Goal: Task Accomplishment & Management: Manage account settings

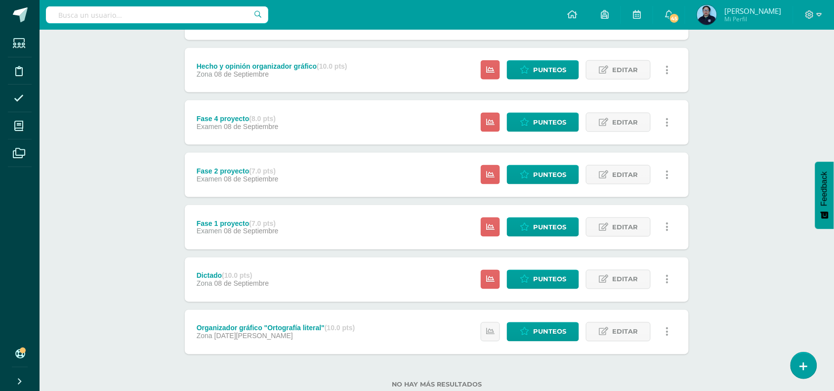
scroll to position [330, 0]
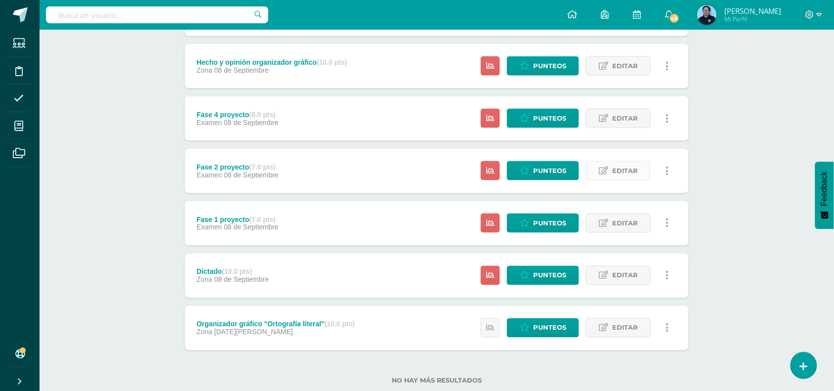
click at [618, 171] on span "Editar" at bounding box center [625, 170] width 26 height 18
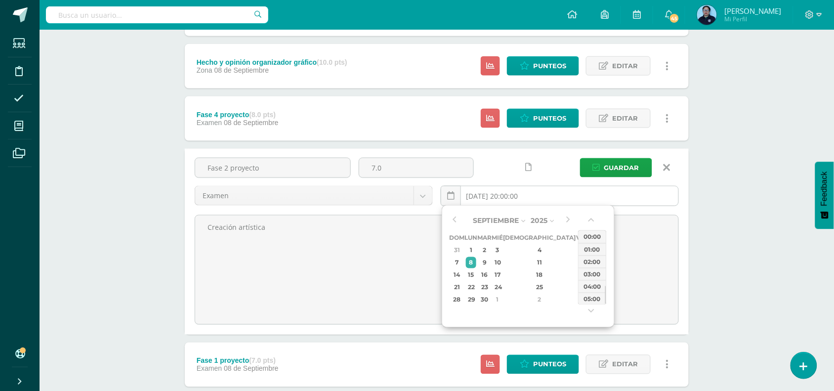
click at [514, 198] on input "2025-09-08 20:00:00" at bounding box center [559, 195] width 237 height 19
click at [490, 272] on div "16" at bounding box center [484, 274] width 11 height 11
type input "2025-09-16 20:00"
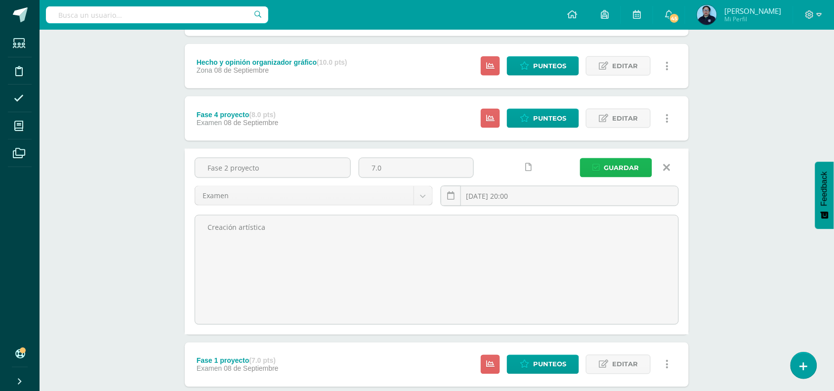
click at [613, 168] on span "Guardar" at bounding box center [621, 168] width 35 height 18
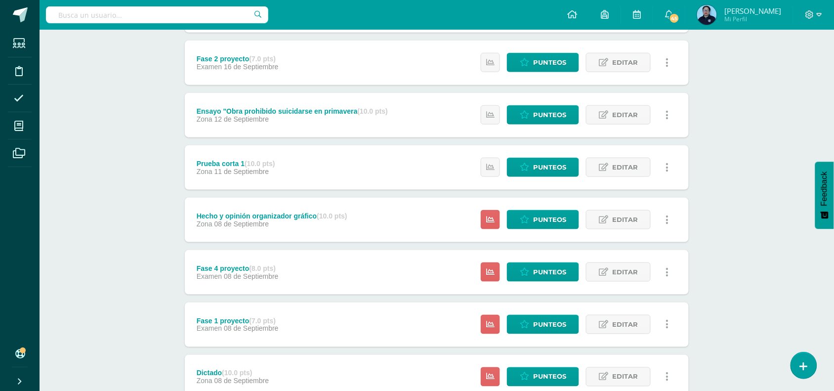
scroll to position [233, 0]
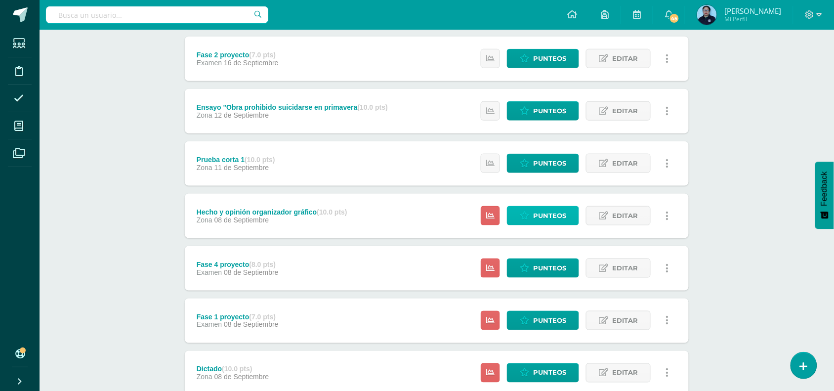
click at [536, 213] on span "Punteos" at bounding box center [549, 215] width 33 height 18
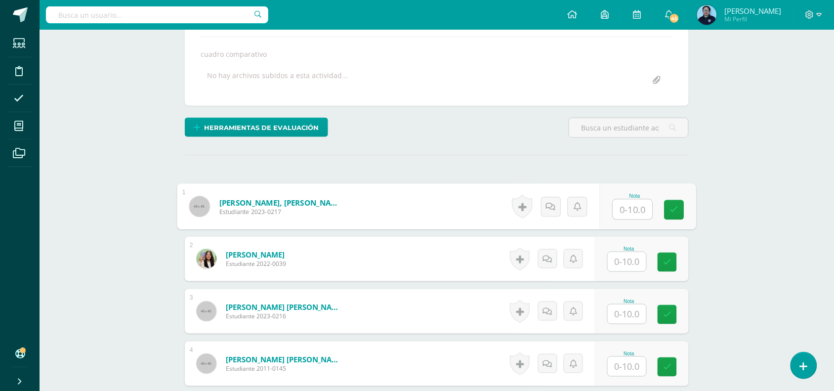
scroll to position [169, 0]
click at [636, 213] on input "text" at bounding box center [633, 209] width 40 height 20
type input "9"
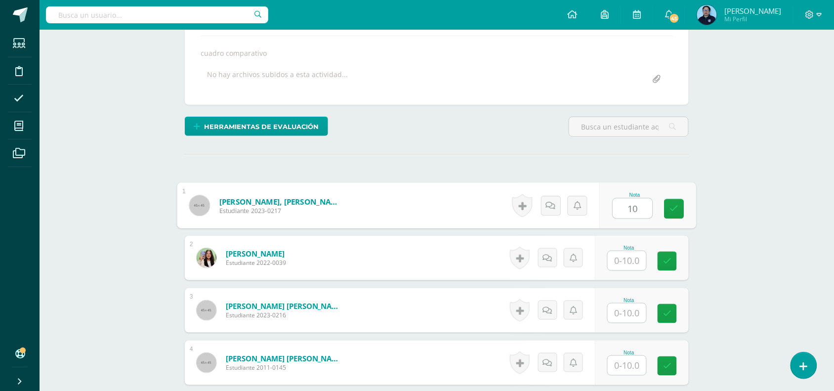
type input "10"
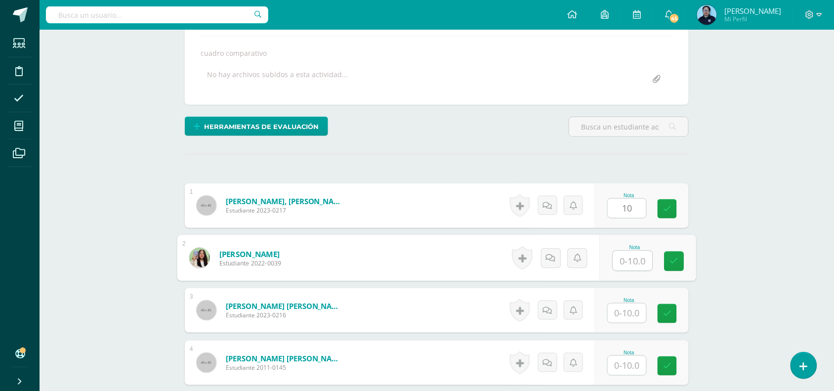
click at [626, 258] on input "text" at bounding box center [633, 261] width 40 height 20
type input "9"
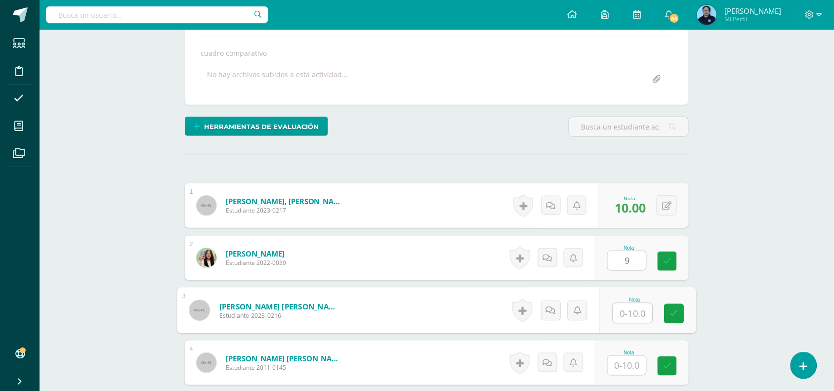
click at [630, 315] on input "text" at bounding box center [633, 313] width 40 height 20
type input "9"
click at [636, 362] on input "text" at bounding box center [626, 365] width 39 height 19
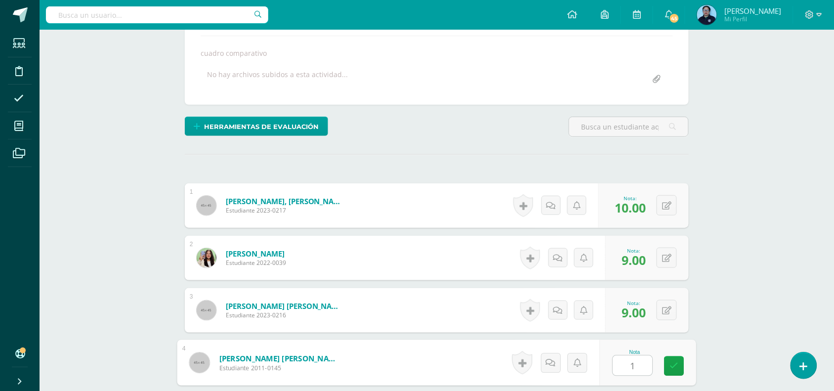
type input "10"
click at [675, 362] on icon at bounding box center [674, 366] width 9 height 8
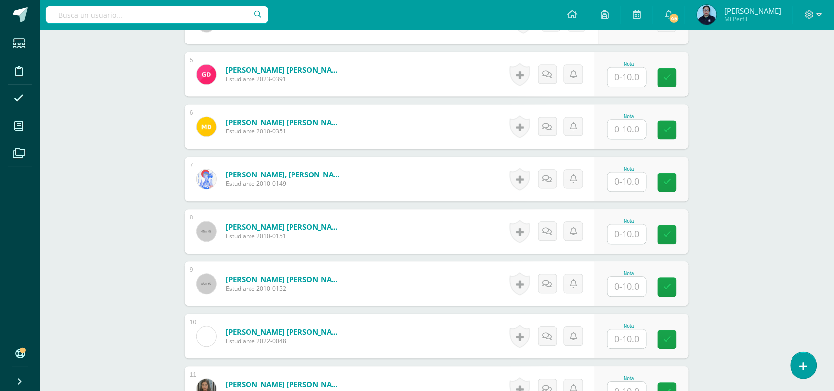
scroll to position [513, 0]
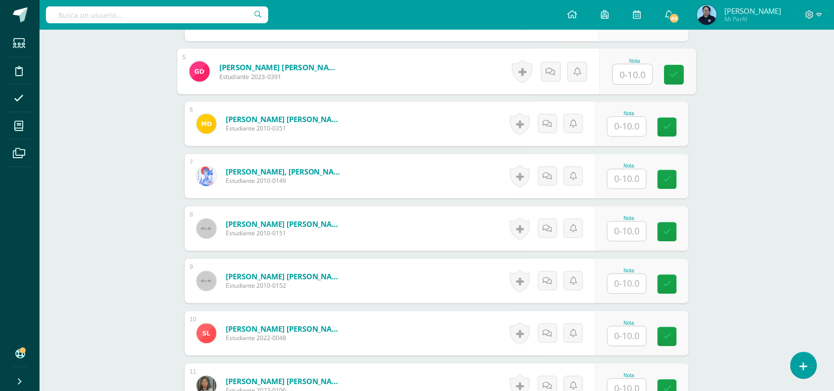
click at [631, 79] on input "text" at bounding box center [633, 75] width 40 height 20
type input "8"
click at [675, 78] on icon at bounding box center [674, 75] width 9 height 8
click at [628, 129] on input "text" at bounding box center [626, 126] width 39 height 19
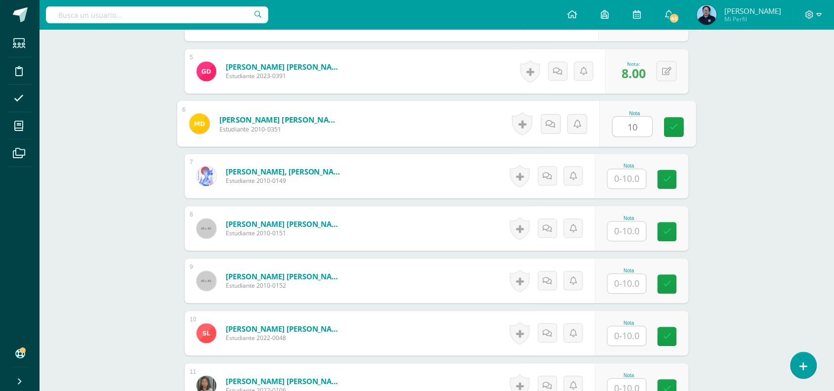
type input "10"
click at [626, 179] on input "text" at bounding box center [626, 178] width 39 height 19
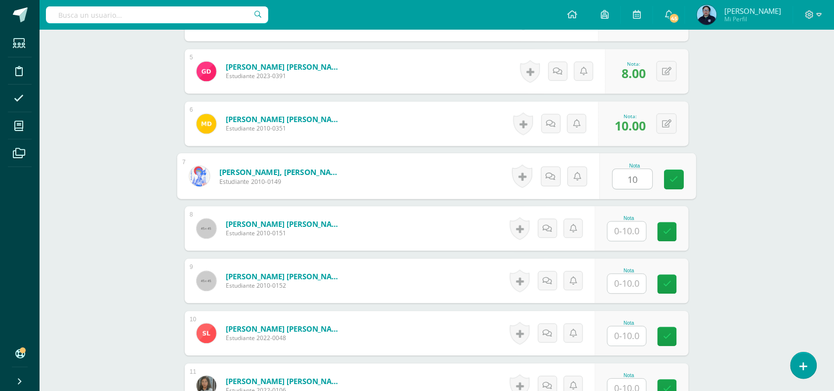
type input "1"
type input "9"
click at [679, 174] on link at bounding box center [674, 180] width 20 height 20
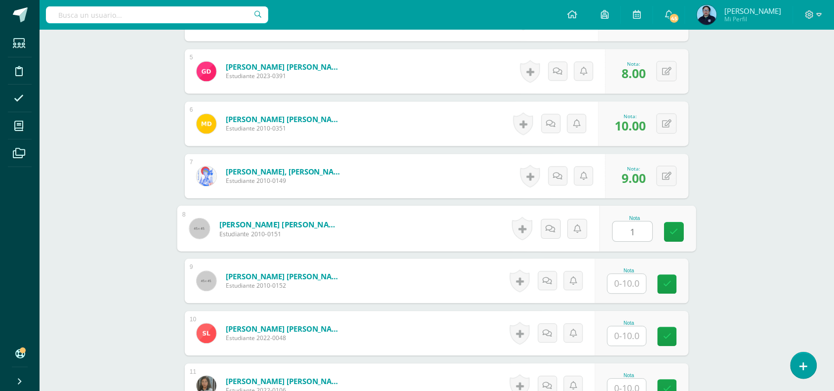
click at [631, 232] on input "1" at bounding box center [633, 232] width 40 height 20
type input "10"
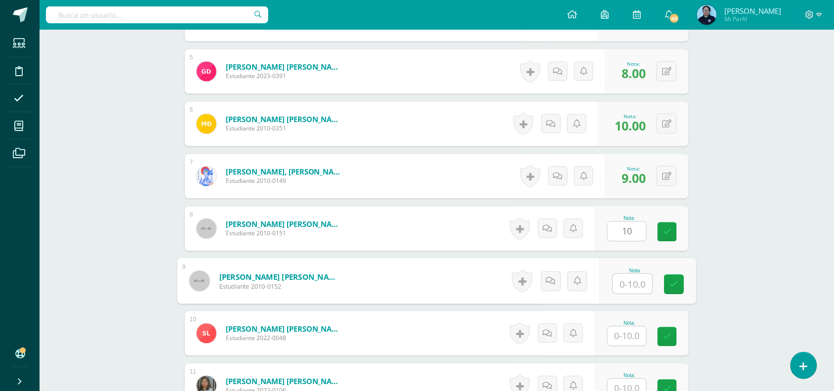
click at [625, 290] on input "text" at bounding box center [633, 284] width 40 height 20
type input "9"
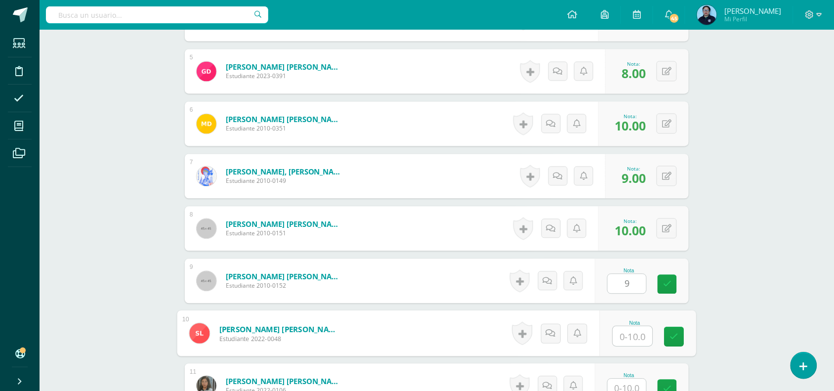
click at [632, 326] on input "text" at bounding box center [633, 336] width 40 height 20
type input "10"
click at [671, 334] on icon at bounding box center [674, 336] width 9 height 8
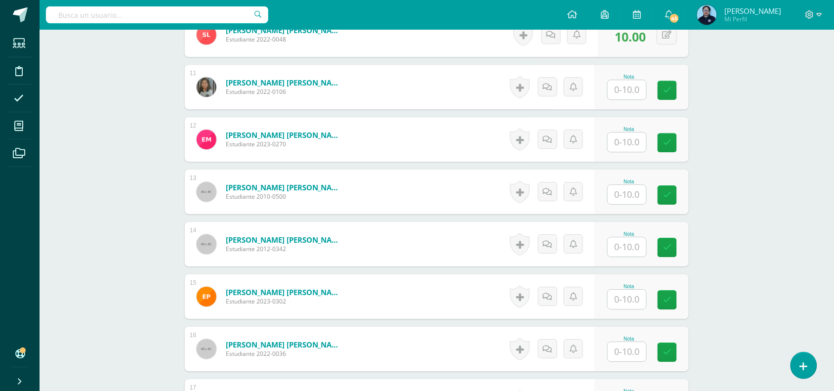
scroll to position [818, 0]
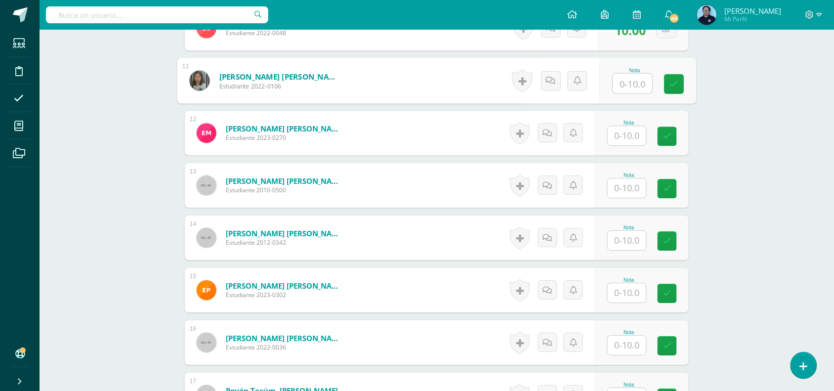
click at [638, 86] on input "text" at bounding box center [633, 84] width 40 height 20
type input "10"
click at [676, 85] on icon at bounding box center [674, 84] width 9 height 8
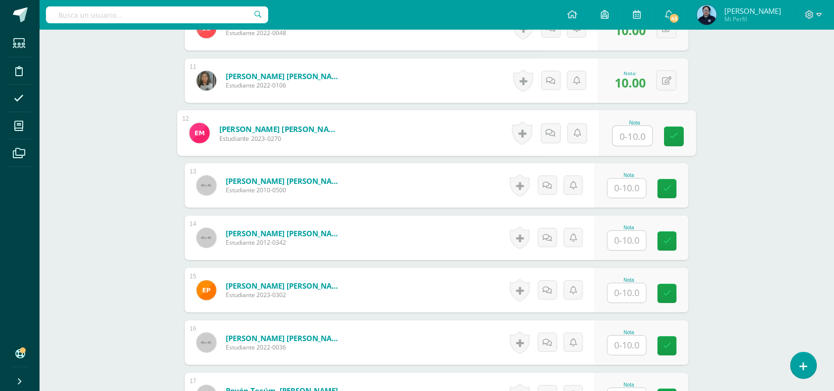
click at [623, 132] on input "text" at bounding box center [633, 136] width 40 height 20
type input "1"
type input "9"
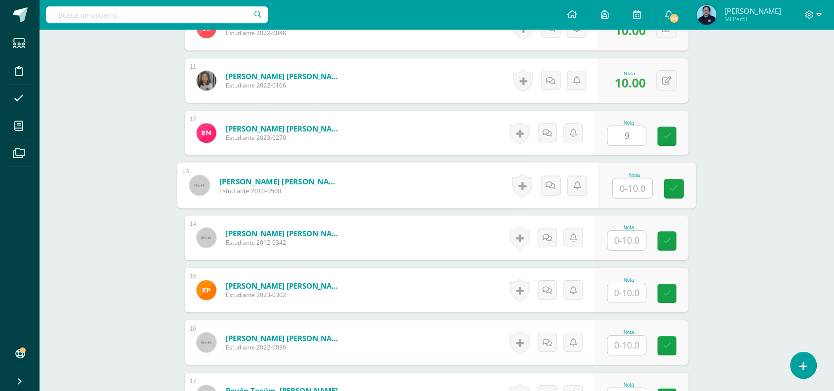
click at [625, 189] on input "text" at bounding box center [633, 188] width 40 height 20
type input "10"
click at [625, 248] on input "text" at bounding box center [626, 240] width 39 height 19
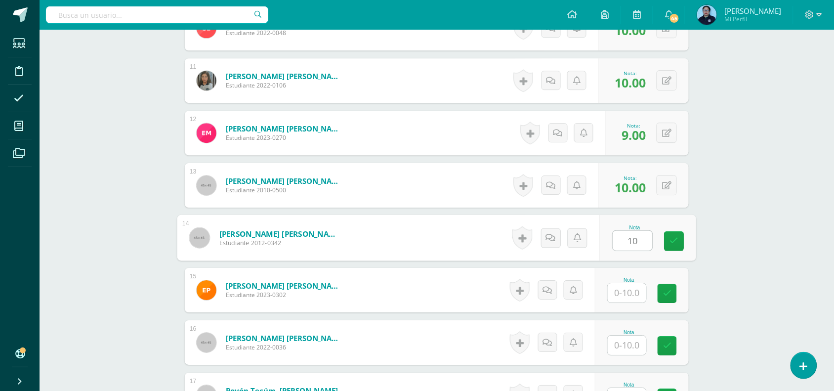
type input "10"
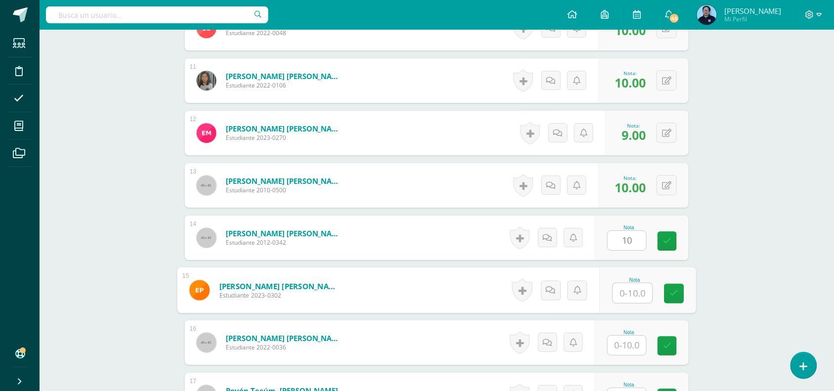
click at [633, 299] on input "text" at bounding box center [633, 293] width 40 height 20
type input "9"
click at [671, 291] on icon at bounding box center [674, 293] width 9 height 8
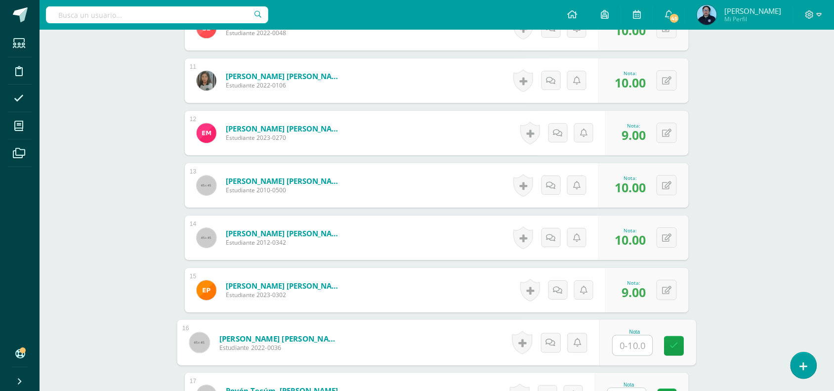
click at [626, 349] on input "text" at bounding box center [633, 345] width 40 height 20
type input "10"
click at [668, 340] on link at bounding box center [674, 346] width 20 height 20
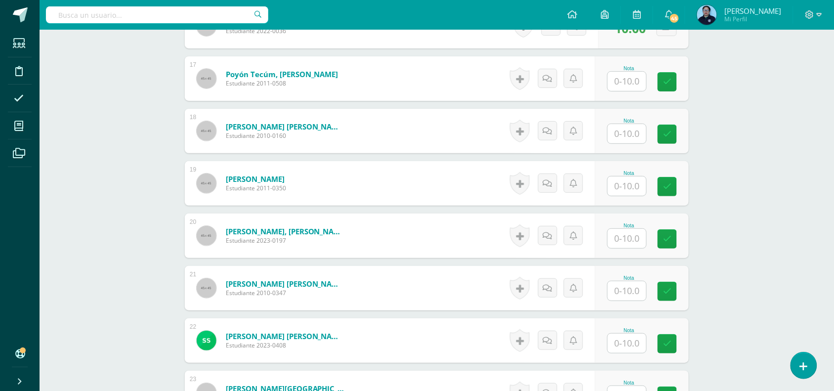
scroll to position [1137, 0]
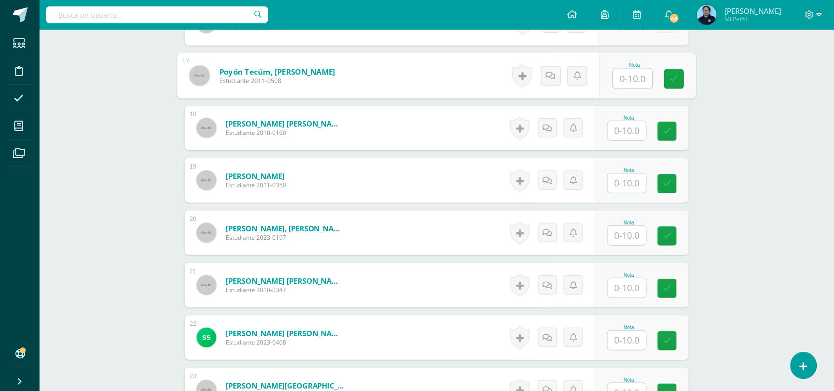
click at [633, 85] on input "text" at bounding box center [633, 79] width 40 height 20
type input "0"
type input "9"
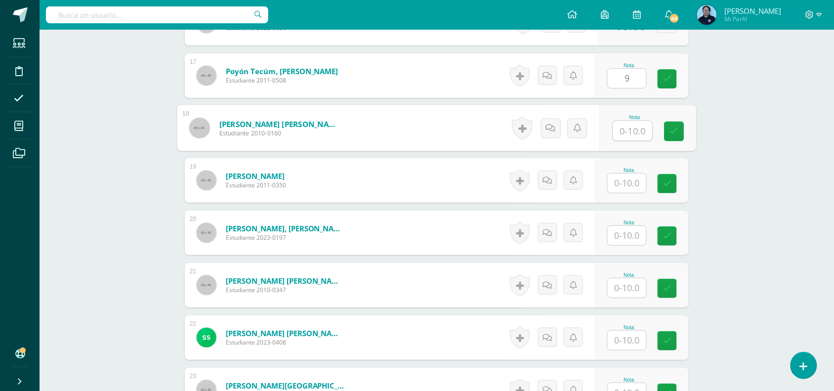
click at [624, 139] on input "text" at bounding box center [633, 131] width 40 height 20
type input "10"
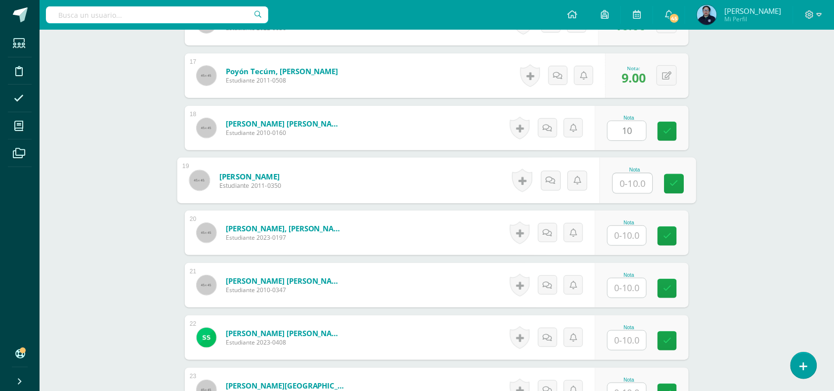
click at [617, 191] on input "text" at bounding box center [633, 183] width 40 height 20
type input "10"
click at [630, 237] on input "text" at bounding box center [626, 235] width 39 height 19
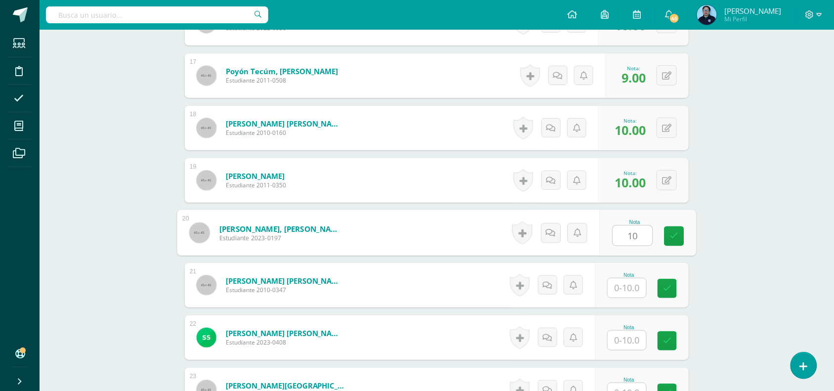
type input "10"
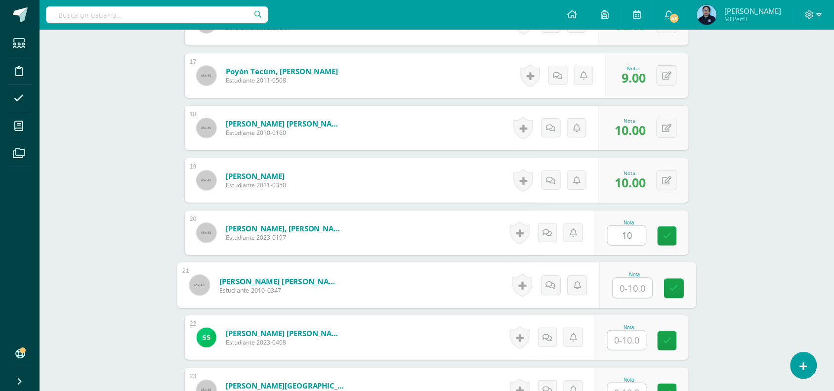
click at [627, 281] on input "text" at bounding box center [633, 288] width 40 height 20
type input "8"
type input "7"
click at [673, 284] on icon at bounding box center [674, 288] width 9 height 8
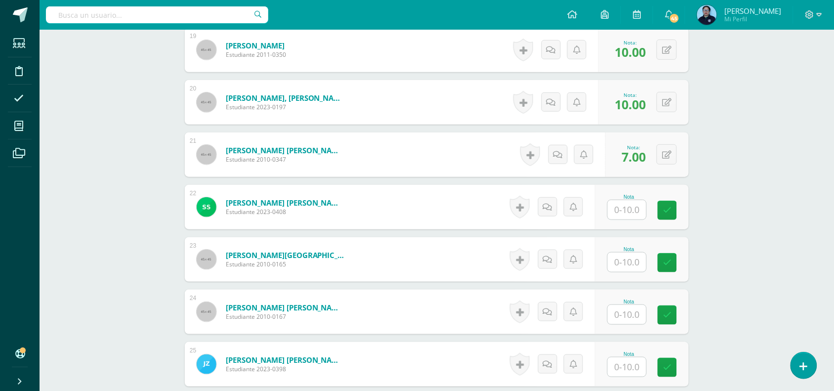
scroll to position [1270, 0]
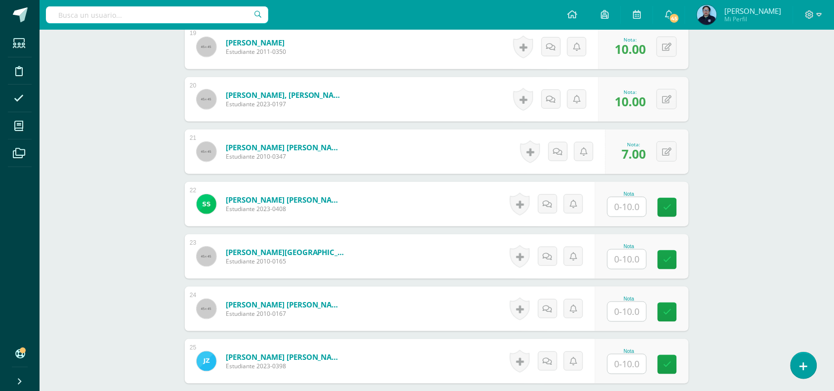
click at [628, 207] on input "text" at bounding box center [626, 206] width 39 height 19
type input "10"
click at [639, 263] on input "text" at bounding box center [633, 259] width 40 height 20
type input "10"
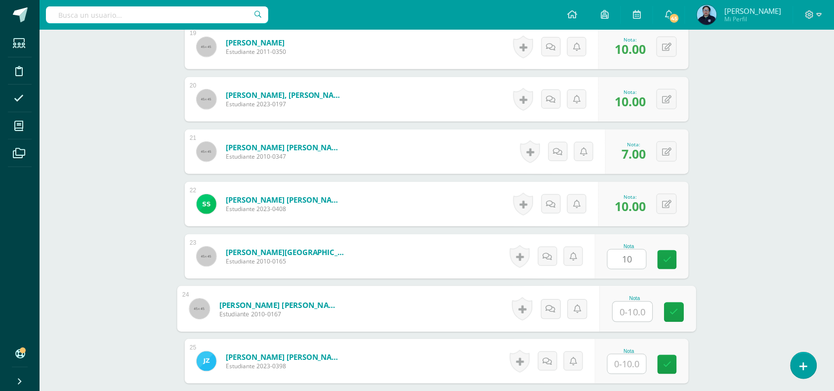
click at [632, 309] on input "text" at bounding box center [633, 312] width 40 height 20
type input "9"
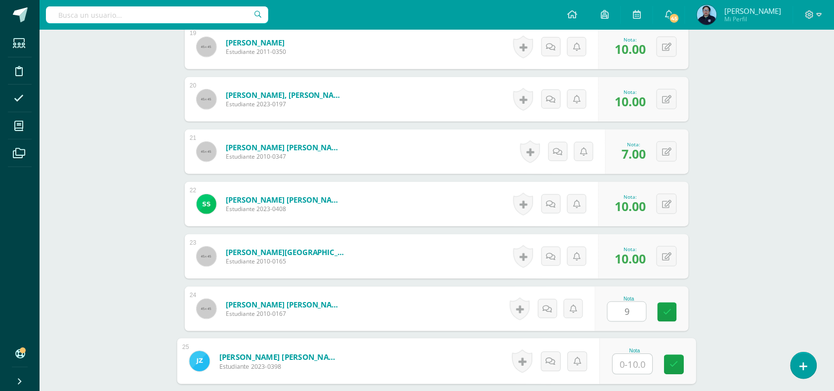
click at [631, 365] on input "text" at bounding box center [633, 364] width 40 height 20
type input "9"
click at [675, 363] on icon at bounding box center [674, 364] width 9 height 8
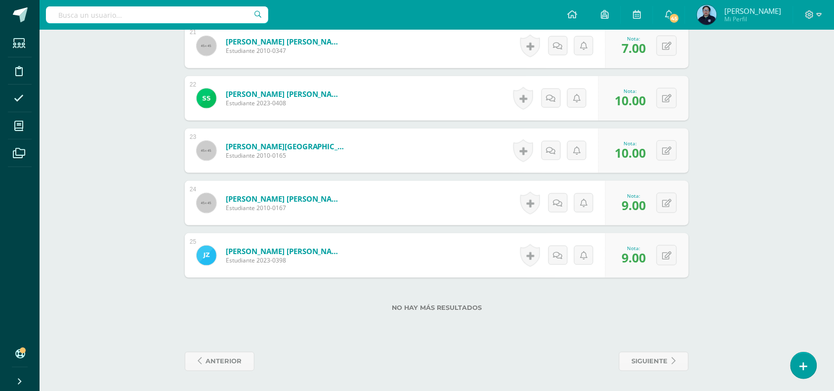
scroll to position [216, 0]
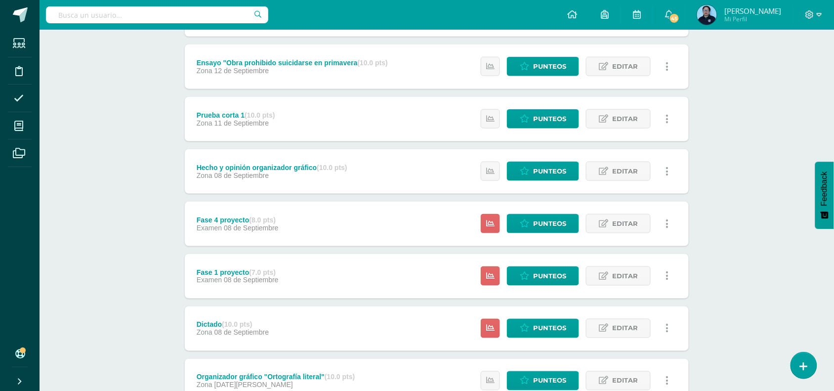
scroll to position [282, 0]
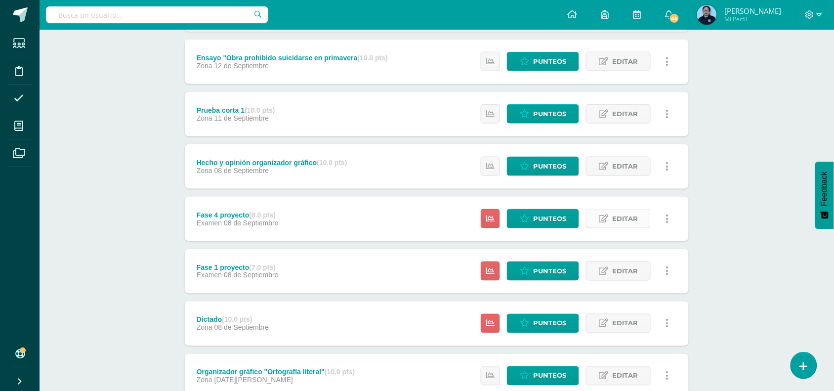
click at [633, 213] on span "Editar" at bounding box center [625, 218] width 26 height 18
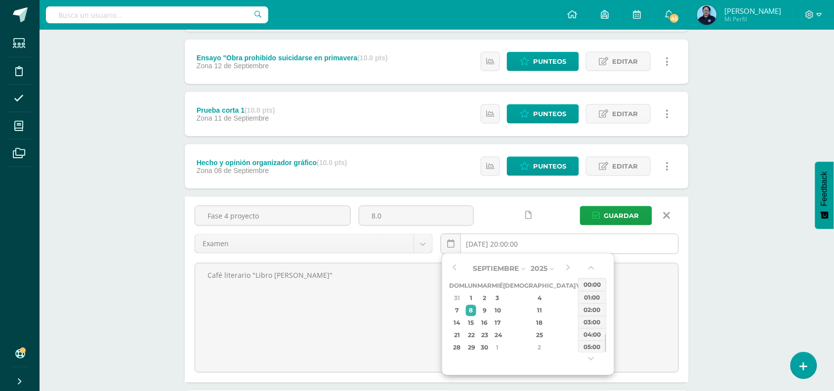
click at [557, 239] on input "[DATE] 20:00:00" at bounding box center [559, 243] width 237 height 19
click at [577, 346] on div "3" at bounding box center [581, 347] width 9 height 11
type input "2025-10-03 20:00"
click at [633, 210] on span "Guardar" at bounding box center [621, 215] width 35 height 18
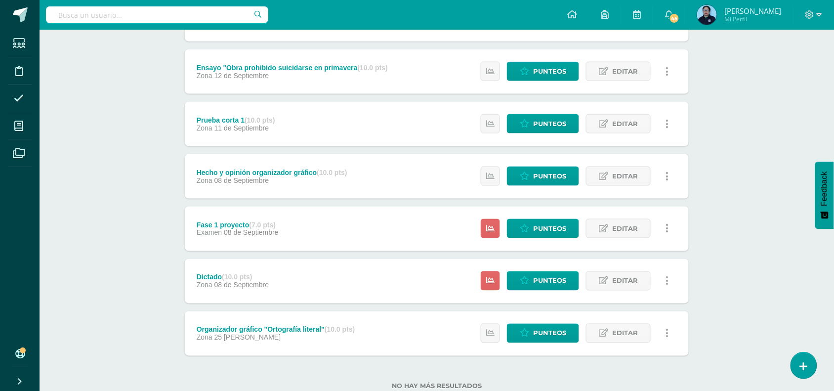
scroll to position [327, 0]
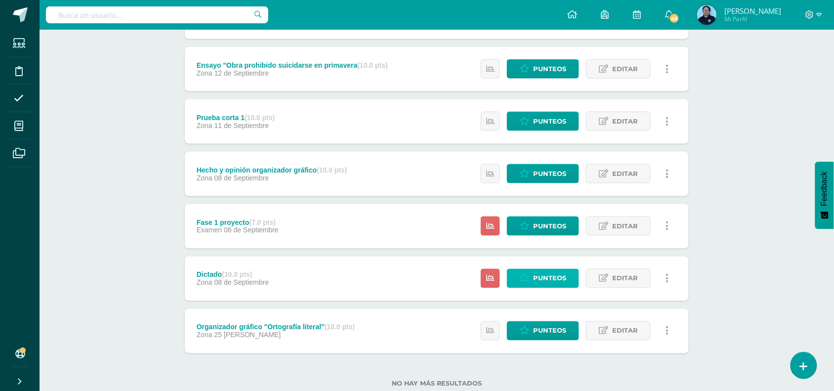
click at [537, 275] on span "Punteos" at bounding box center [549, 278] width 33 height 18
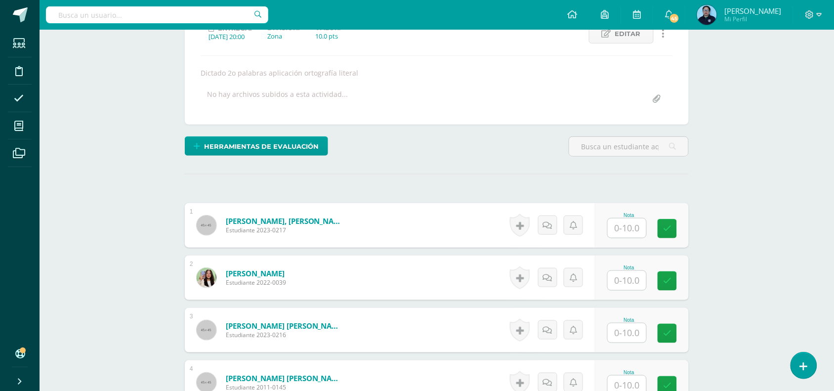
scroll to position [151, 0]
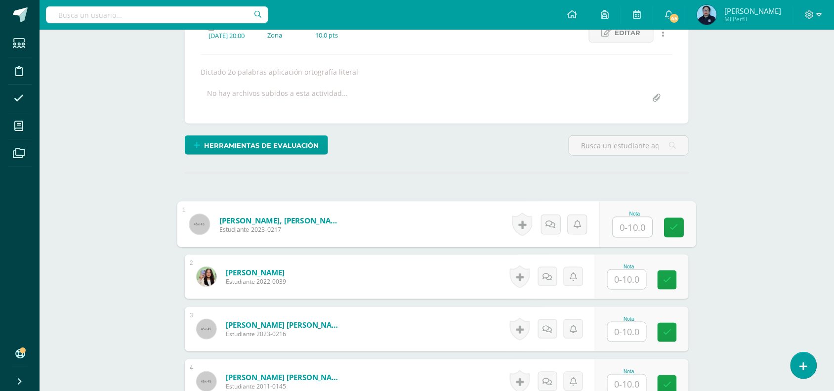
click at [636, 226] on input "text" at bounding box center [633, 227] width 40 height 20
type input "9"
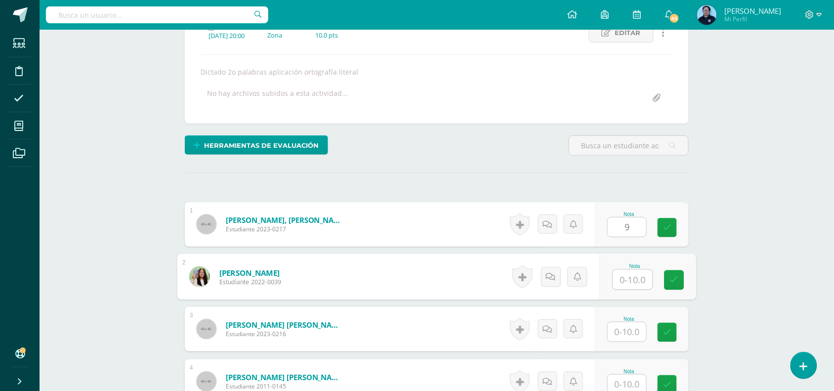
click at [625, 277] on input "text" at bounding box center [633, 280] width 40 height 20
type input "9"
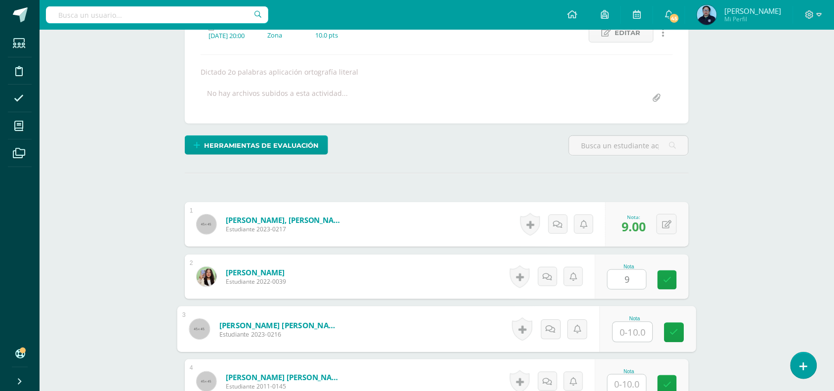
click at [633, 331] on input "text" at bounding box center [633, 332] width 40 height 20
type input "10"
click at [674, 334] on icon at bounding box center [674, 332] width 9 height 8
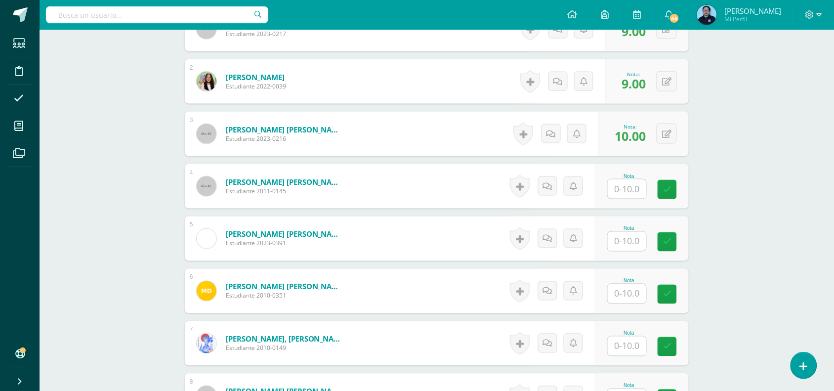
scroll to position [355, 0]
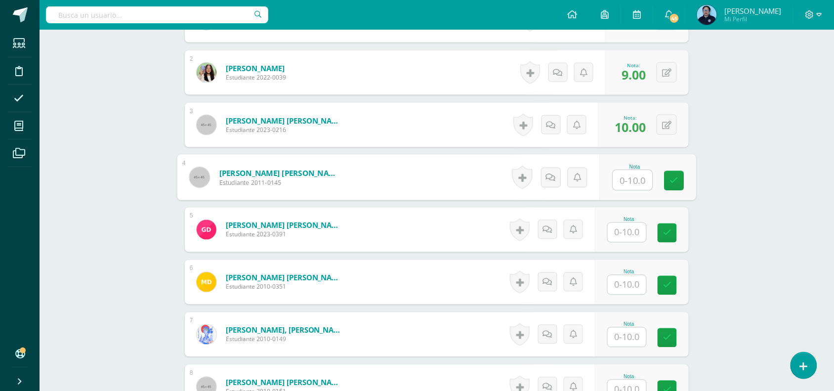
click at [626, 179] on input "text" at bounding box center [633, 180] width 40 height 20
type input "9"
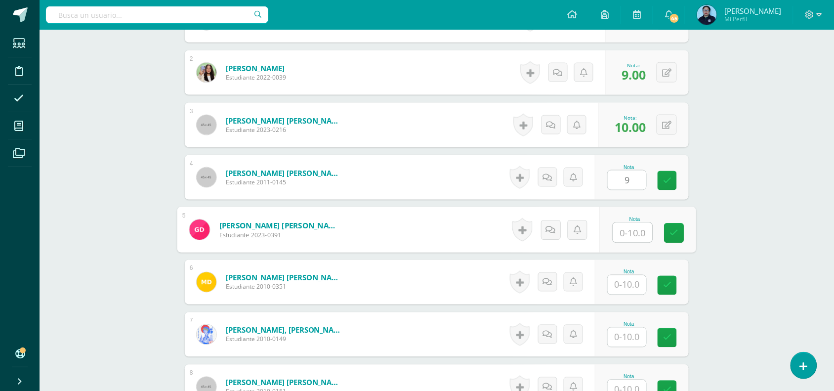
click at [636, 231] on input "text" at bounding box center [633, 233] width 40 height 20
type input "8"
click at [673, 231] on icon at bounding box center [674, 233] width 9 height 8
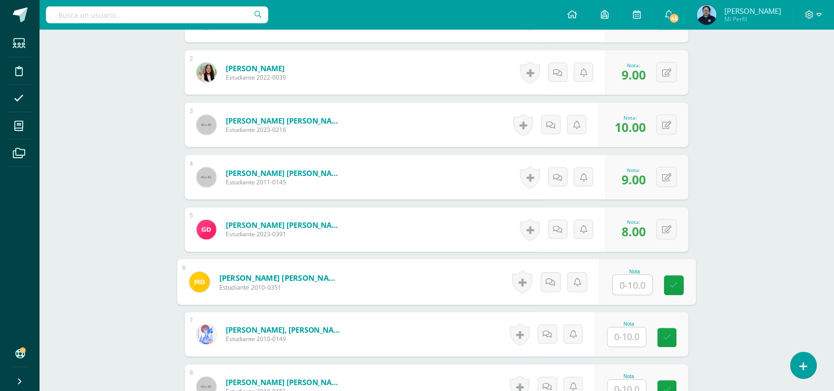
click at [632, 282] on input "text" at bounding box center [633, 285] width 40 height 20
type input "9"
click at [632, 341] on input "text" at bounding box center [626, 336] width 39 height 19
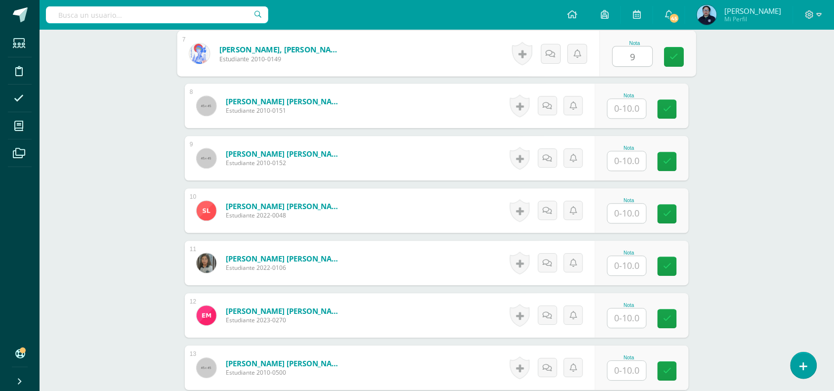
scroll to position [639, 0]
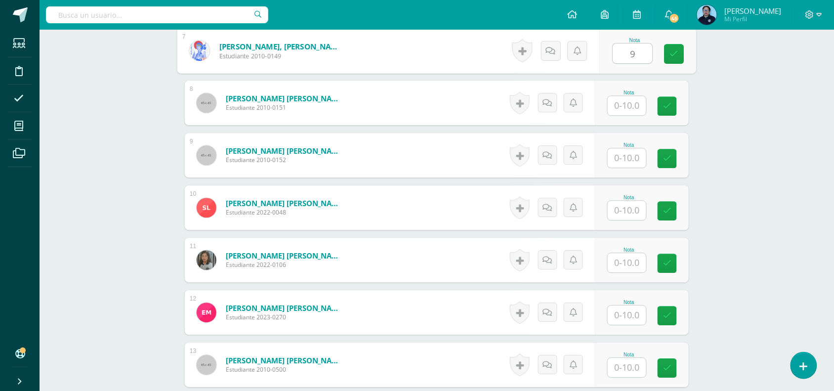
type input "9"
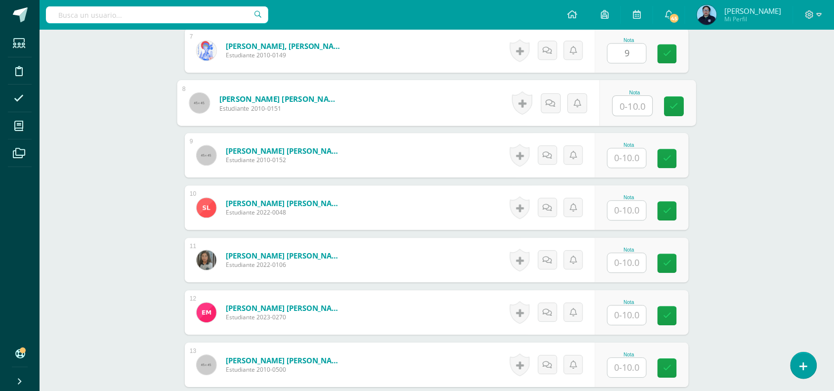
click at [631, 102] on input "text" at bounding box center [633, 106] width 40 height 20
type input "10"
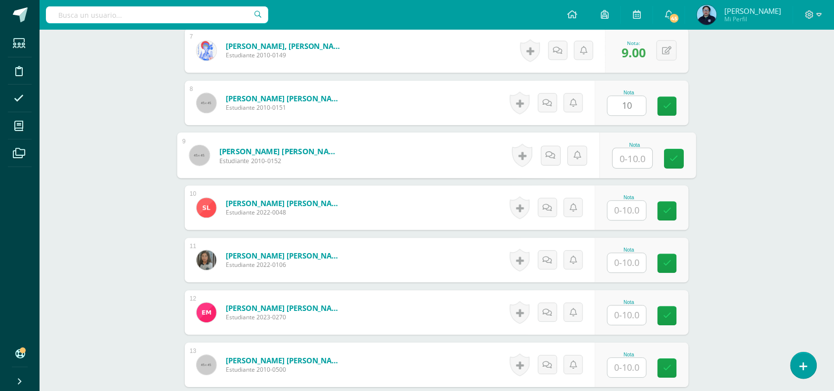
click at [626, 157] on input "text" at bounding box center [633, 158] width 40 height 20
type input "8"
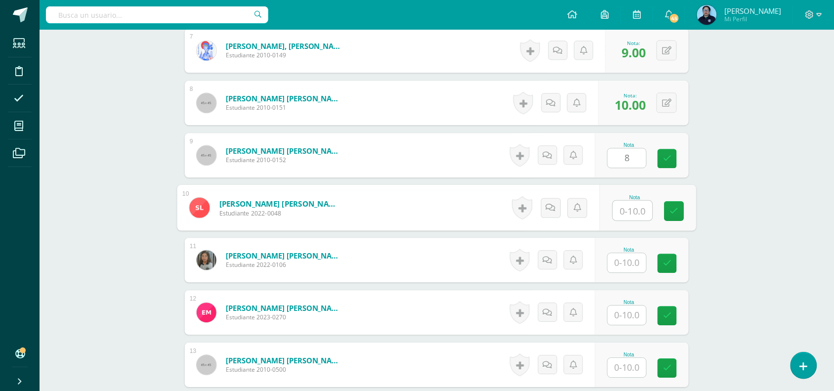
click at [635, 216] on input "text" at bounding box center [633, 211] width 40 height 20
type input "10"
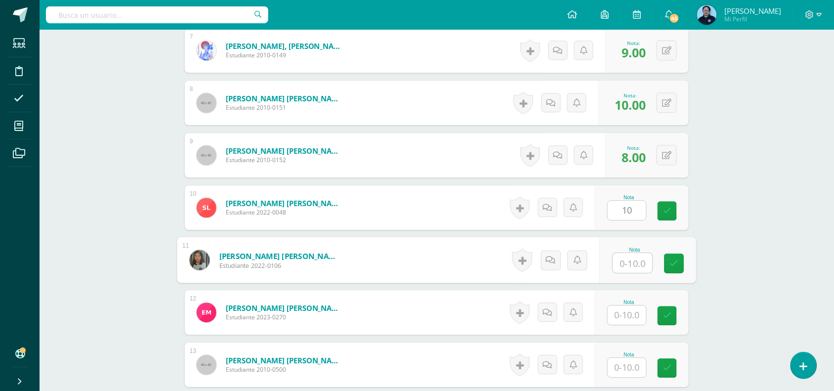
click at [629, 256] on input "text" at bounding box center [633, 263] width 40 height 20
type input "10"
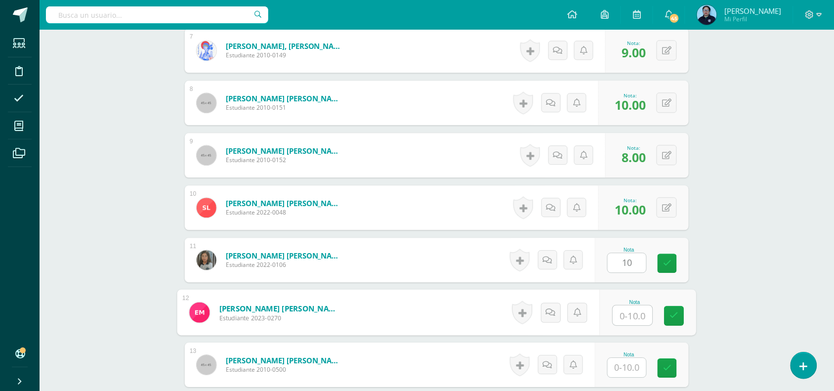
click at [628, 319] on input "text" at bounding box center [633, 315] width 40 height 20
type input "8"
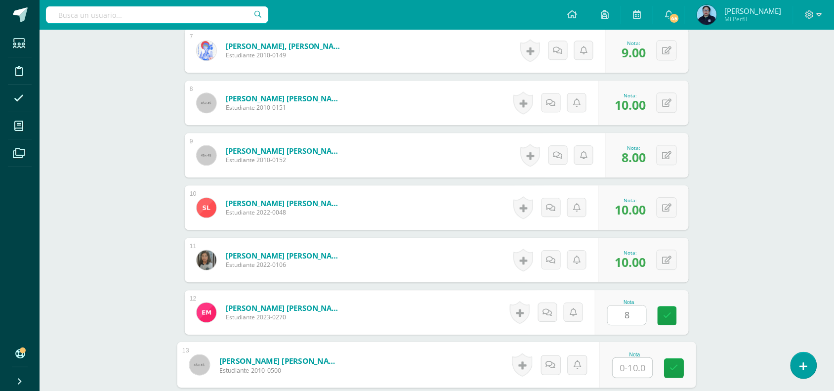
click at [625, 368] on input "text" at bounding box center [633, 368] width 40 height 20
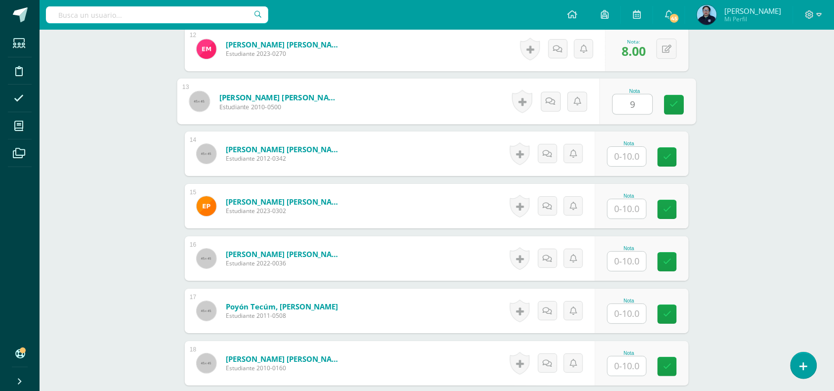
scroll to position [911, 0]
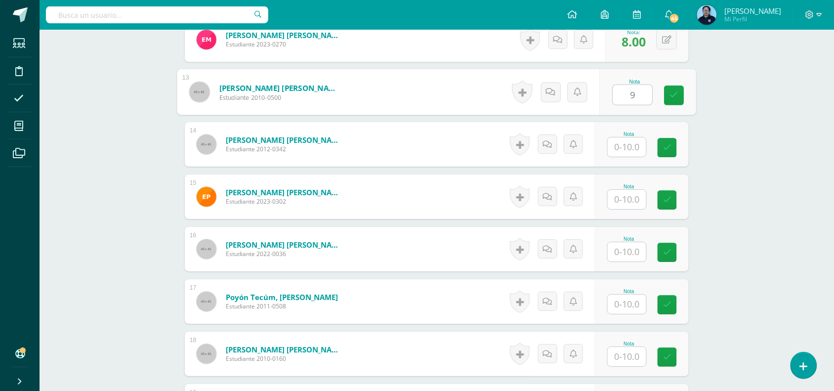
type input "9"
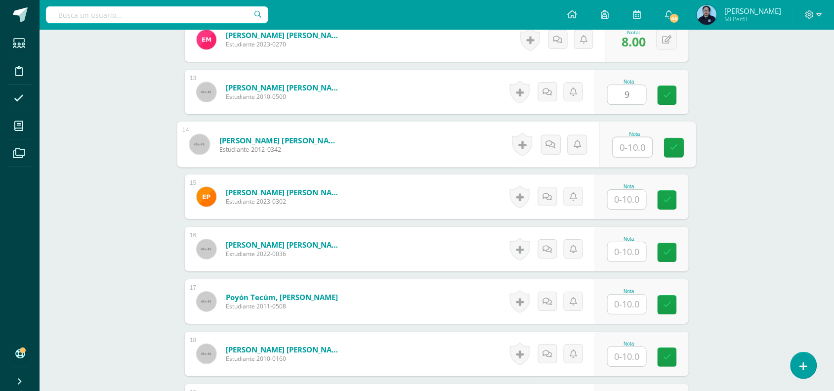
click at [626, 142] on input "text" at bounding box center [633, 147] width 40 height 20
type input "10"
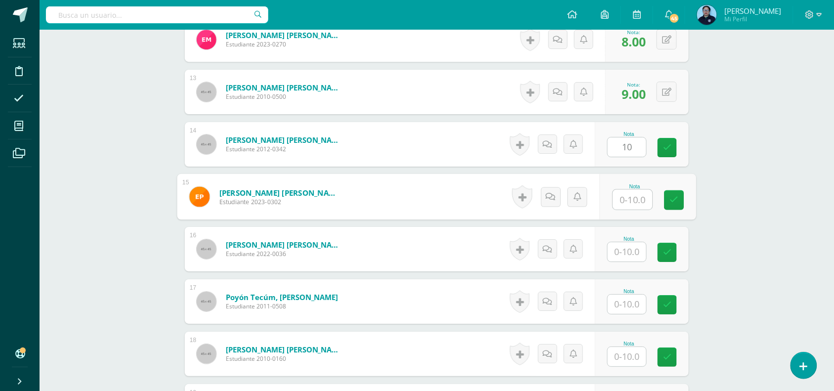
click at [625, 203] on input "text" at bounding box center [633, 200] width 40 height 20
type input "9"
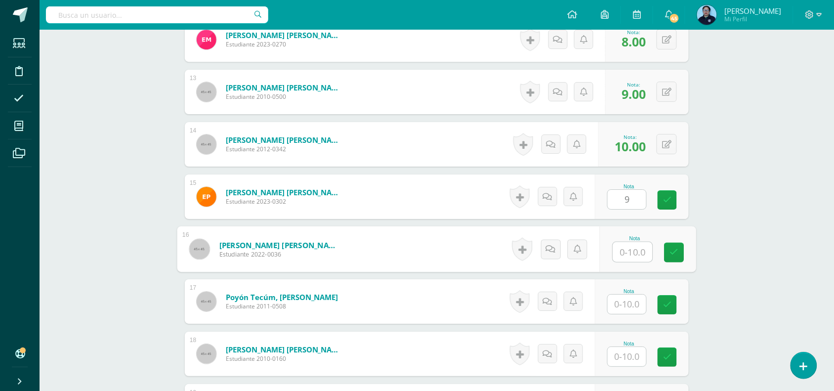
click at [623, 250] on input "text" at bounding box center [633, 252] width 40 height 20
type input "10"
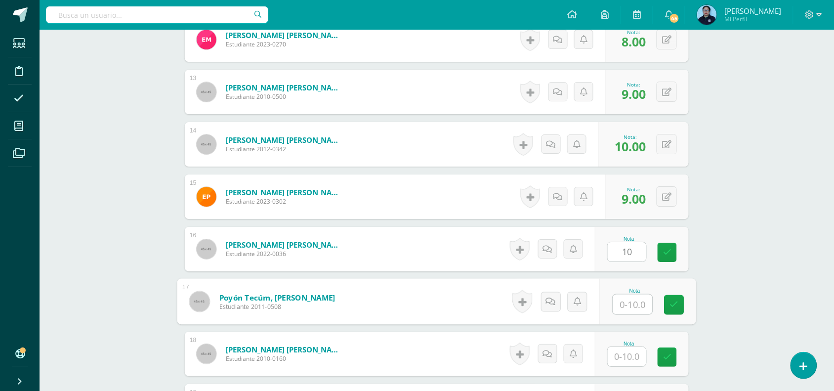
click at [625, 304] on input "text" at bounding box center [633, 304] width 40 height 20
type input "9"
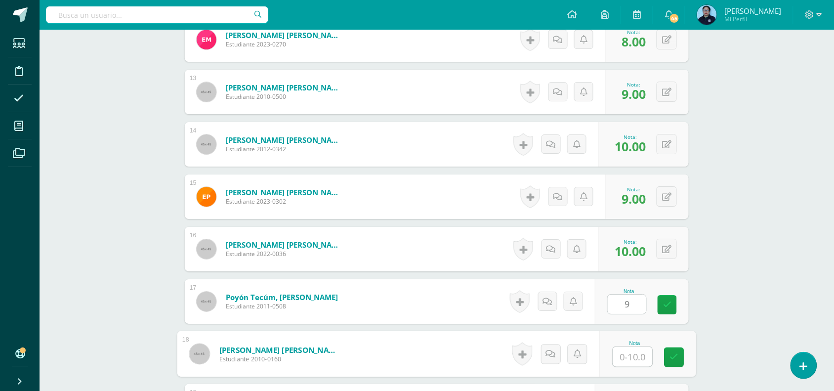
click at [630, 356] on input "text" at bounding box center [633, 357] width 40 height 20
drag, startPoint x: 675, startPoint y: 351, endPoint x: 843, endPoint y: 204, distance: 223.3
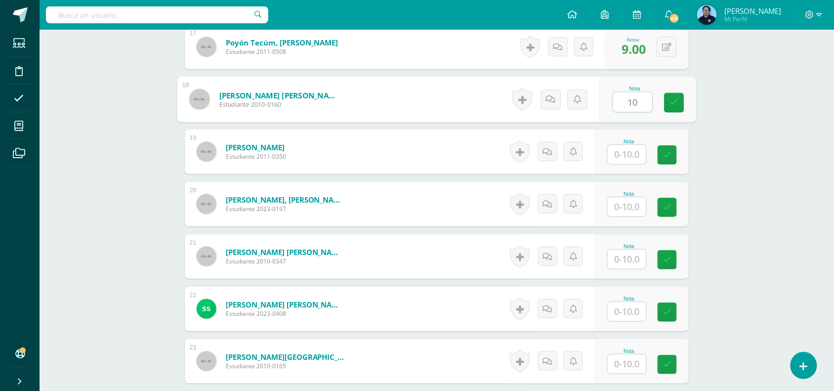
scroll to position [1168, 0]
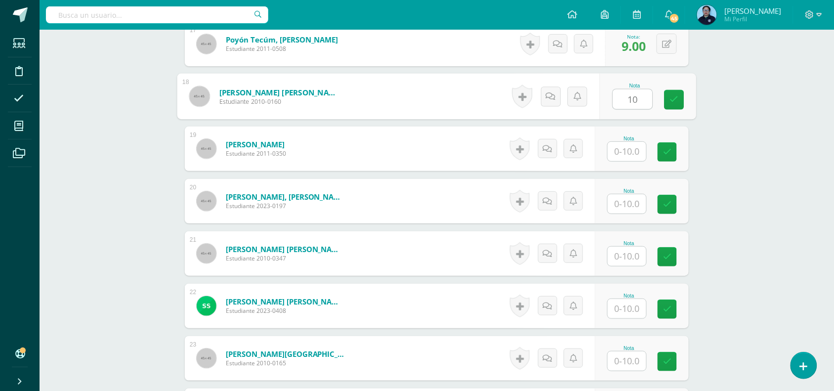
type input "10"
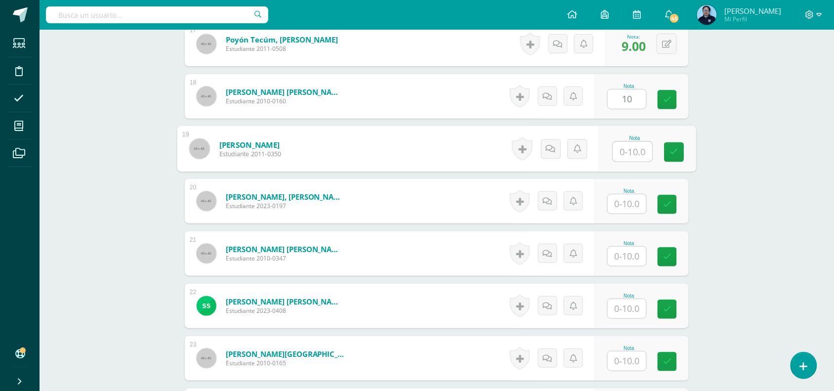
click at [633, 151] on input "text" at bounding box center [633, 152] width 40 height 20
type input "1"
type input "9"
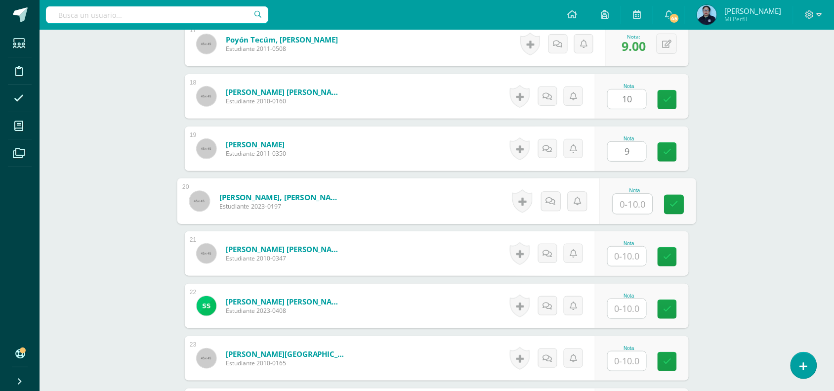
click at [631, 203] on input "text" at bounding box center [633, 204] width 40 height 20
type input "9"
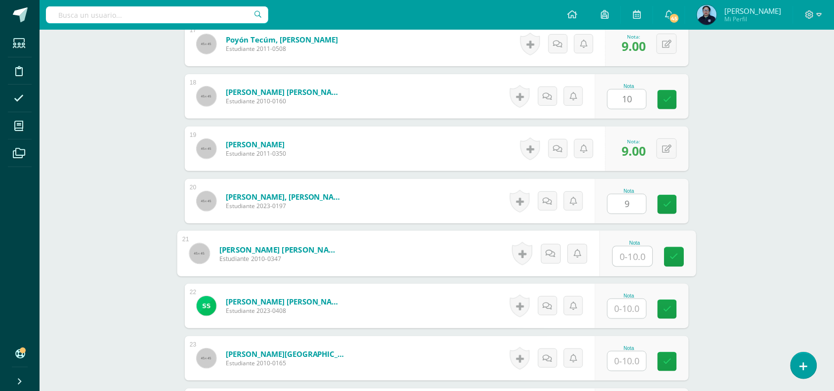
click at [632, 261] on input "text" at bounding box center [633, 256] width 40 height 20
type input "7"
click at [622, 312] on input "text" at bounding box center [626, 308] width 39 height 19
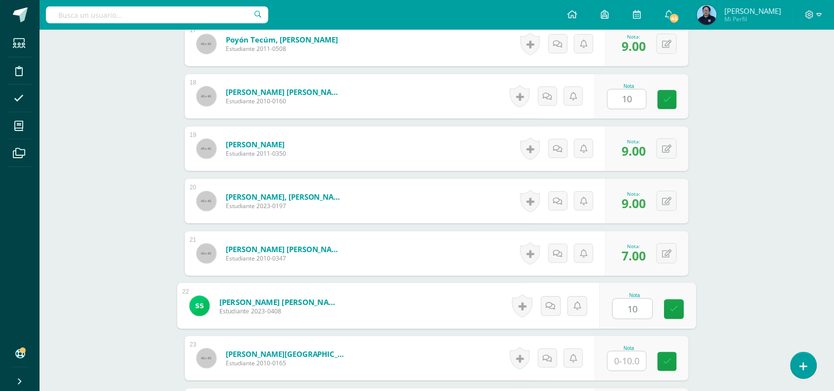
type input "10"
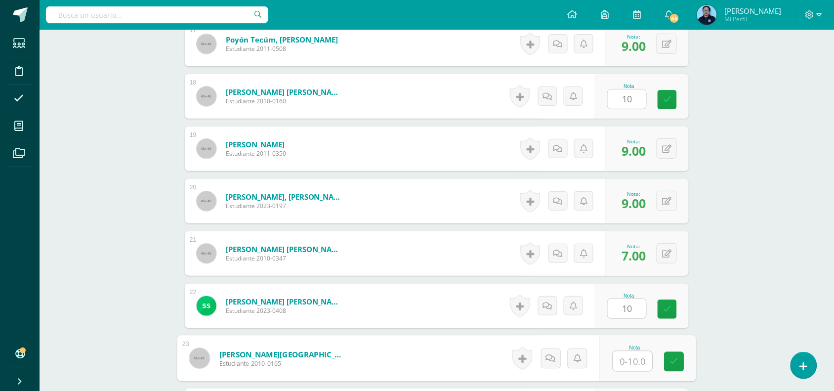
click at [639, 362] on input "text" at bounding box center [633, 361] width 40 height 20
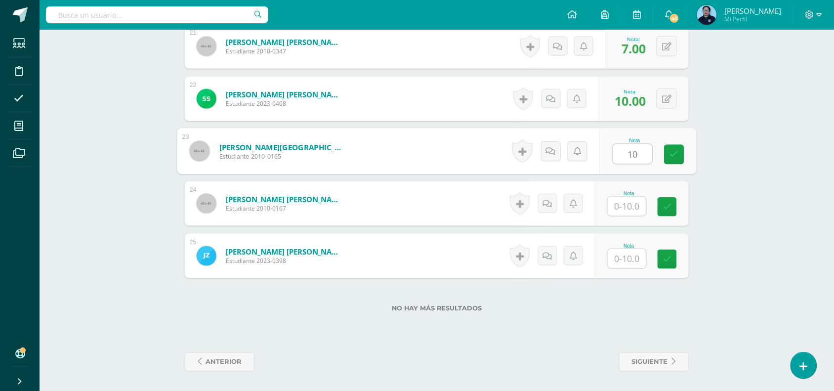
scroll to position [1376, 0]
type input "10"
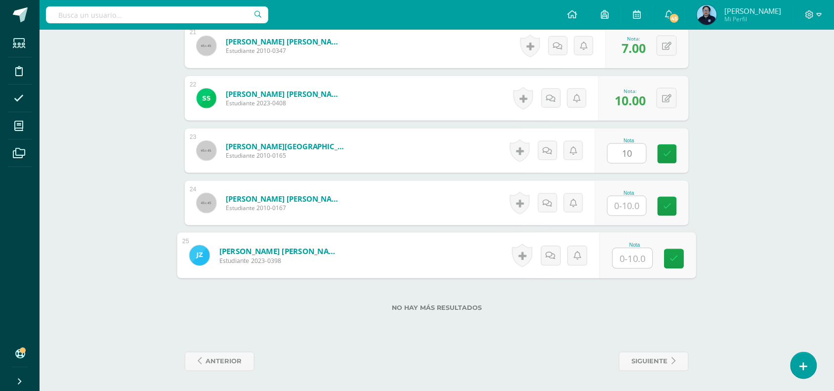
click at [636, 255] on input "text" at bounding box center [633, 258] width 40 height 20
type input "10"
click at [682, 257] on link at bounding box center [674, 259] width 20 height 20
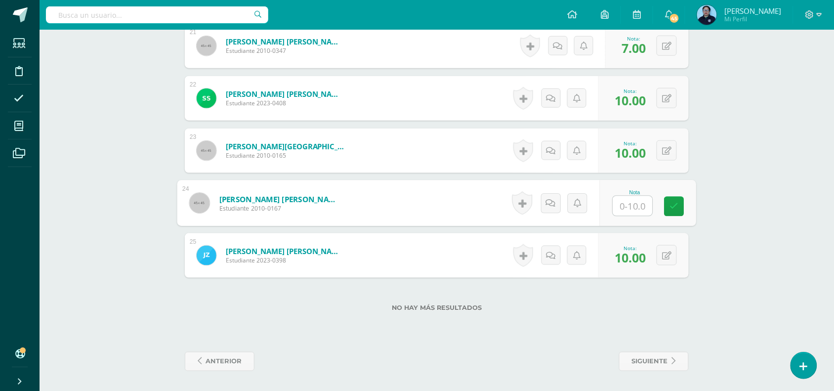
click at [632, 206] on input "text" at bounding box center [633, 206] width 40 height 20
type input "9"
click at [675, 206] on icon at bounding box center [674, 206] width 9 height 8
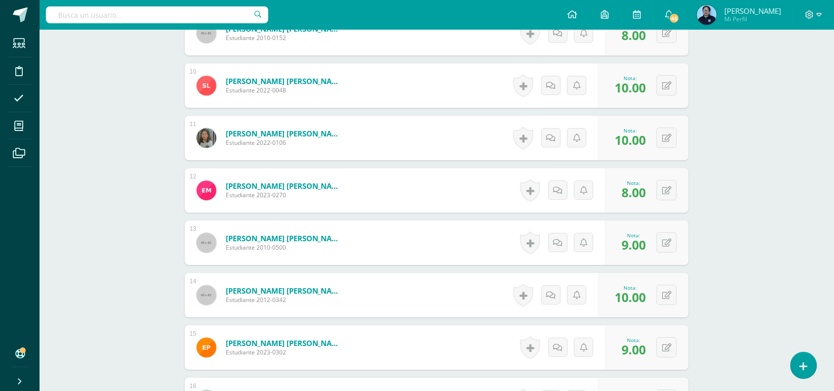
scroll to position [754, 0]
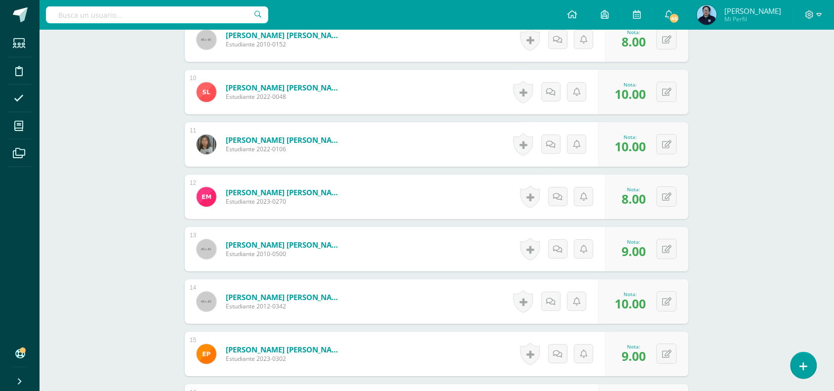
click at [678, 92] on div "0 Logros Logros obtenidos Aún no hay logros agregados Nota: 10.00" at bounding box center [643, 92] width 90 height 44
click at [667, 92] on button at bounding box center [673, 91] width 21 height 21
type input "5"
click at [647, 92] on icon at bounding box center [647, 95] width 9 height 8
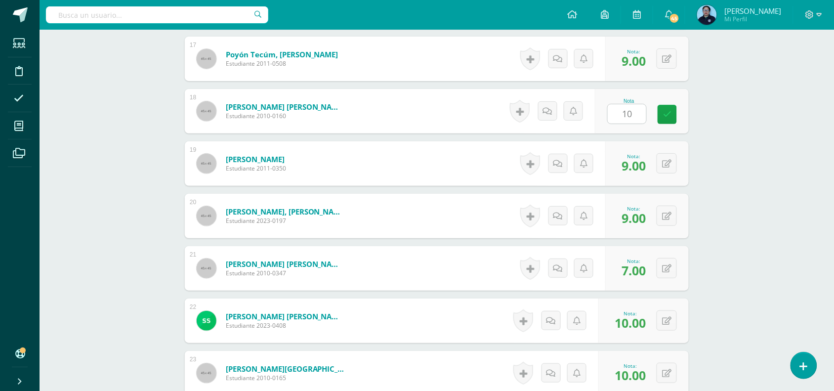
scroll to position [1160, 0]
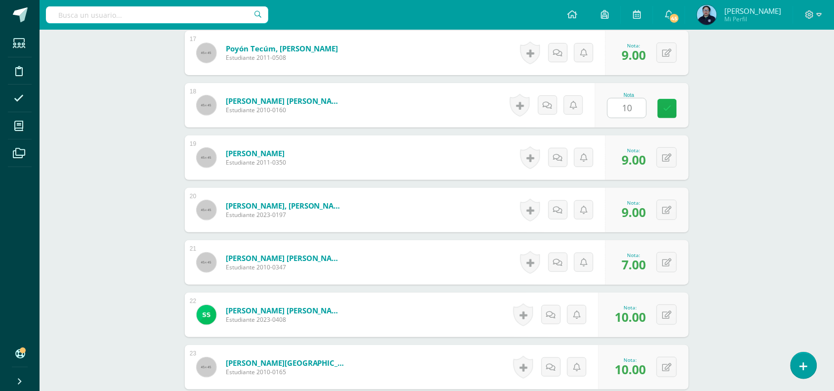
click at [668, 108] on icon at bounding box center [667, 108] width 8 height 8
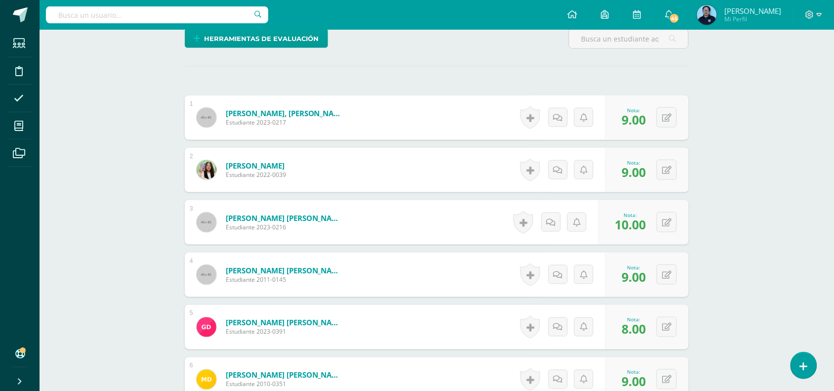
scroll to position [201, 0]
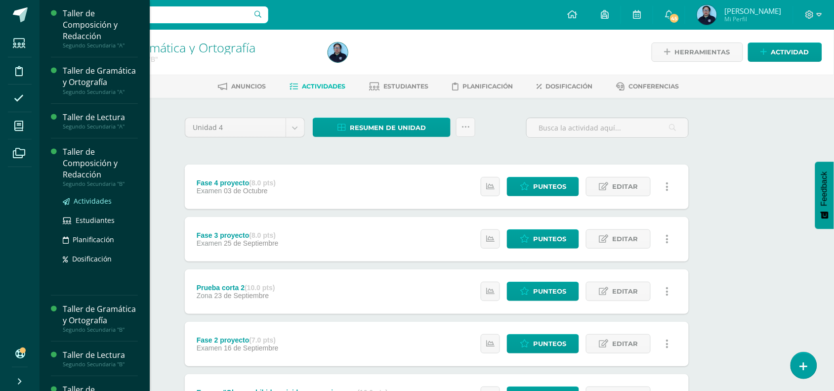
click at [90, 205] on span "Actividades" at bounding box center [93, 200] width 38 height 9
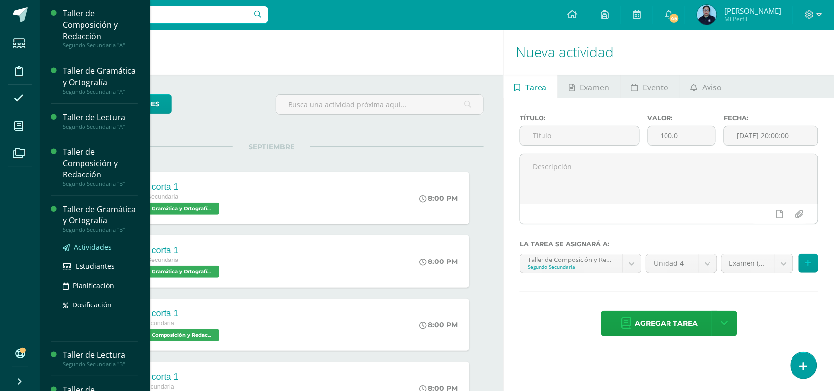
click at [94, 251] on span "Actividades" at bounding box center [93, 246] width 38 height 9
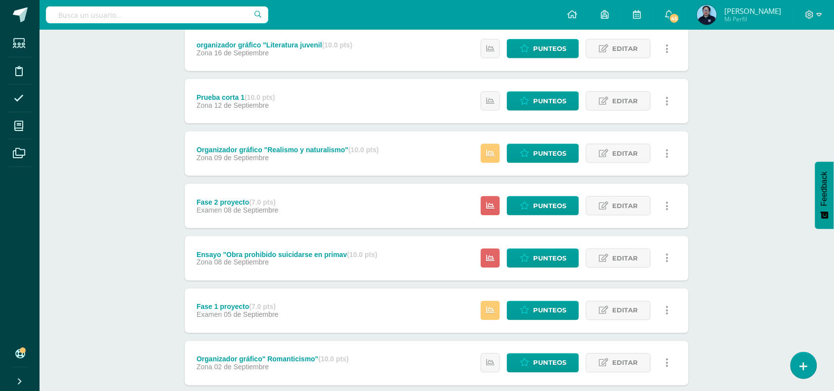
scroll to position [297, 0]
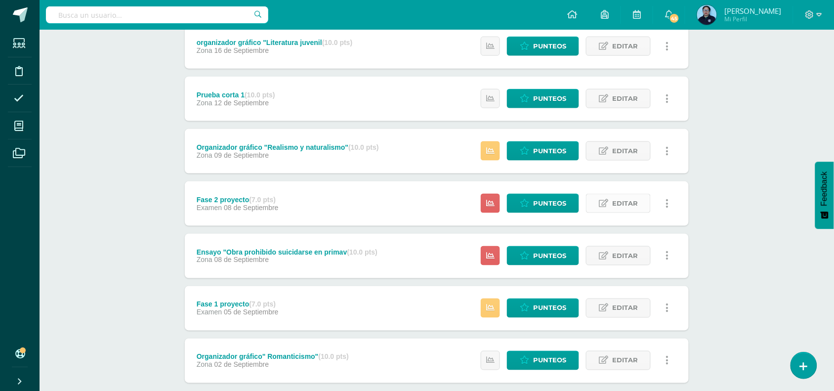
click at [625, 207] on span "Editar" at bounding box center [625, 203] width 26 height 18
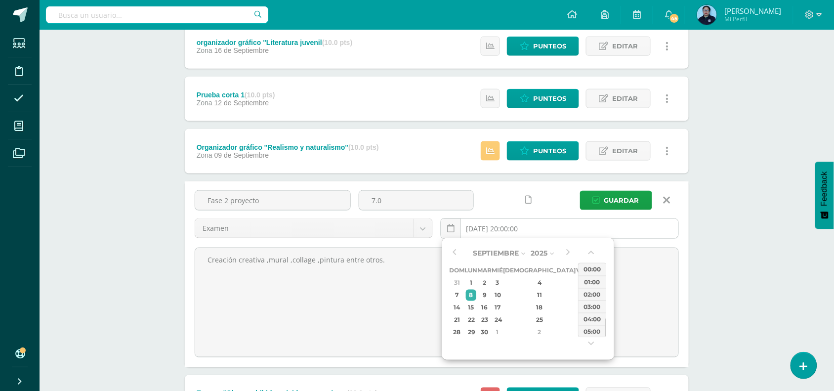
click at [512, 231] on input "[DATE] 20:00:00" at bounding box center [559, 228] width 237 height 19
click at [490, 303] on div "16" at bounding box center [484, 307] width 11 height 11
type input "2025-09-16 20:00"
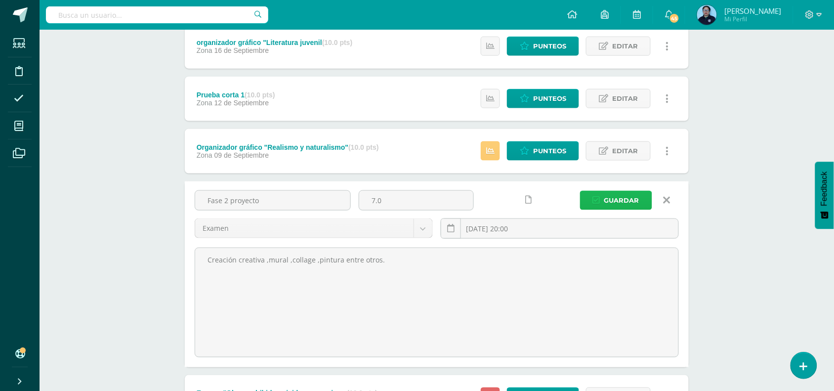
click at [625, 201] on span "Guardar" at bounding box center [621, 200] width 35 height 18
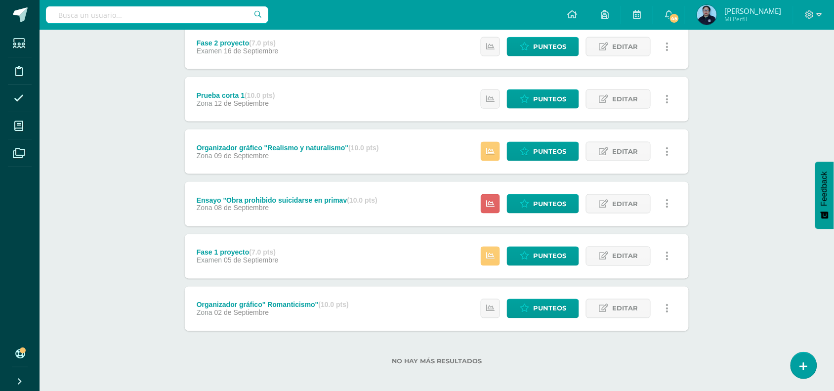
scroll to position [351, 0]
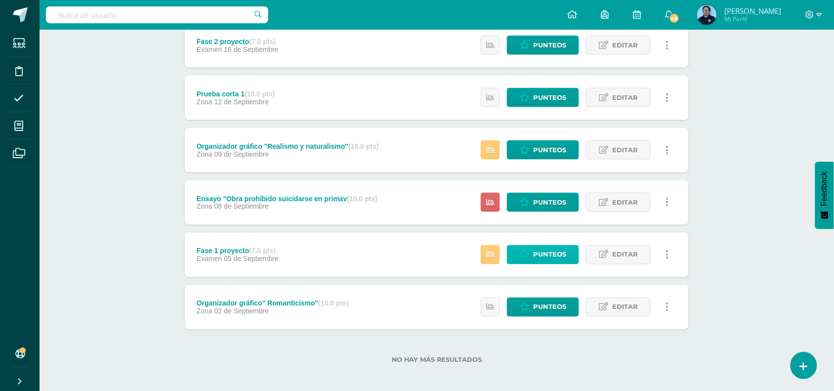
click at [542, 253] on span "Punteos" at bounding box center [549, 254] width 33 height 18
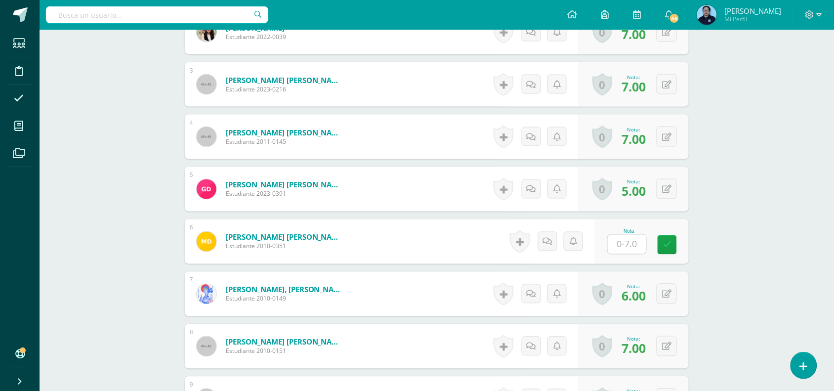
scroll to position [413, 0]
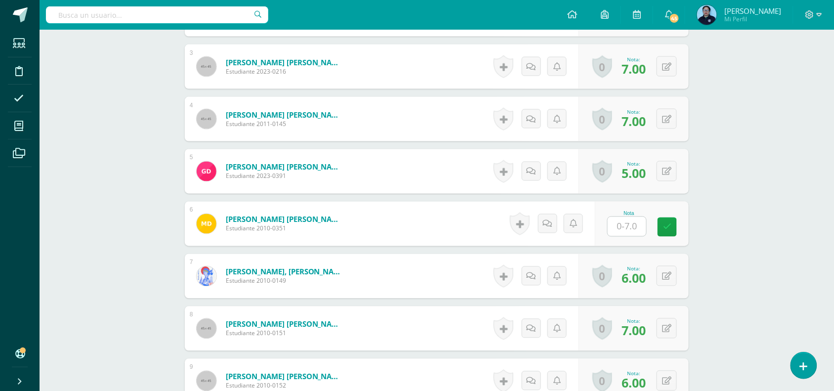
type input "7"
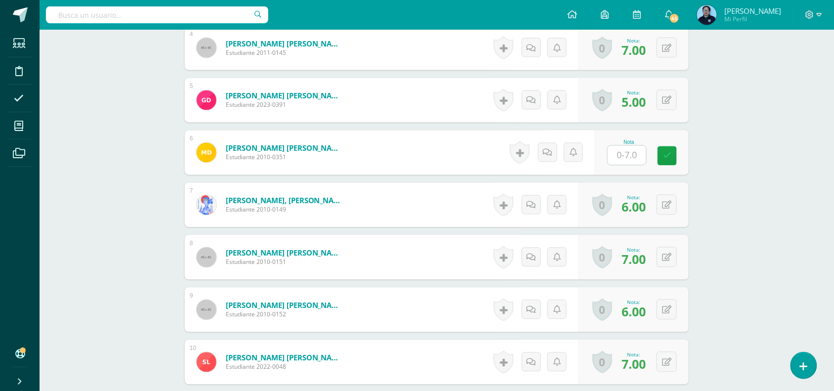
scroll to position [481, 0]
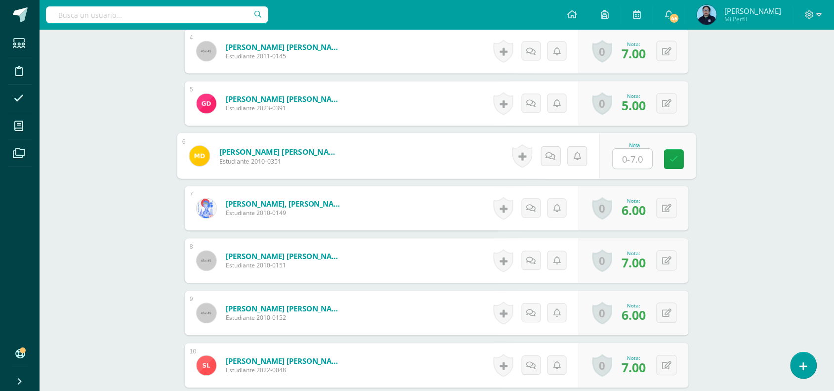
click at [638, 160] on input "text" at bounding box center [633, 159] width 40 height 20
type input "7"
click at [680, 159] on link at bounding box center [674, 160] width 20 height 20
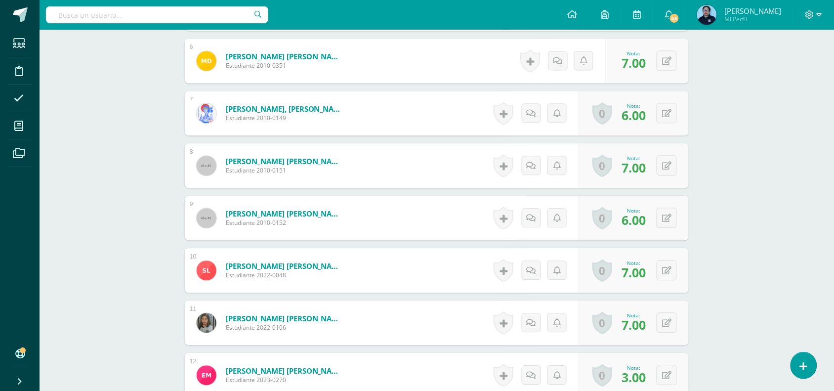
scroll to position [588, 0]
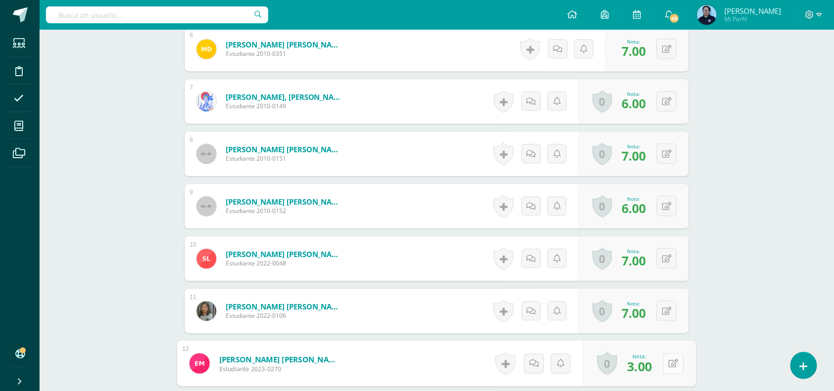
click at [665, 362] on button at bounding box center [673, 363] width 21 height 21
type input "5"
click at [644, 367] on icon at bounding box center [647, 366] width 9 height 8
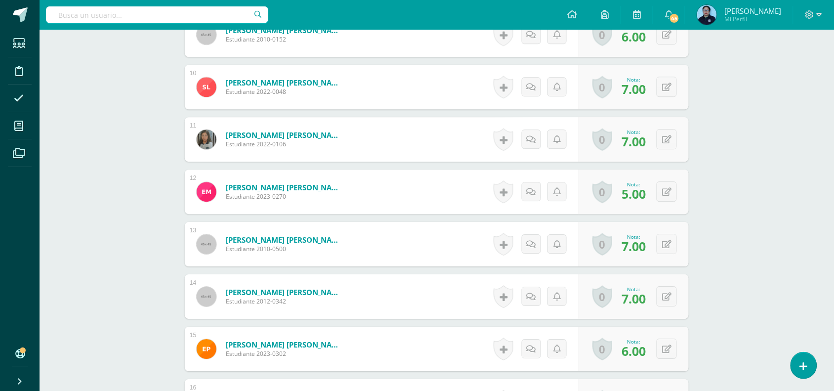
scroll to position [188, 0]
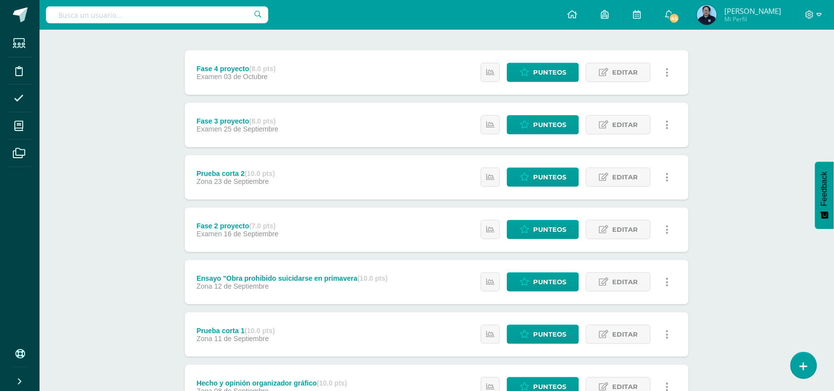
scroll to position [247, 0]
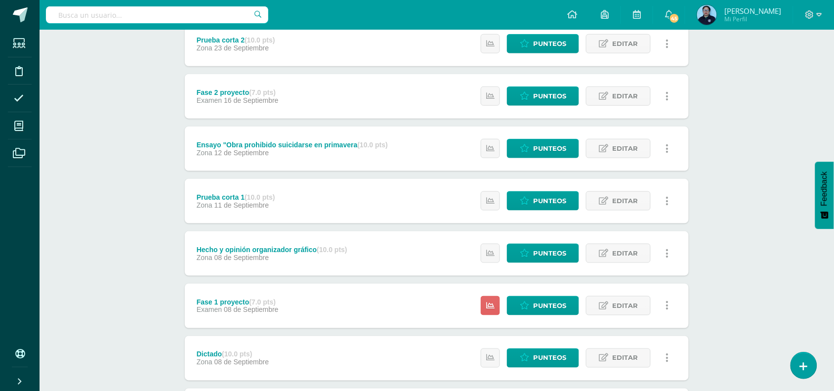
drag, startPoint x: 823, startPoint y: 281, endPoint x: 819, endPoint y: 287, distance: 7.1
click at [819, 287] on div "Taller de Gramática y Ortografía Segundo Secundaria "B" Herramientas Detalle de…" at bounding box center [437, 140] width 794 height 716
click at [542, 299] on span "Punteos" at bounding box center [549, 305] width 33 height 18
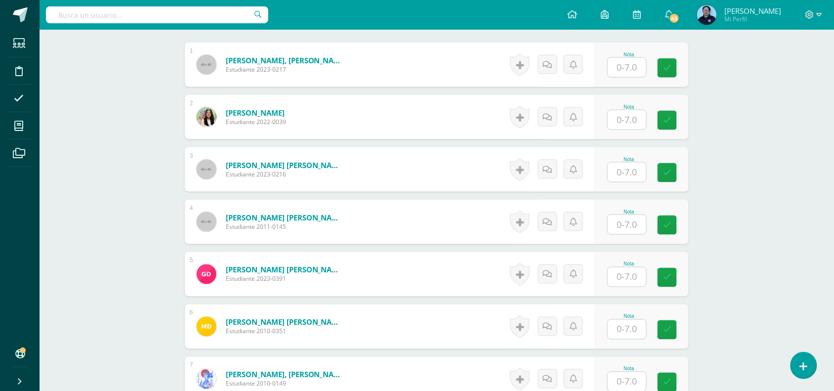
scroll to position [311, 0]
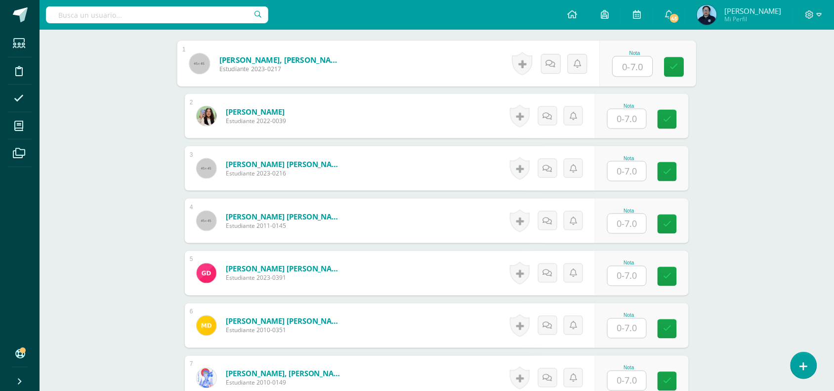
click at [628, 66] on input "text" at bounding box center [633, 67] width 40 height 20
type input "7"
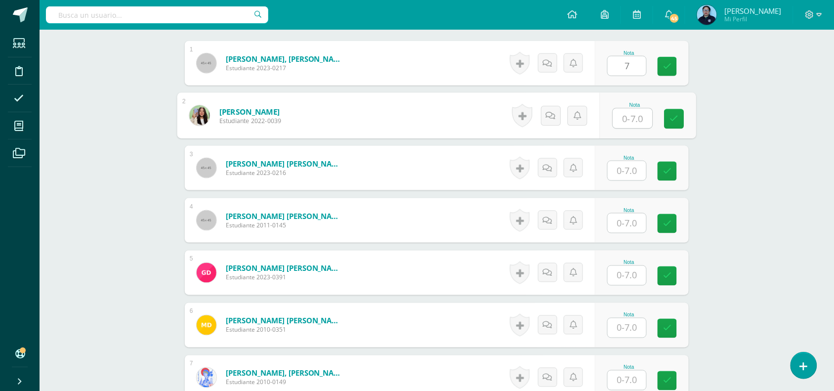
click at [628, 120] on input "text" at bounding box center [633, 119] width 40 height 20
type input "7"
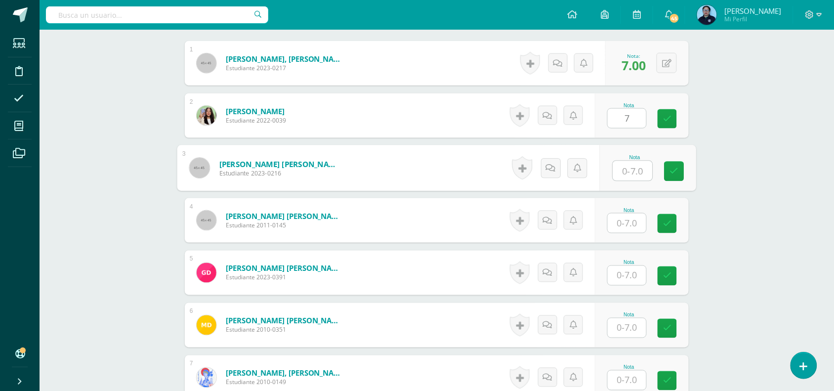
click at [627, 171] on input "text" at bounding box center [633, 171] width 40 height 20
type input "7"
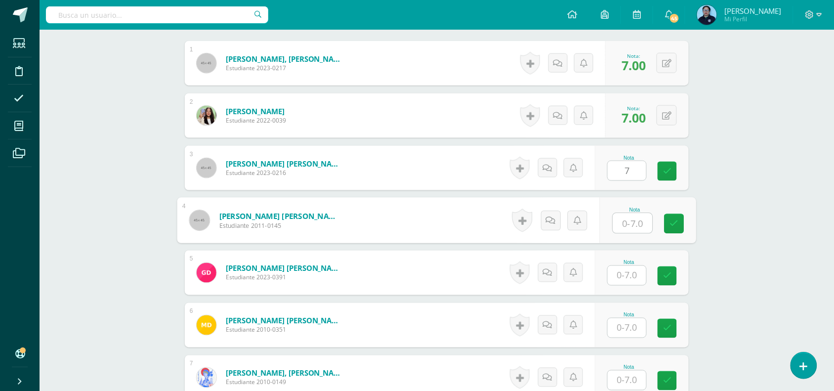
click at [629, 221] on input "text" at bounding box center [633, 223] width 40 height 20
type input "7"
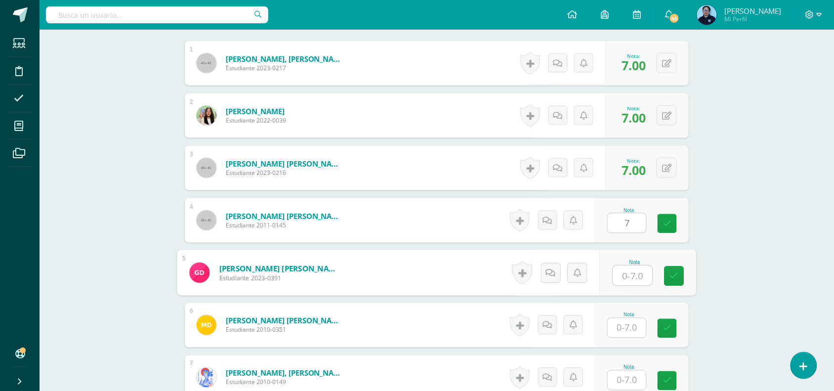
click at [625, 274] on input "text" at bounding box center [633, 276] width 40 height 20
type input "5"
click at [676, 272] on icon at bounding box center [674, 276] width 9 height 8
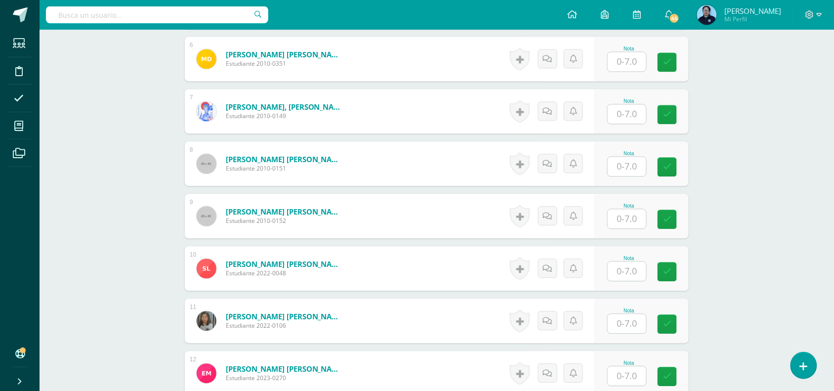
scroll to position [581, 0]
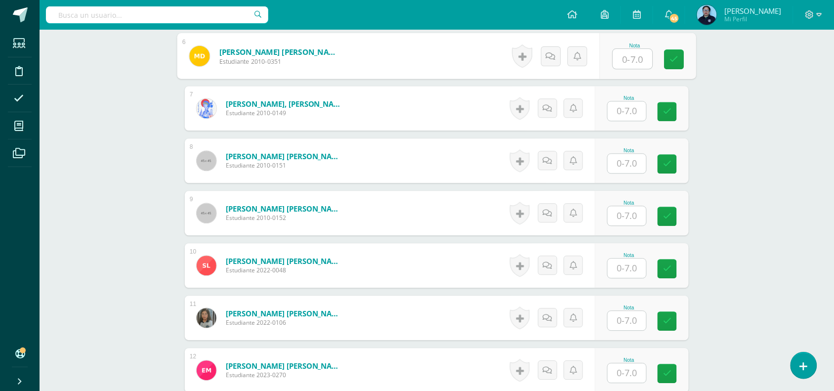
click at [630, 56] on input "text" at bounding box center [633, 59] width 40 height 20
type input "7"
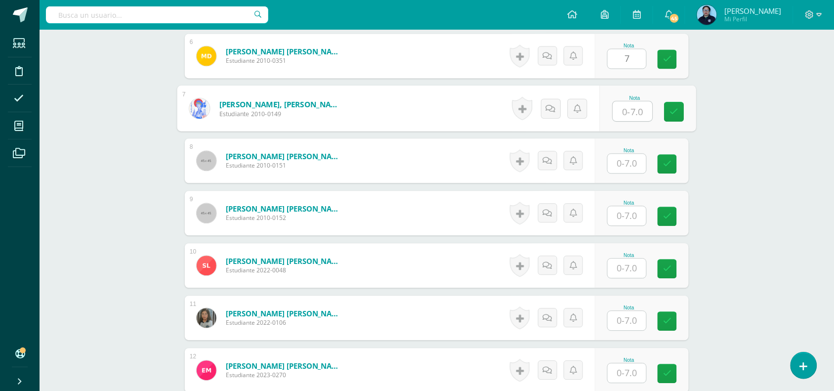
click at [623, 120] on input "text" at bounding box center [633, 111] width 40 height 20
type input "6"
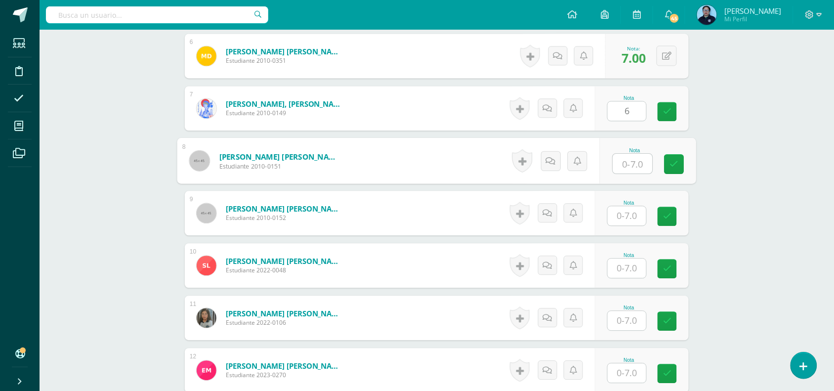
click at [629, 161] on input "text" at bounding box center [633, 164] width 40 height 20
type input "7"
click at [629, 213] on input "text" at bounding box center [626, 215] width 39 height 19
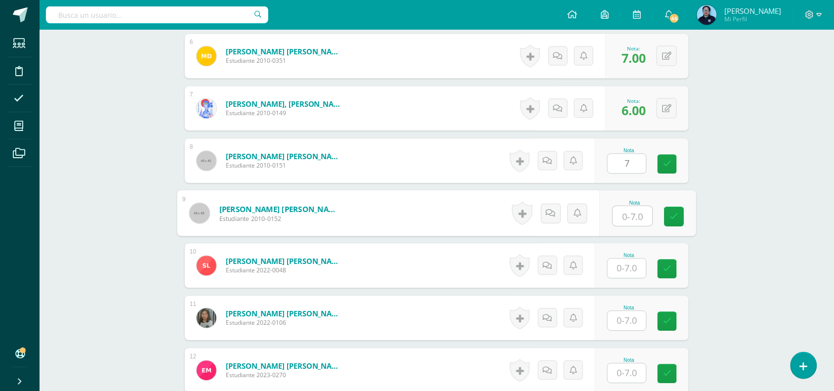
type input "6"
click at [677, 212] on icon at bounding box center [674, 216] width 9 height 8
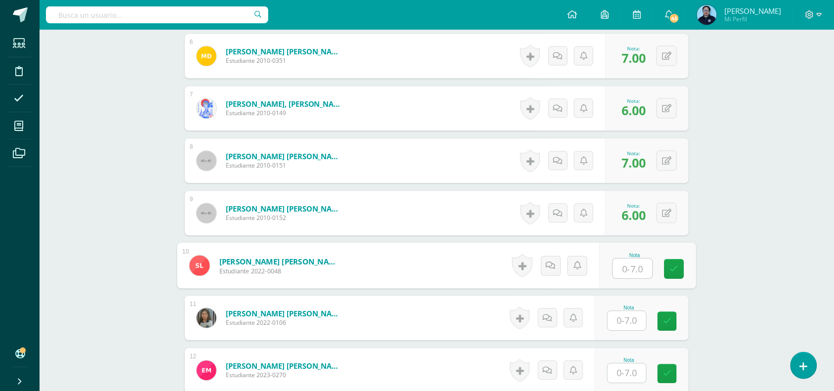
click at [640, 271] on input "text" at bounding box center [633, 268] width 40 height 20
type input "7"
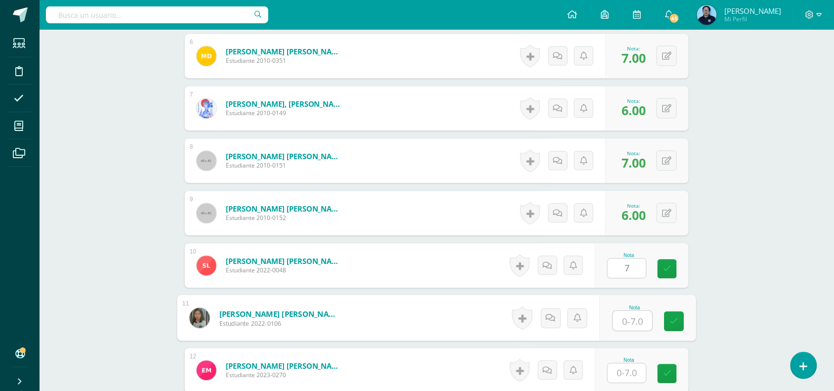
click at [631, 322] on input "text" at bounding box center [633, 321] width 40 height 20
type input "7"
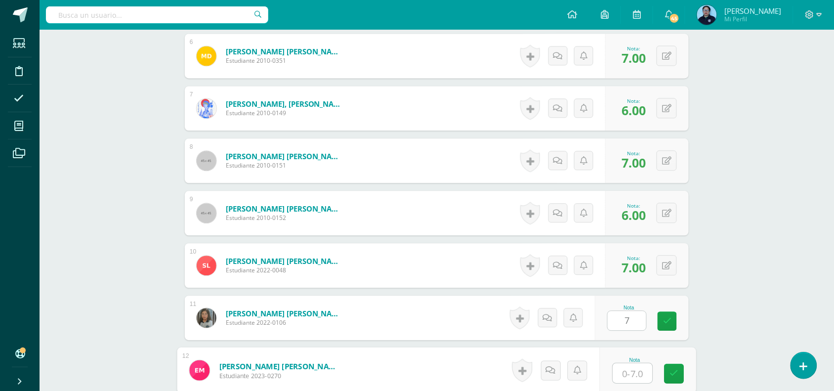
click at [630, 366] on input "text" at bounding box center [633, 373] width 40 height 20
click at [628, 376] on input "text" at bounding box center [633, 373] width 40 height 20
type input "5"
click at [673, 373] on icon at bounding box center [674, 373] width 9 height 8
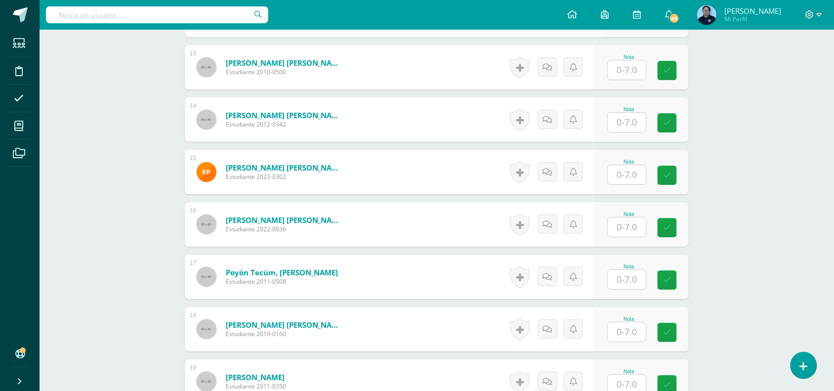
scroll to position [939, 0]
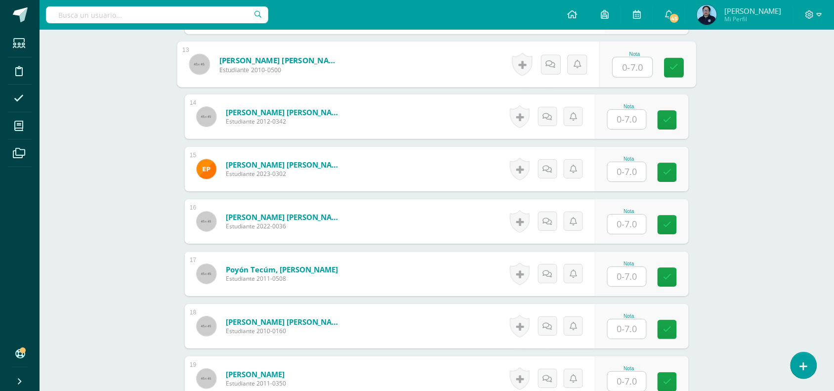
click at [624, 61] on input "text" at bounding box center [633, 67] width 40 height 20
type input "7"
click at [633, 131] on div "Nota" at bounding box center [642, 116] width 94 height 44
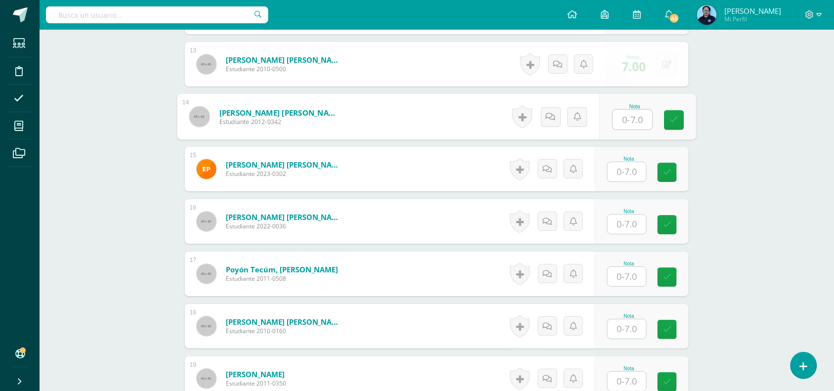
click at [628, 120] on input "text" at bounding box center [633, 120] width 40 height 20
type input "7"
click at [672, 117] on icon at bounding box center [674, 120] width 9 height 8
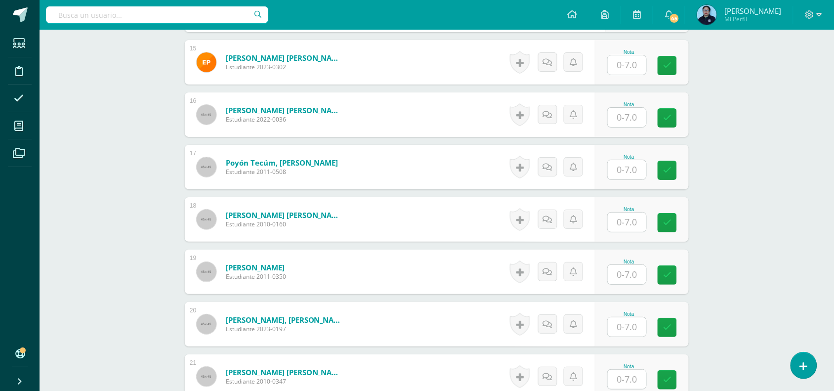
scroll to position [1043, 0]
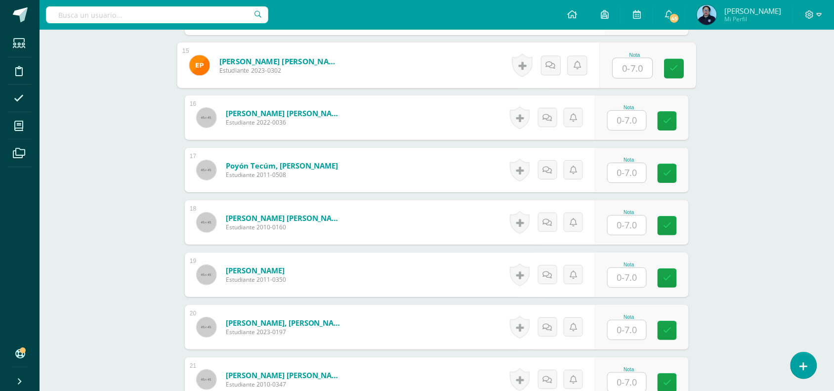
click at [623, 67] on input "text" at bounding box center [633, 68] width 40 height 20
type input "6"
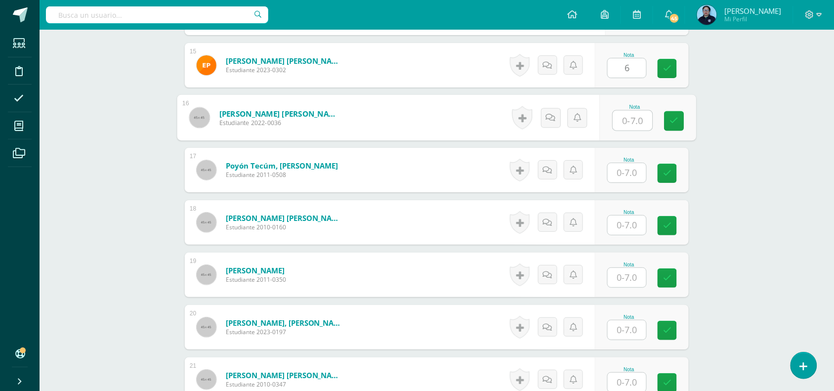
click at [629, 117] on input "text" at bounding box center [633, 121] width 40 height 20
type input "7"
click at [631, 174] on input "text" at bounding box center [626, 172] width 39 height 19
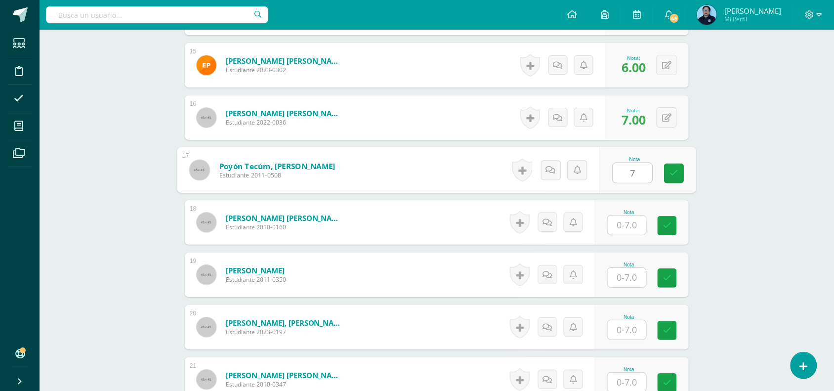
type input "7"
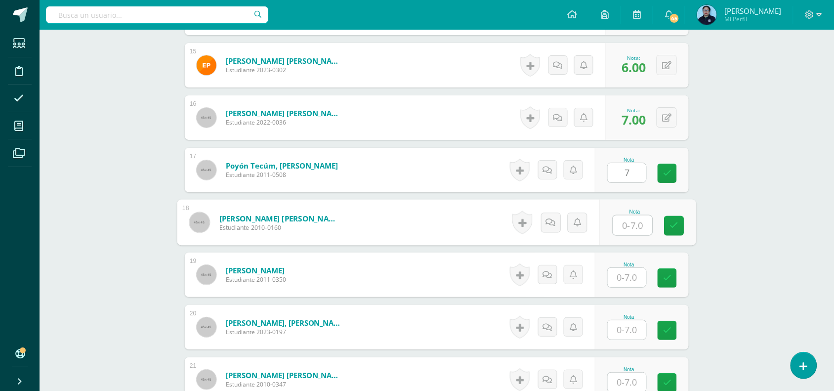
click at [629, 223] on input "text" at bounding box center [633, 225] width 40 height 20
type input "7"
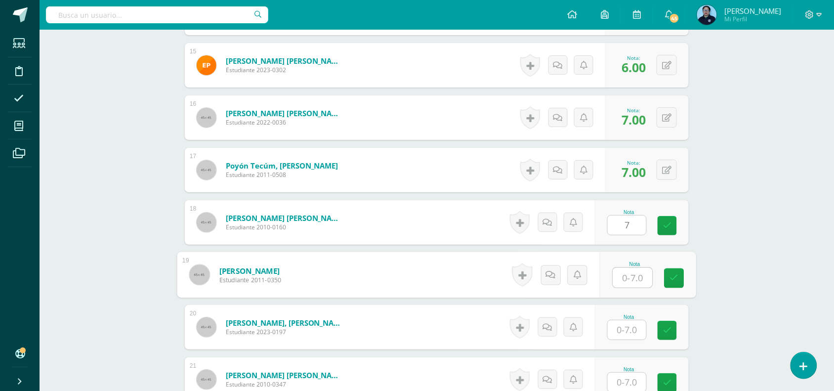
click at [623, 274] on input "text" at bounding box center [633, 278] width 40 height 20
type input "7"
click at [672, 271] on link at bounding box center [674, 278] width 20 height 20
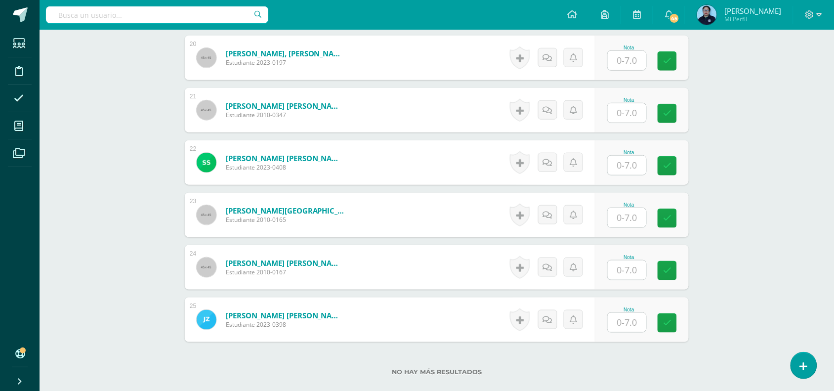
scroll to position [1305, 0]
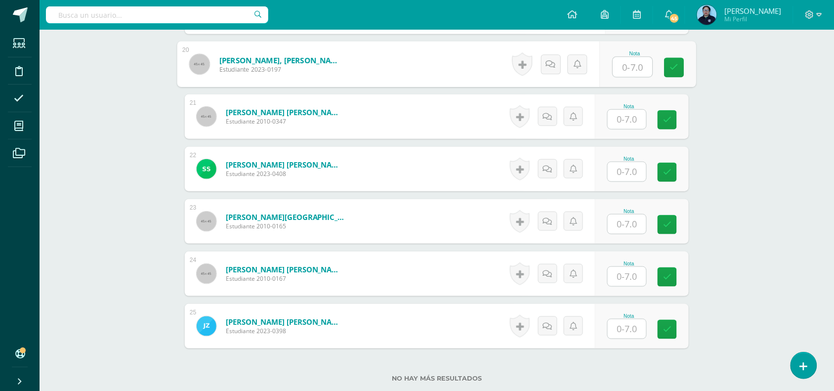
click at [632, 69] on input "text" at bounding box center [633, 67] width 40 height 20
type input "6"
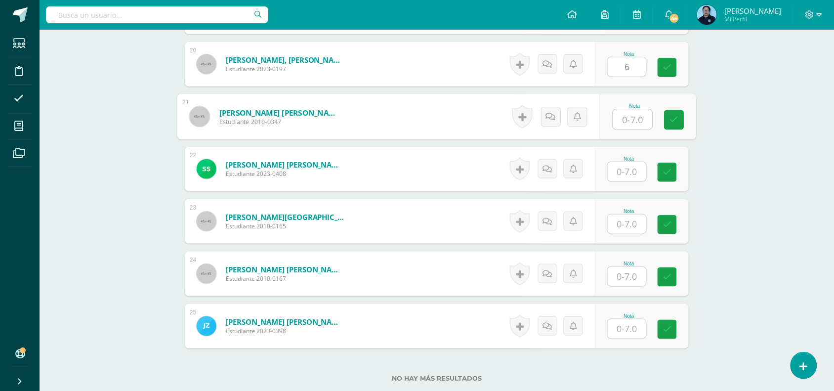
click at [628, 120] on input "text" at bounding box center [633, 120] width 40 height 20
type input "3"
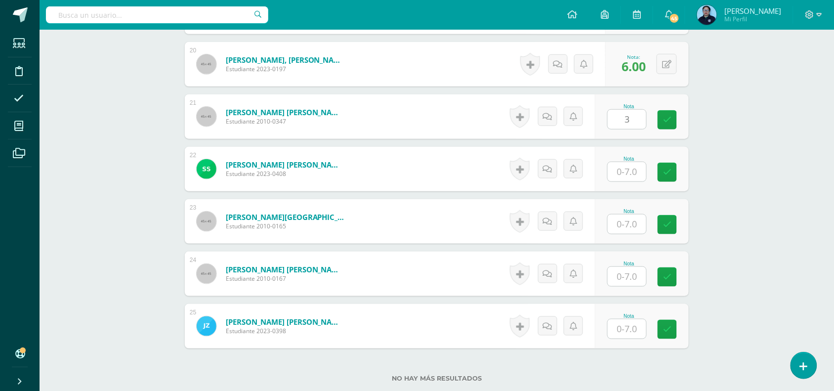
click at [626, 181] on div at bounding box center [627, 171] width 40 height 20
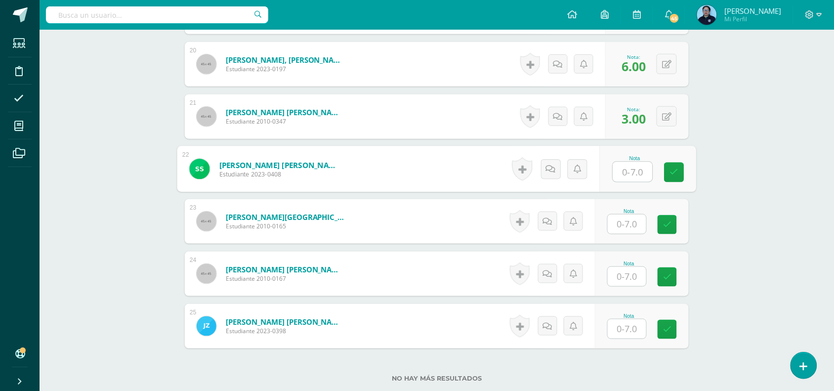
click at [626, 175] on input "text" at bounding box center [633, 172] width 40 height 20
type input "7"
click at [632, 221] on input "text" at bounding box center [626, 223] width 39 height 19
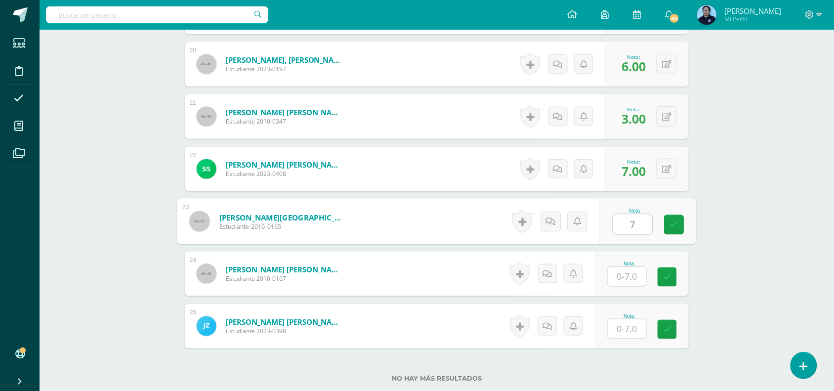
type input "7"
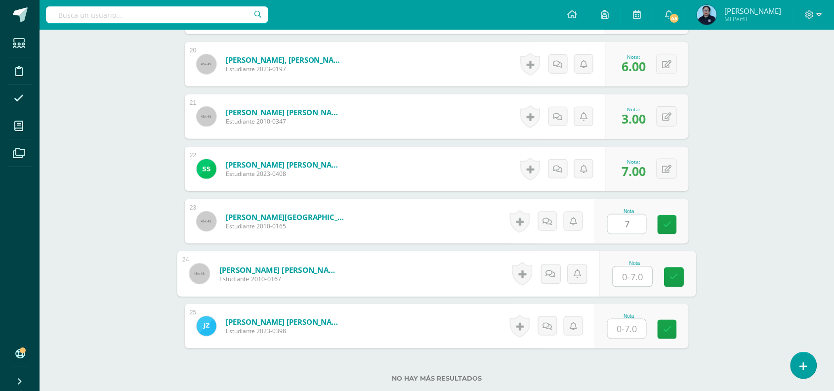
click at [628, 270] on input "text" at bounding box center [633, 277] width 40 height 20
type input "7"
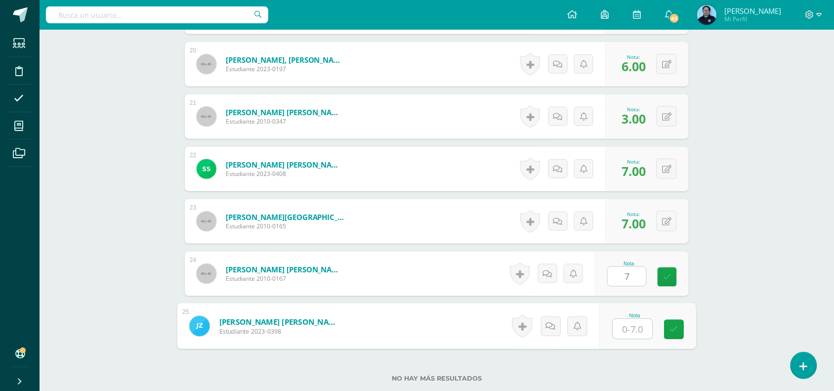
click at [627, 330] on input "text" at bounding box center [633, 329] width 40 height 20
type input "6"
click at [673, 326] on icon at bounding box center [674, 329] width 9 height 8
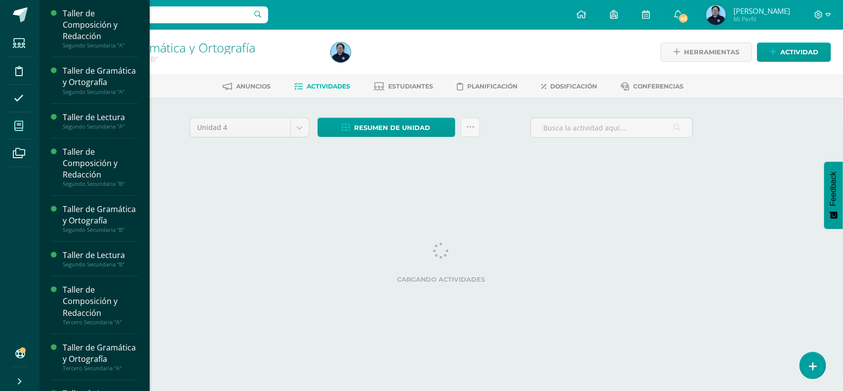
click at [13, 125] on span at bounding box center [19, 126] width 22 height 22
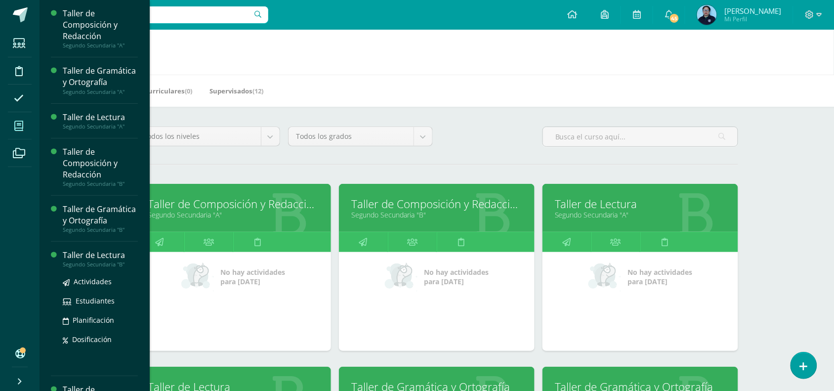
click at [89, 268] on div "Segundo Secundaria "B"" at bounding box center [100, 264] width 75 height 7
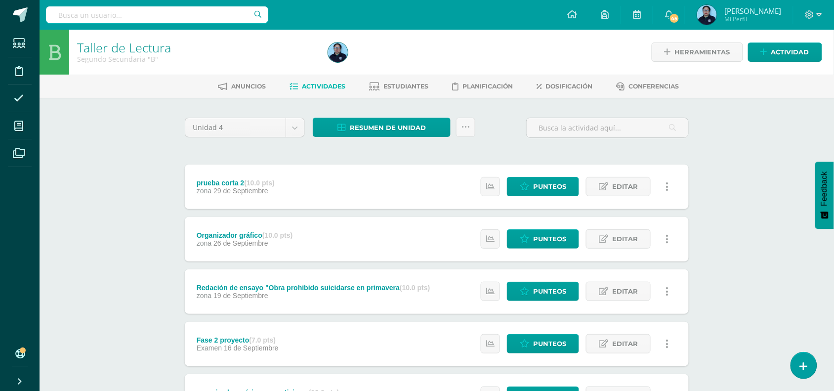
click at [89, 284] on div "Taller de Lectura Segundo Secundaria "B" Herramientas Detalle de asistencias Ac…" at bounding box center [437, 362] width 794 height 664
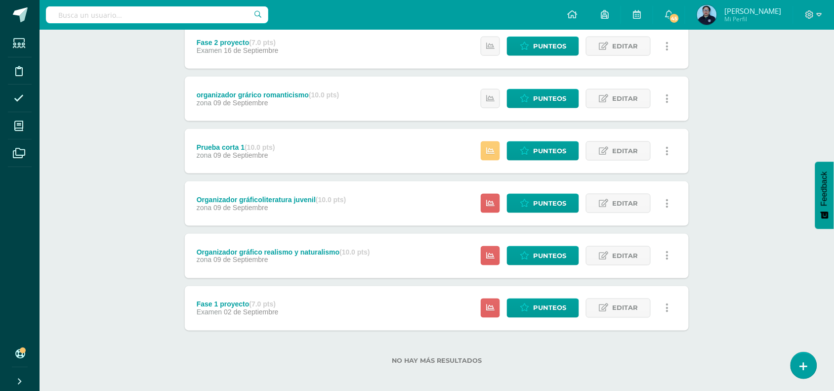
scroll to position [302, 0]
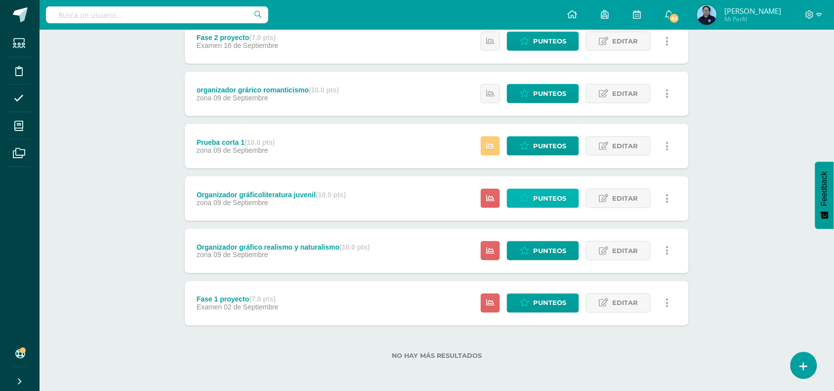
click at [548, 197] on span "Punteos" at bounding box center [549, 198] width 33 height 18
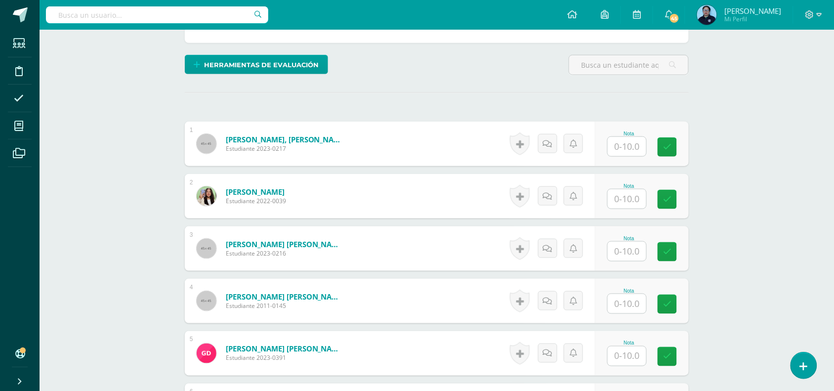
scroll to position [233, 0]
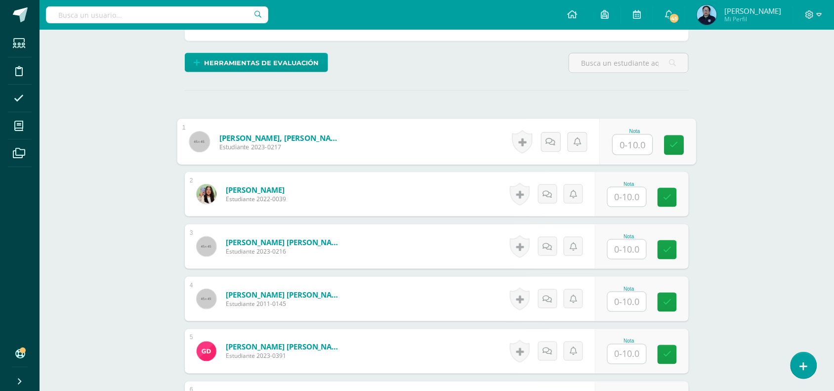
click at [629, 149] on input "text" at bounding box center [633, 145] width 40 height 20
type input "10"
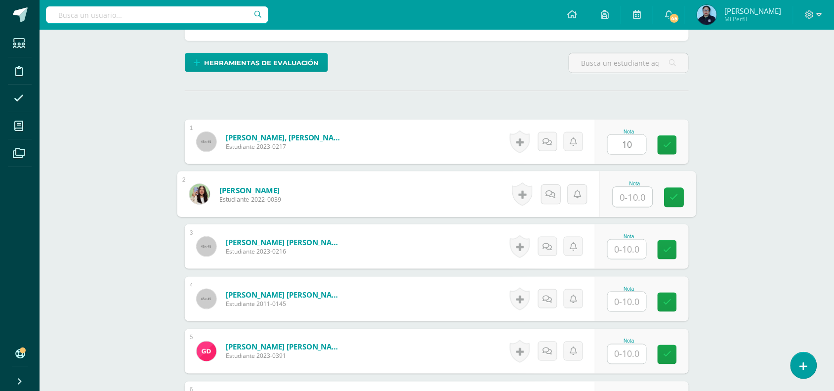
scroll to position [234, 0]
click at [630, 201] on input "1" at bounding box center [633, 197] width 40 height 20
type input "10"
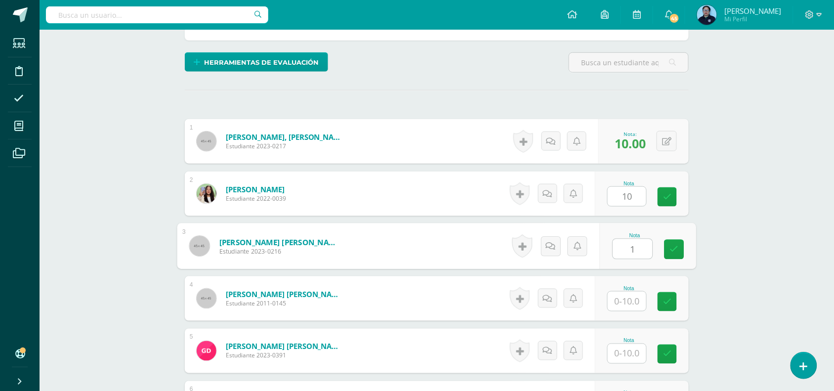
click at [631, 247] on input "1" at bounding box center [633, 249] width 40 height 20
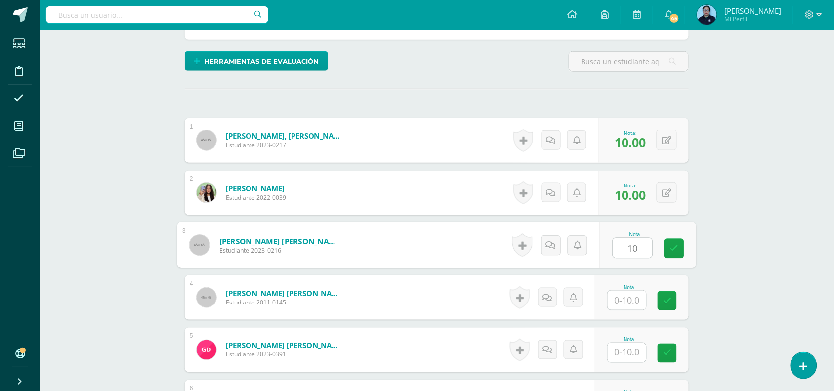
type input "10"
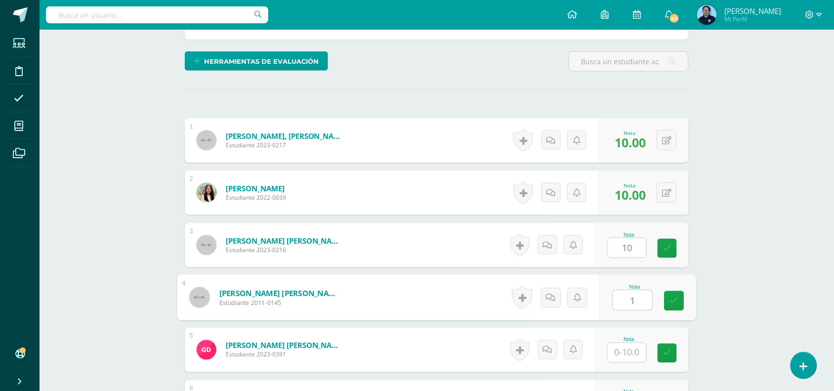
click at [628, 300] on input "1" at bounding box center [633, 300] width 40 height 20
type input "10"
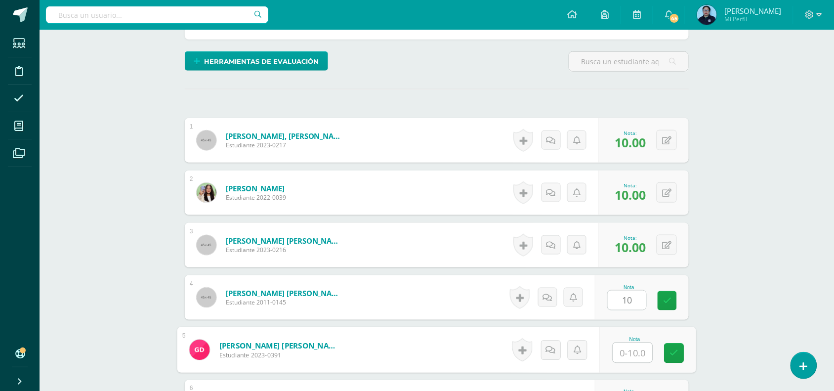
click at [621, 357] on input "text" at bounding box center [633, 353] width 40 height 20
type input "8"
click at [634, 349] on input "8" at bounding box center [633, 353] width 40 height 20
type input "7"
type input "8"
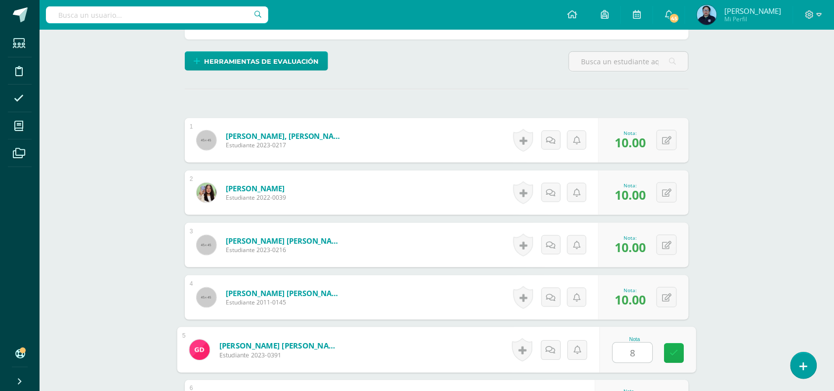
click at [681, 354] on link at bounding box center [674, 353] width 20 height 20
click at [681, 354] on div "0 Logros Logros obtenidos Aún no hay logros agregados Nota: 8.00" at bounding box center [646, 349] width 83 height 44
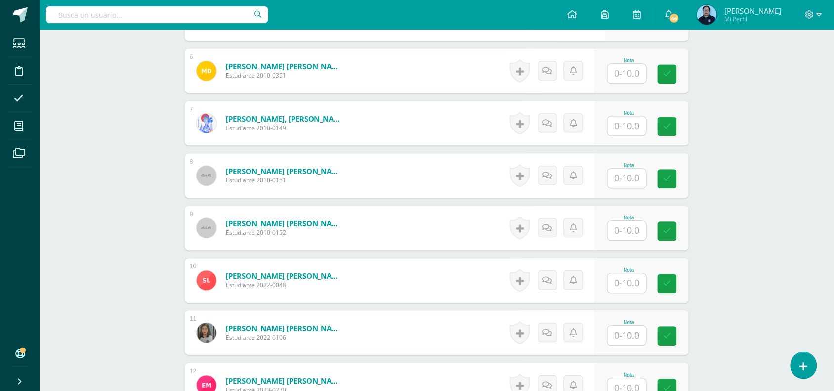
scroll to position [568, 0]
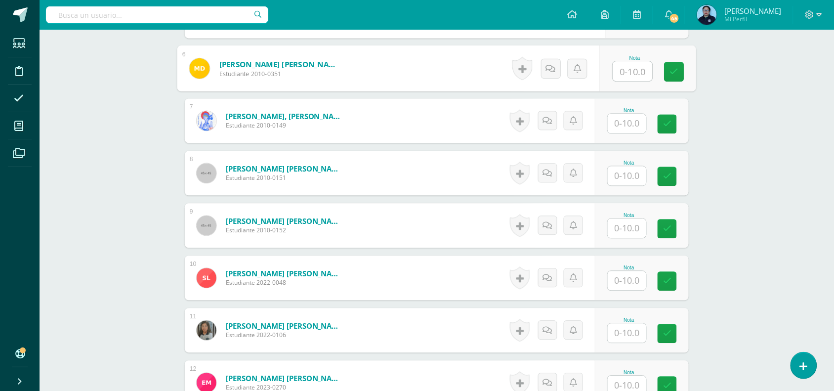
click at [631, 76] on input "text" at bounding box center [633, 71] width 40 height 20
type input "10"
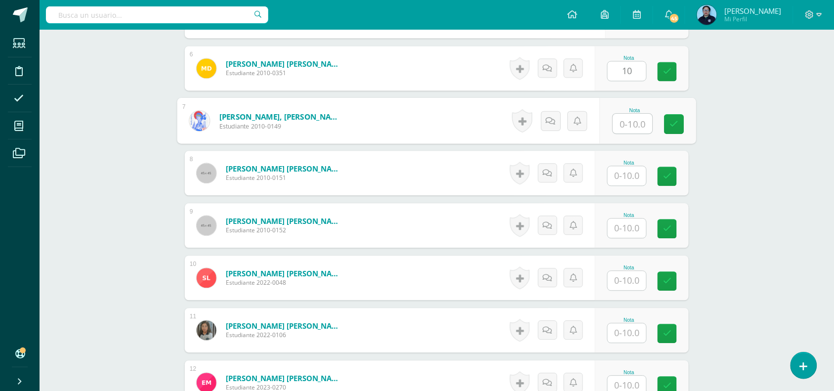
click at [626, 124] on input "text" at bounding box center [633, 124] width 40 height 20
type input "10"
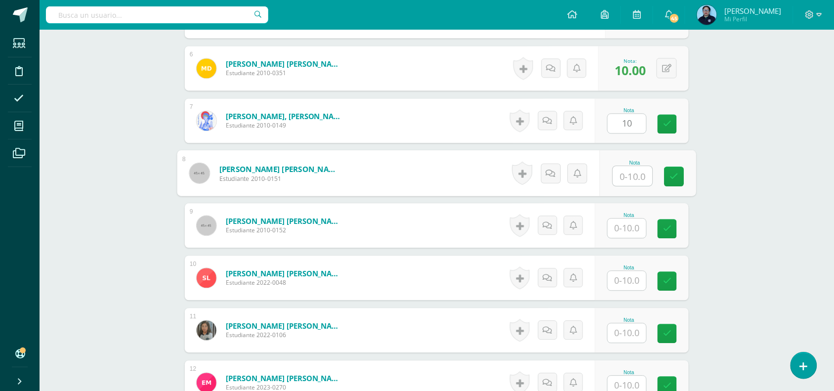
click at [628, 179] on input "text" at bounding box center [633, 176] width 40 height 20
type input "10"
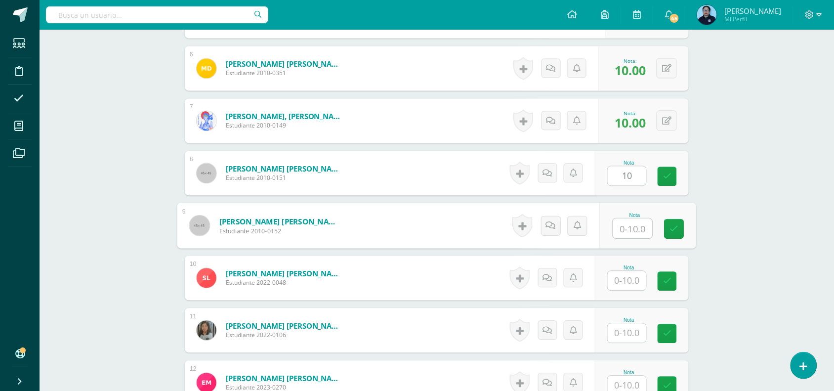
click at [625, 237] on input "text" at bounding box center [633, 228] width 40 height 20
type input "10"
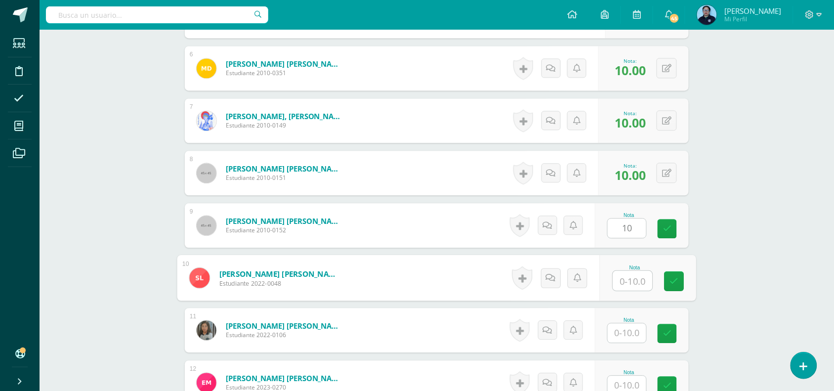
click at [628, 287] on input "text" at bounding box center [633, 281] width 40 height 20
type input "10"
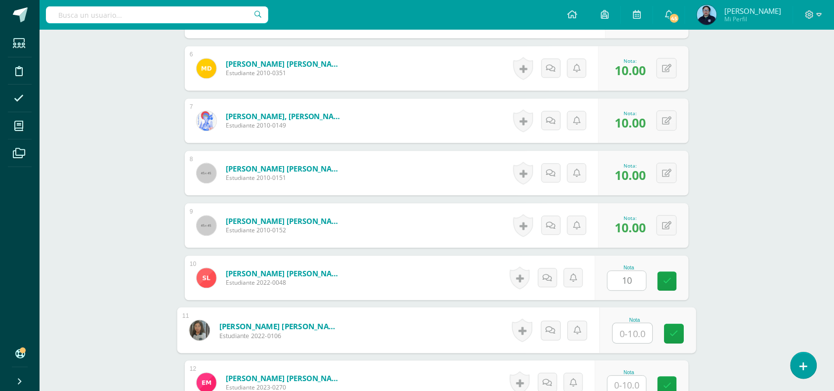
click at [624, 335] on input "text" at bounding box center [633, 333] width 40 height 20
type input "10"
click at [677, 335] on icon at bounding box center [674, 333] width 9 height 8
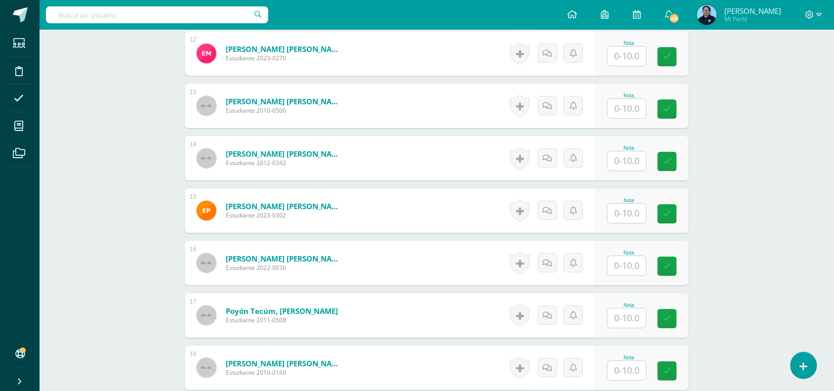
scroll to position [903, 0]
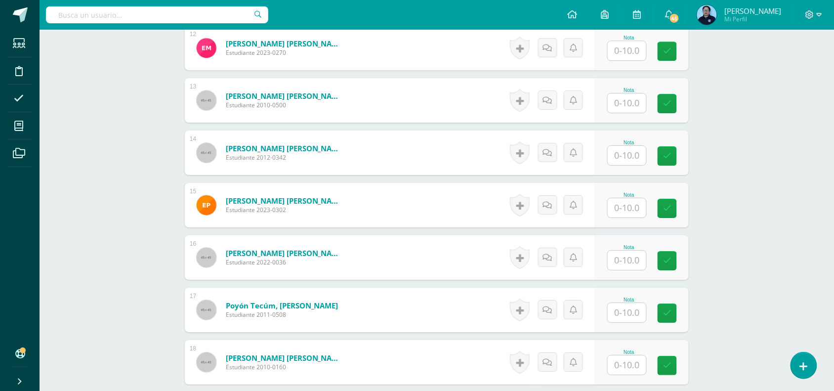
click at [627, 51] on input "text" at bounding box center [626, 50] width 39 height 19
type input "9"
click at [629, 100] on input "text" at bounding box center [626, 102] width 39 height 19
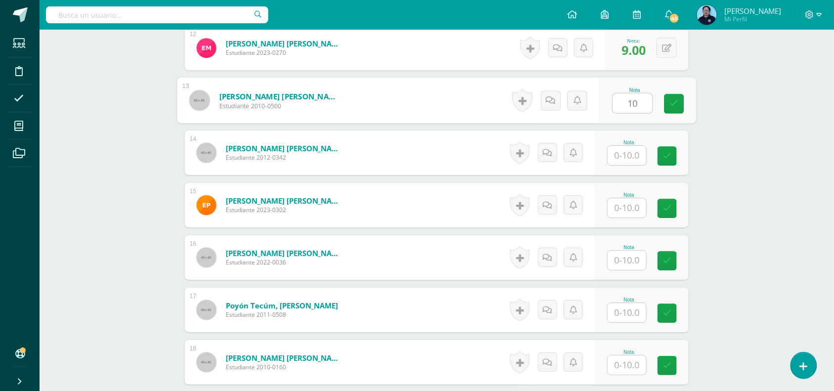
type input "10"
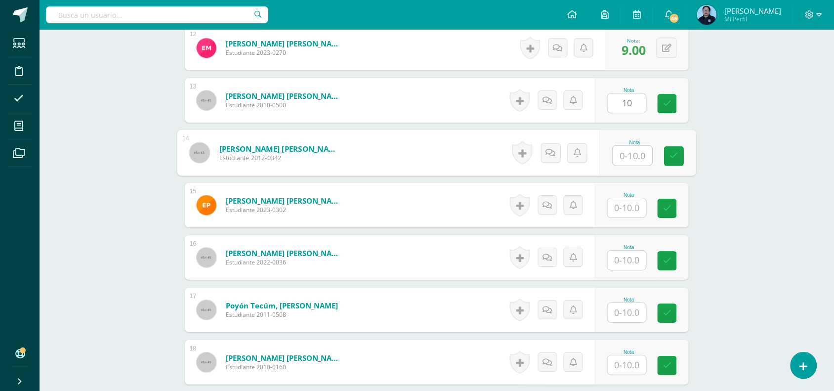
click at [639, 156] on input "text" at bounding box center [633, 156] width 40 height 20
type input "9"
type input "10"
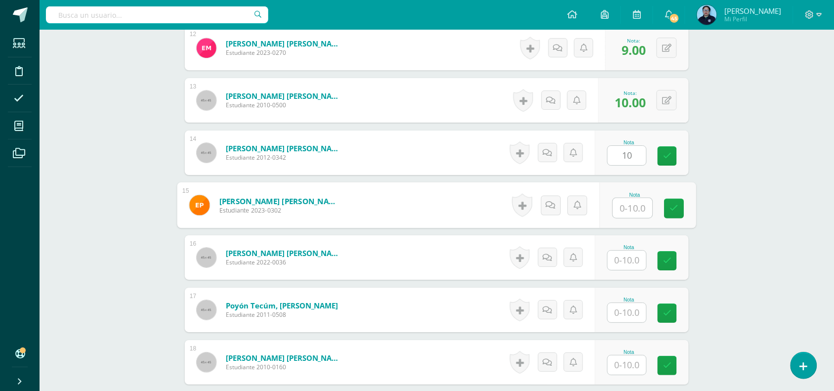
click at [632, 212] on input "text" at bounding box center [633, 208] width 40 height 20
type input "1"
type input "9"
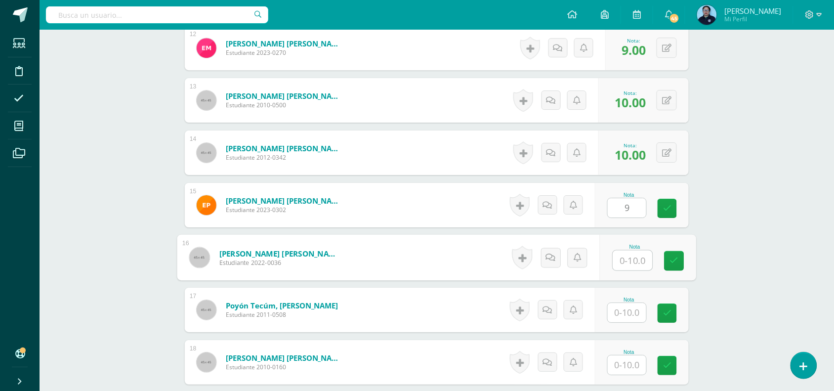
click at [623, 256] on input "text" at bounding box center [633, 260] width 40 height 20
type input "10"
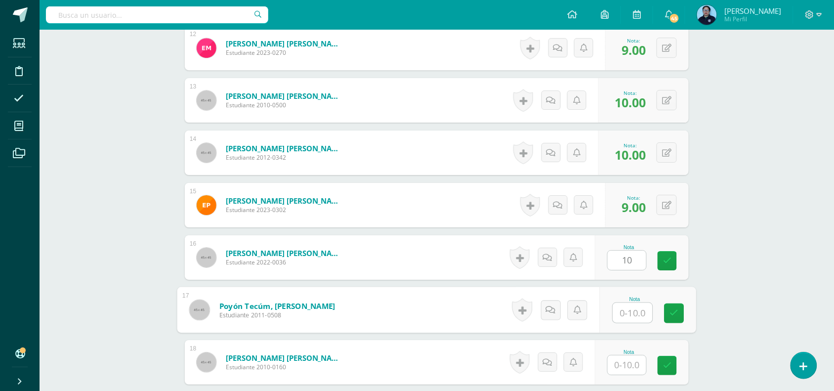
click at [625, 307] on input "text" at bounding box center [633, 313] width 40 height 20
type input "9"
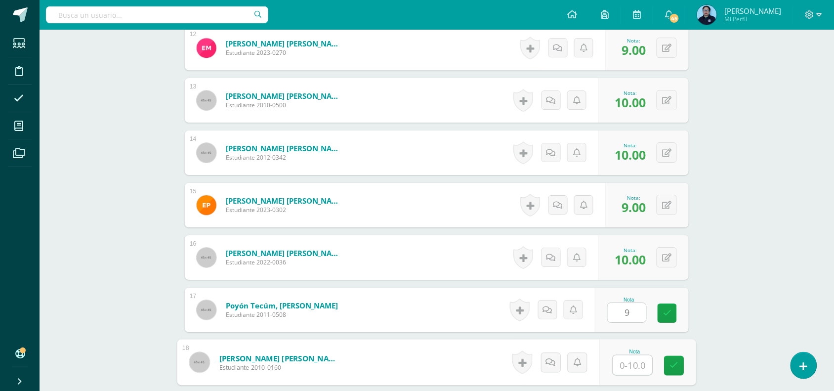
click at [628, 362] on input "text" at bounding box center [633, 365] width 40 height 20
type input "10"
click at [671, 362] on icon at bounding box center [674, 365] width 9 height 8
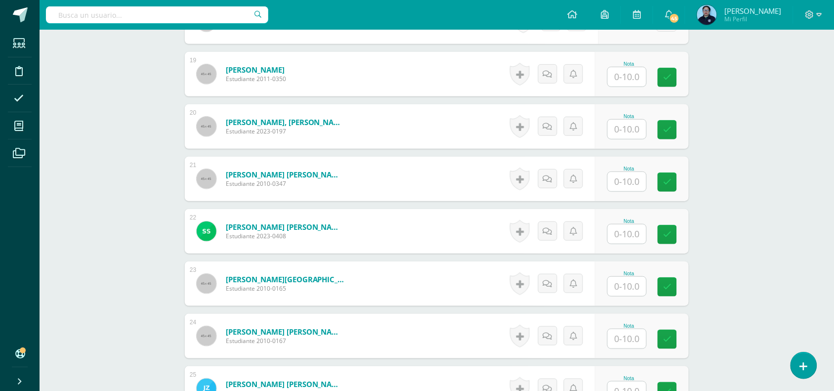
scroll to position [1255, 0]
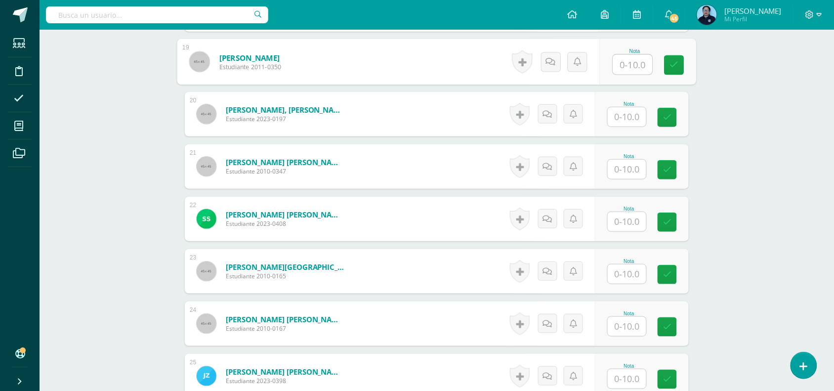
click at [633, 62] on input "text" at bounding box center [633, 65] width 40 height 20
type input "10"
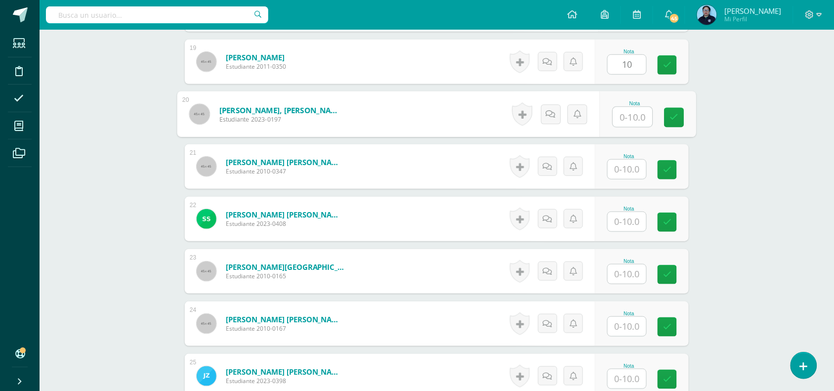
click at [636, 114] on input "text" at bounding box center [633, 117] width 40 height 20
type input "10"
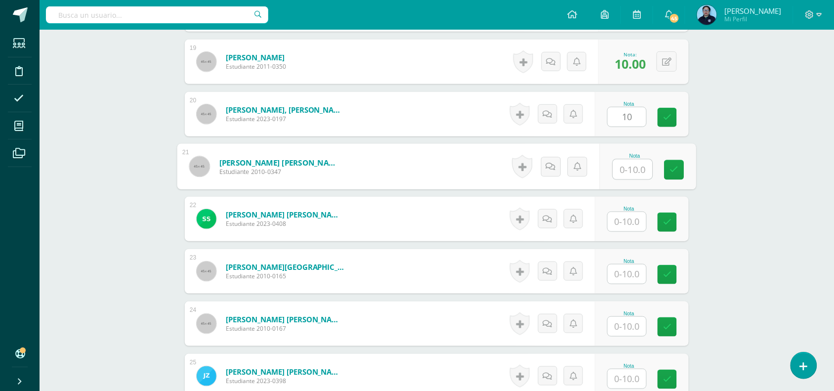
click at [632, 169] on input "text" at bounding box center [633, 170] width 40 height 20
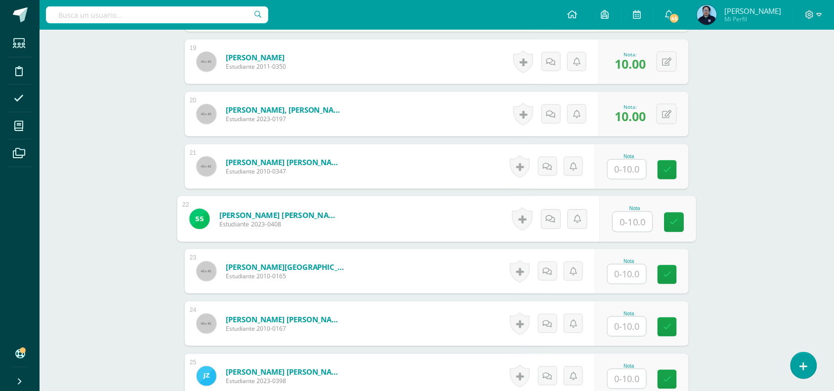
click at [626, 225] on input "text" at bounding box center [633, 222] width 40 height 20
type input "10"
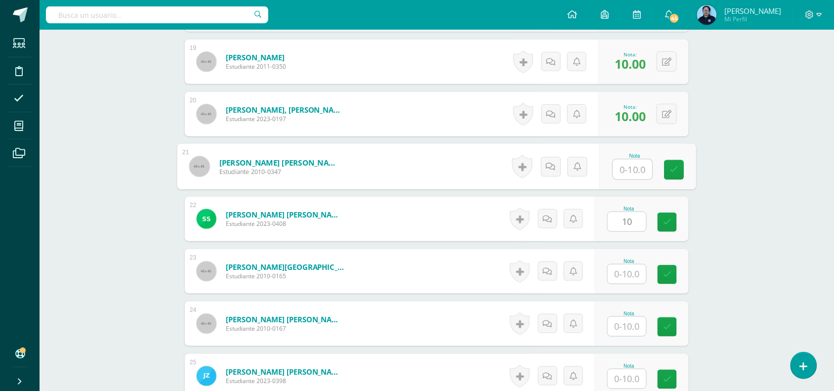
click at [633, 161] on input "text" at bounding box center [633, 170] width 40 height 20
type input "8"
click at [674, 168] on icon at bounding box center [674, 169] width 9 height 8
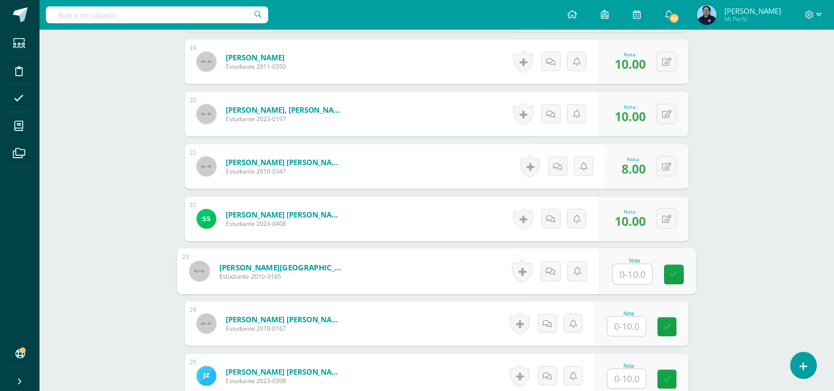
click at [625, 275] on input "text" at bounding box center [633, 274] width 40 height 20
type input "10"
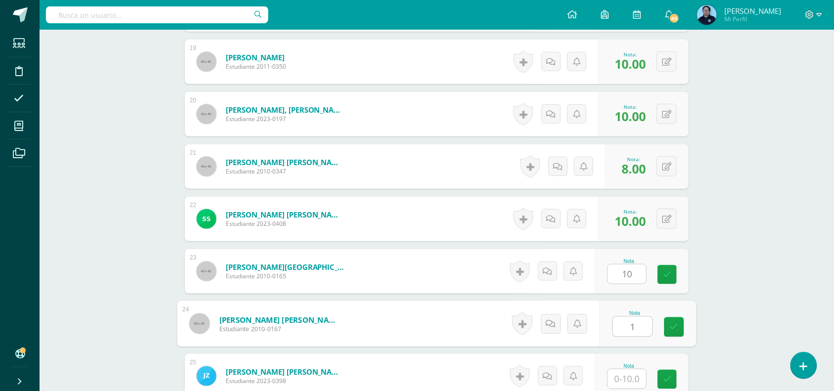
click at [623, 326] on input "1" at bounding box center [633, 327] width 40 height 20
type input "10"
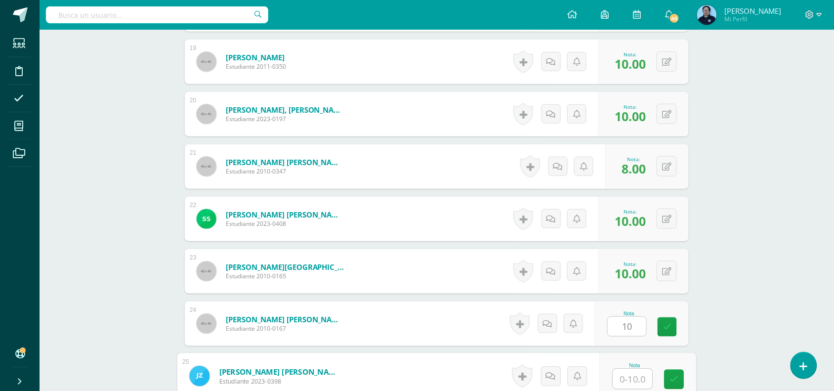
click at [623, 374] on input "text" at bounding box center [633, 379] width 40 height 20
type input "10"
click at [672, 378] on icon at bounding box center [674, 379] width 9 height 8
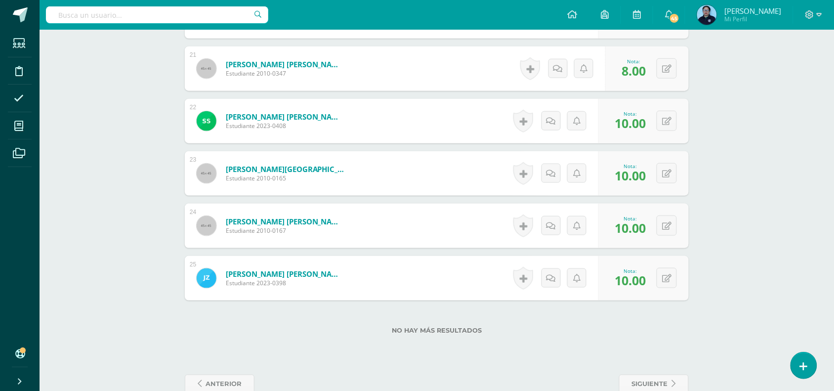
scroll to position [1376, 0]
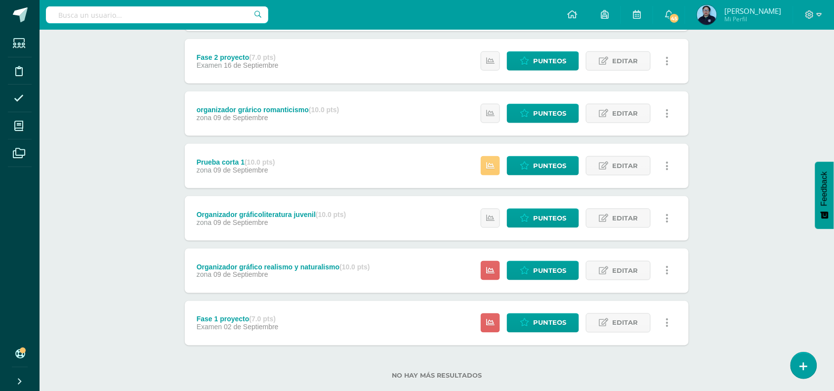
scroll to position [302, 0]
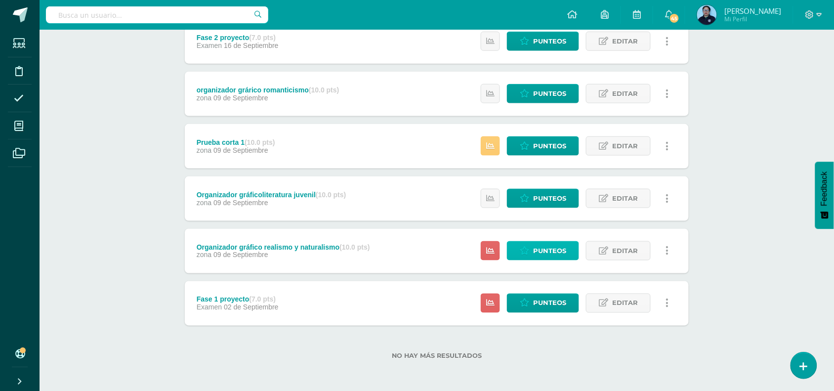
click at [536, 253] on span "Punteos" at bounding box center [549, 250] width 33 height 18
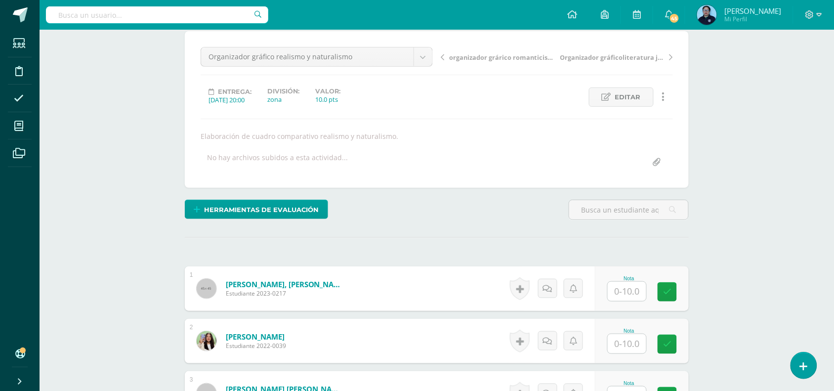
scroll to position [87, 0]
click at [636, 288] on input "text" at bounding box center [633, 291] width 40 height 20
type input "10"
click at [633, 351] on input "text" at bounding box center [633, 343] width 40 height 20
type input "10"
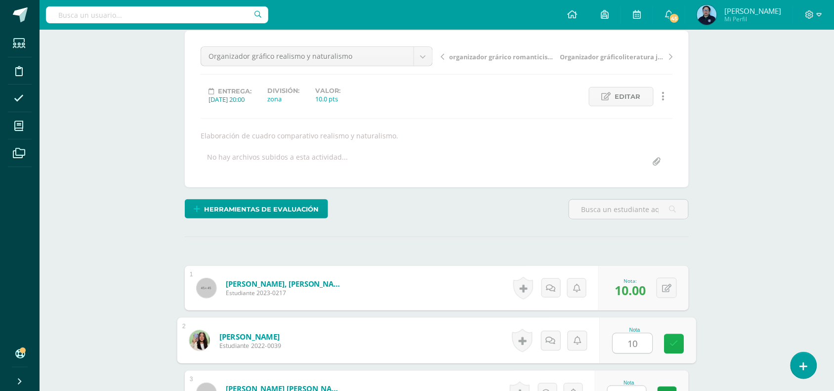
click at [678, 337] on link at bounding box center [674, 344] width 20 height 20
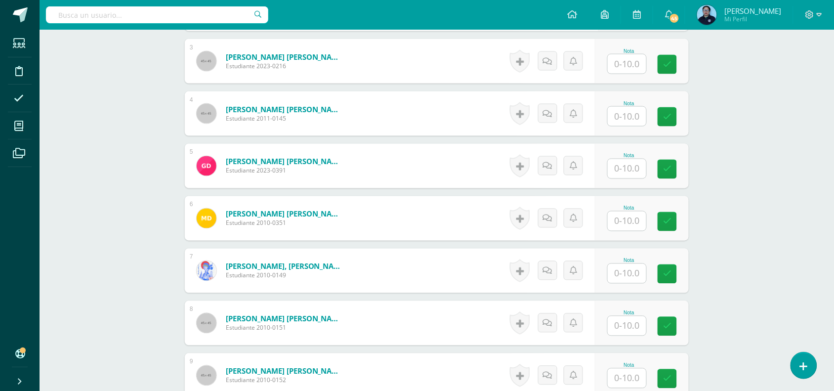
scroll to position [409, 0]
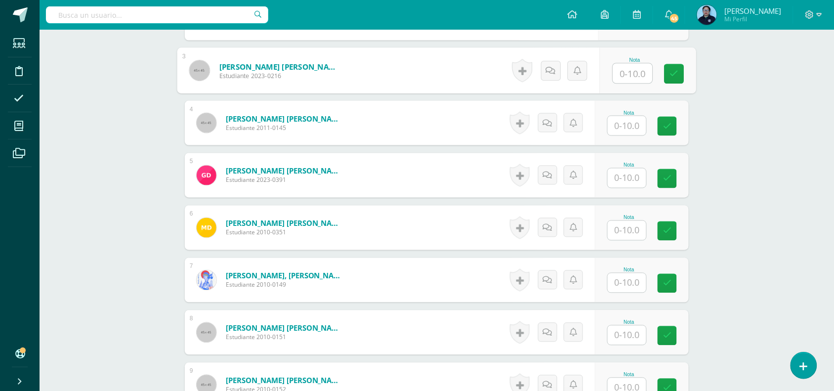
click at [621, 72] on input "text" at bounding box center [633, 74] width 40 height 20
type input "10"
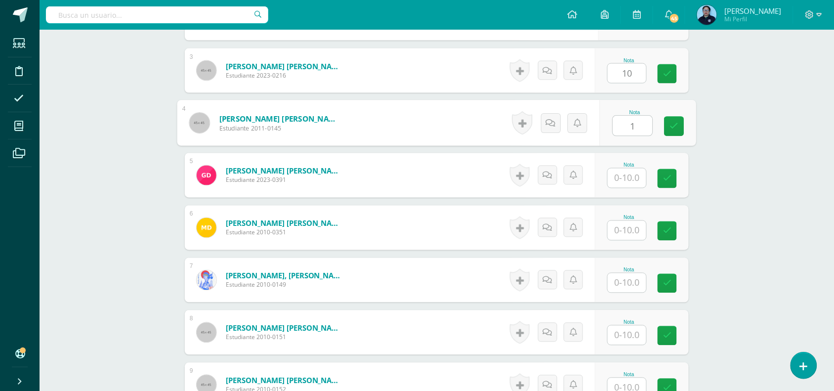
click at [625, 127] on input "1" at bounding box center [633, 126] width 40 height 20
type input "10"
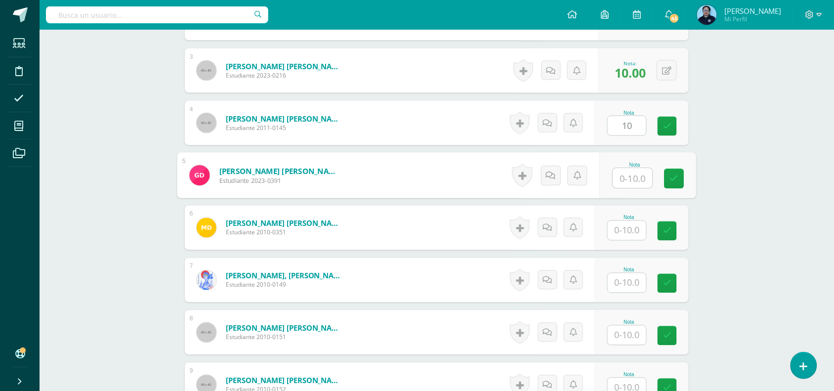
click at [626, 187] on input "text" at bounding box center [633, 178] width 40 height 20
type input "8"
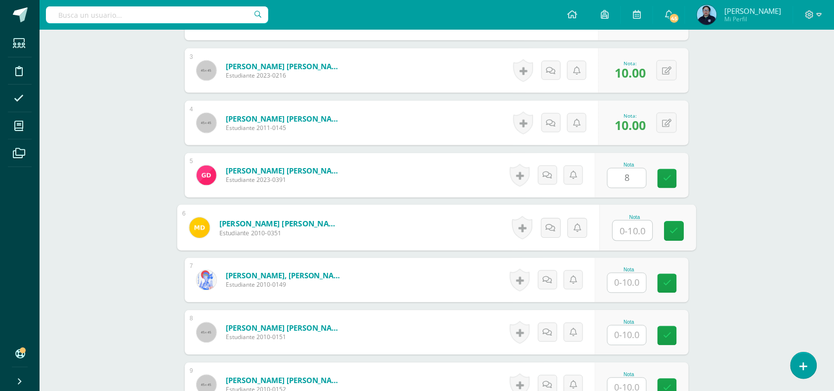
click at [645, 231] on input "text" at bounding box center [633, 231] width 40 height 20
type input "10"
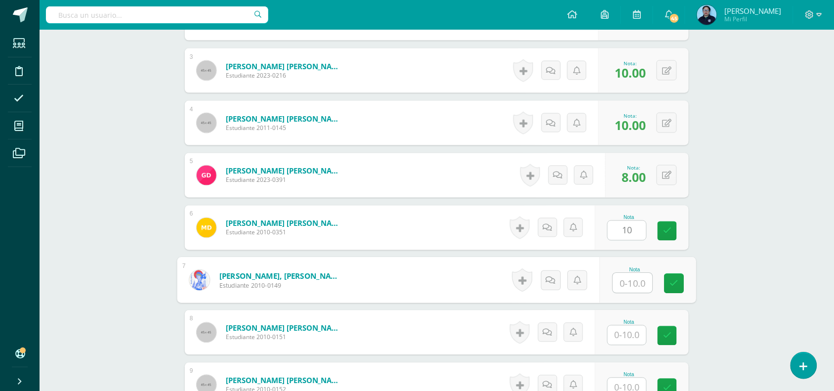
click at [628, 287] on input "text" at bounding box center [633, 283] width 40 height 20
type input "9"
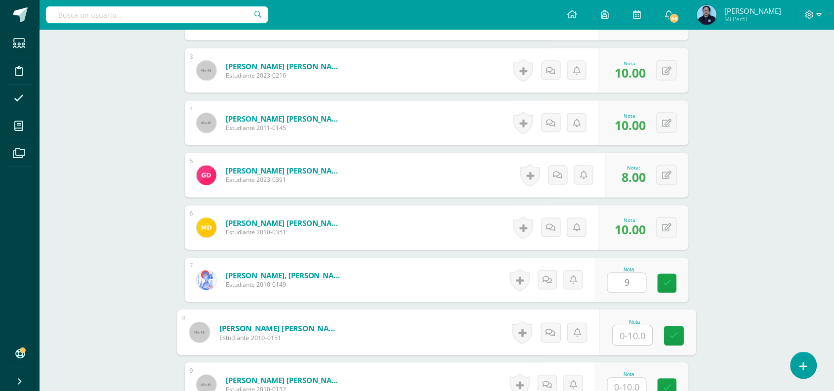
click at [631, 337] on input "text" at bounding box center [633, 335] width 40 height 20
type input "10"
click at [675, 329] on link at bounding box center [674, 336] width 20 height 20
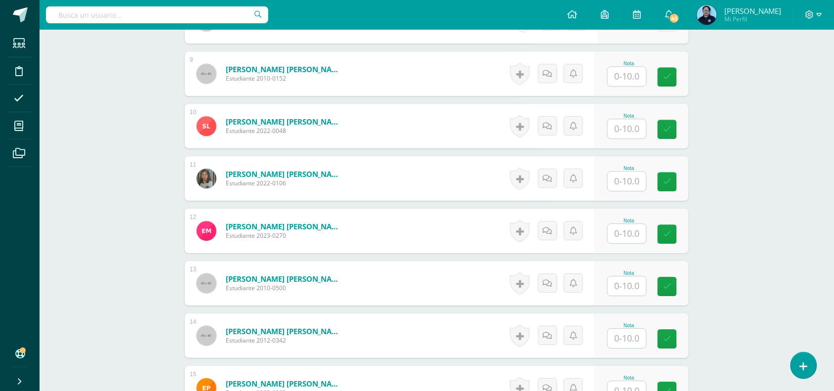
scroll to position [726, 0]
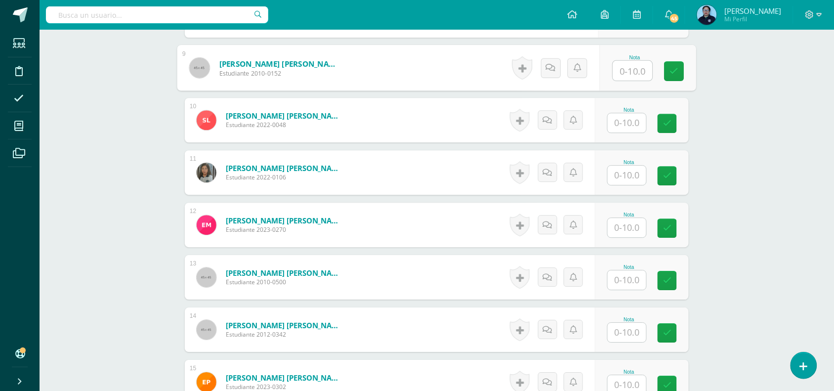
click at [628, 72] on input "text" at bounding box center [633, 71] width 40 height 20
type input "9"
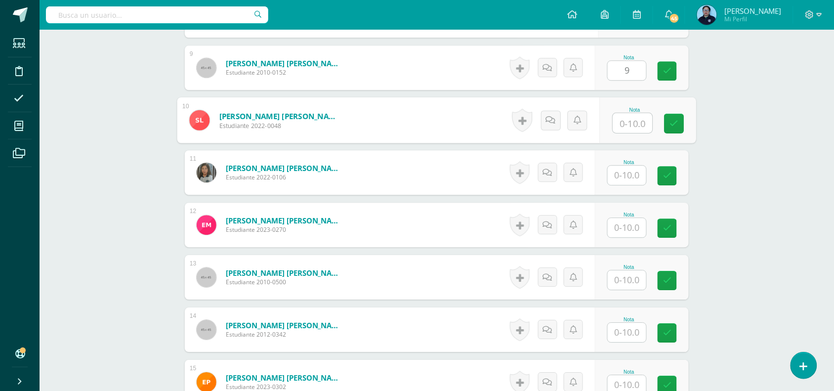
click at [628, 127] on input "text" at bounding box center [633, 123] width 40 height 20
type input "9"
click at [636, 179] on input "text" at bounding box center [626, 174] width 39 height 19
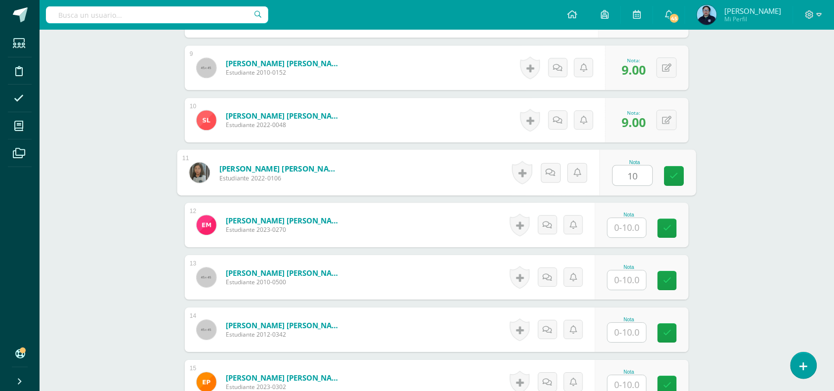
type input "10"
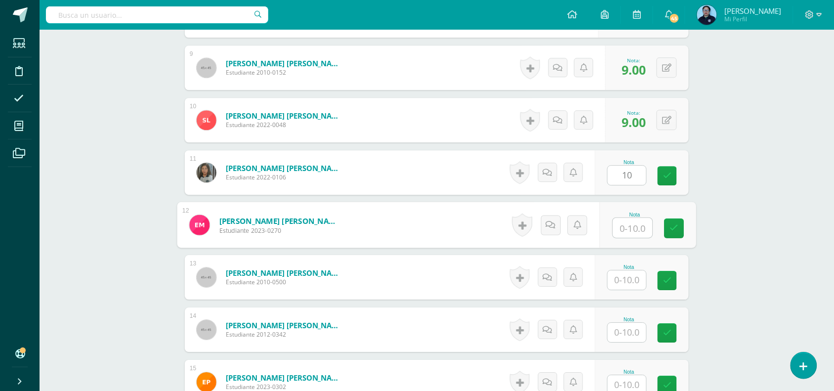
click at [623, 228] on input "text" at bounding box center [633, 228] width 40 height 20
type input "9"
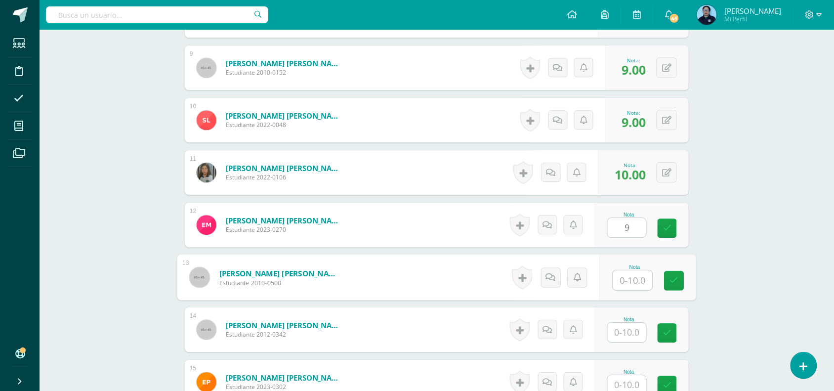
click at [625, 282] on input "text" at bounding box center [633, 280] width 40 height 20
type input "10"
click at [628, 329] on input "text" at bounding box center [626, 331] width 39 height 19
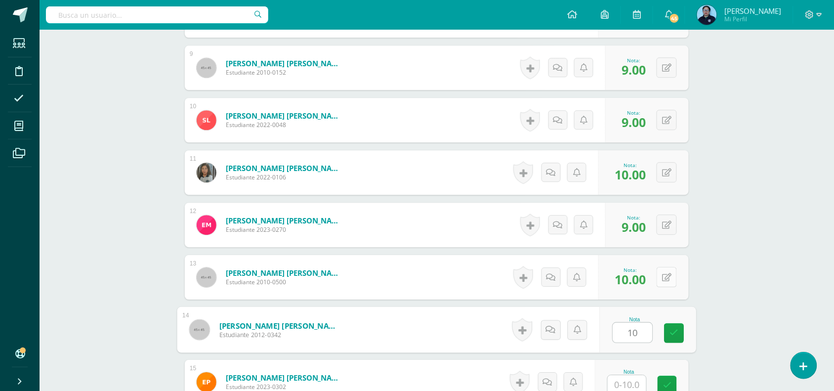
type input "10"
click at [663, 280] on button at bounding box center [673, 277] width 21 height 21
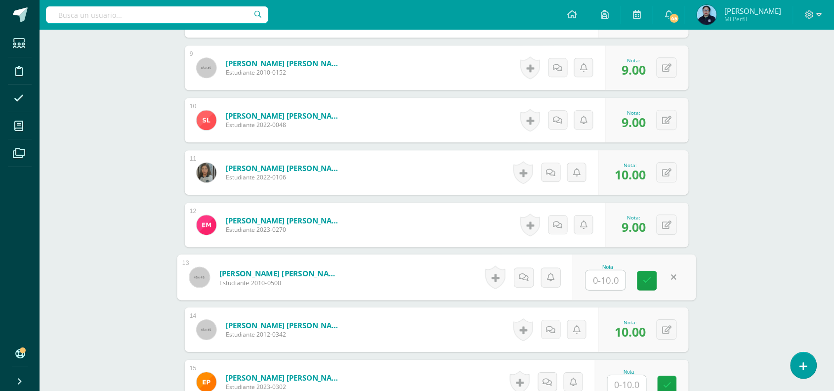
type input "9"
click at [642, 277] on link at bounding box center [647, 281] width 20 height 20
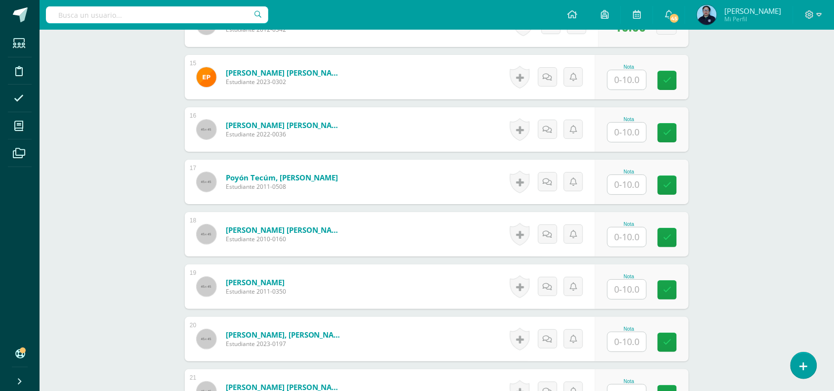
scroll to position [1037, 0]
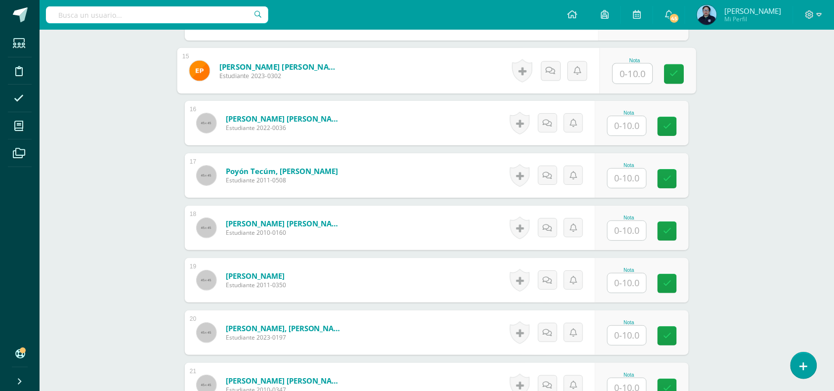
click at [629, 75] on input "text" at bounding box center [633, 74] width 40 height 20
type input "1"
type input "9"
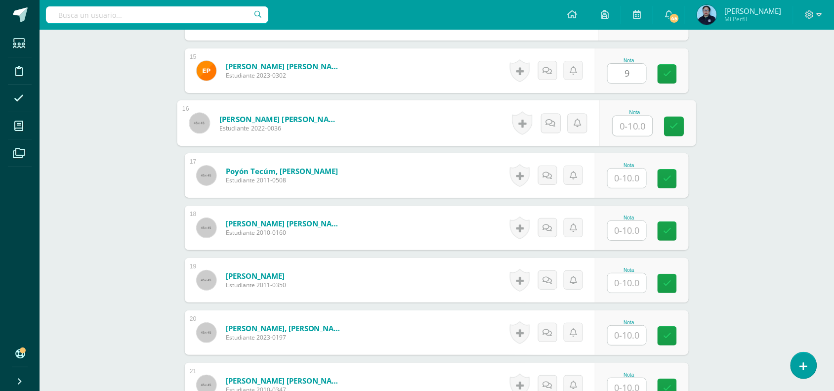
click at [629, 132] on input "text" at bounding box center [633, 126] width 40 height 20
type input "10"
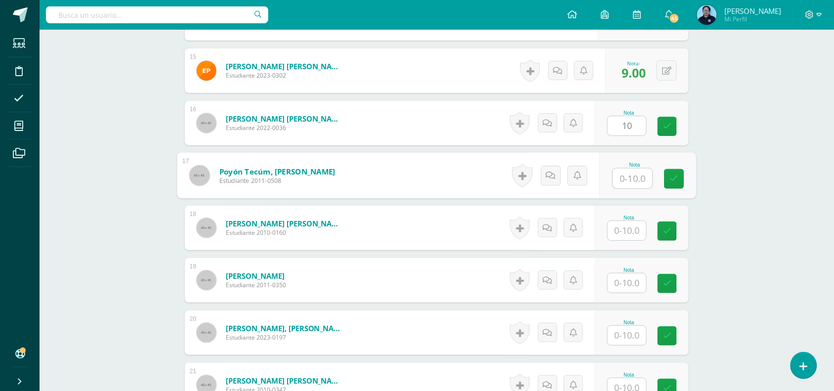
click at [635, 184] on input "text" at bounding box center [633, 178] width 40 height 20
type input "0"
type input "9"
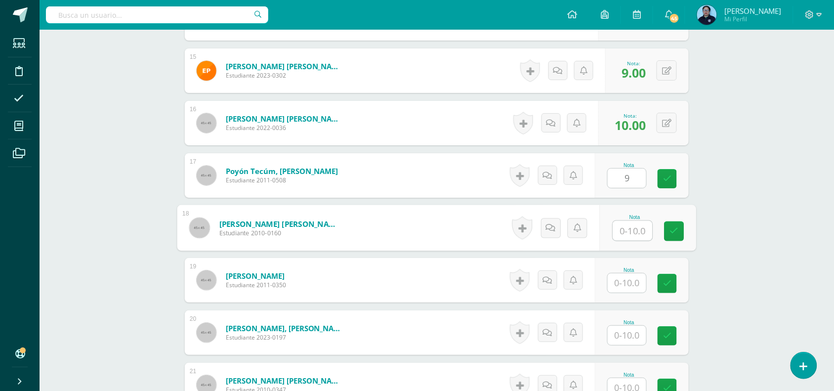
click at [624, 230] on input "text" at bounding box center [633, 231] width 40 height 20
type input "10"
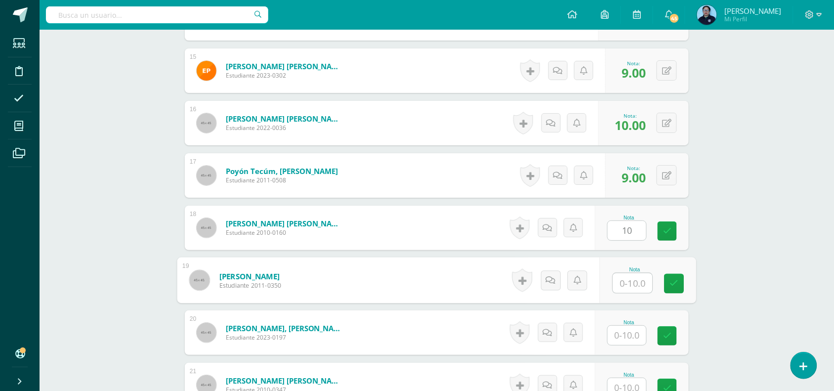
click at [625, 289] on input "text" at bounding box center [633, 283] width 40 height 20
type input "1"
type input "9"
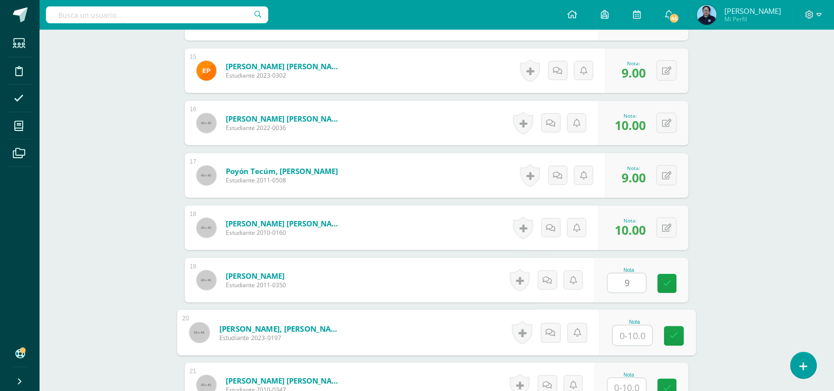
click at [625, 336] on input "text" at bounding box center [633, 335] width 40 height 20
type input "1"
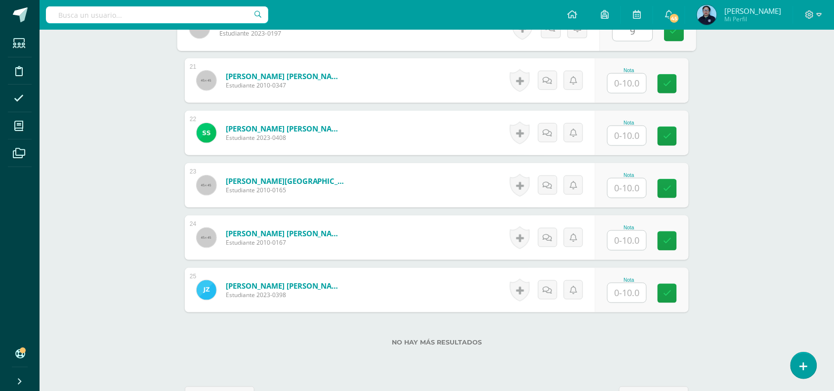
scroll to position [1336, 0]
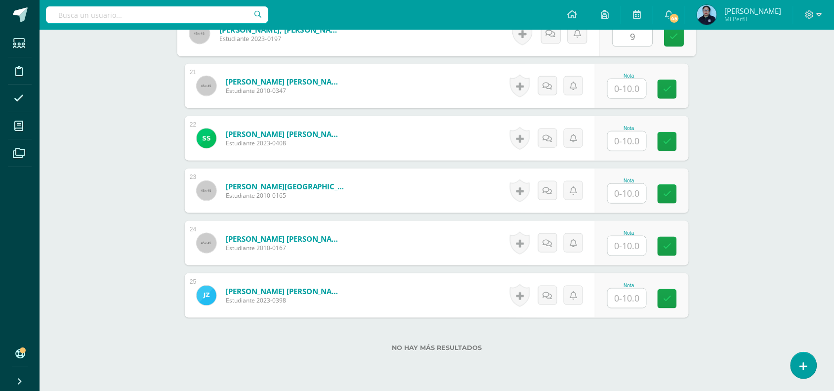
type input "9"
click at [628, 82] on input "text" at bounding box center [633, 89] width 40 height 20
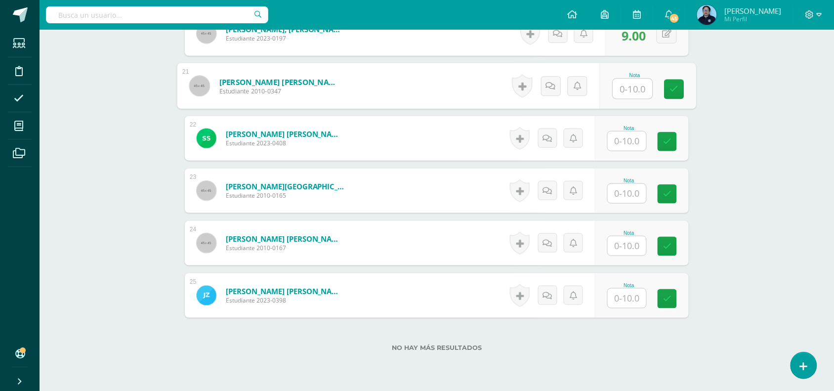
type input "8"
type input "9"
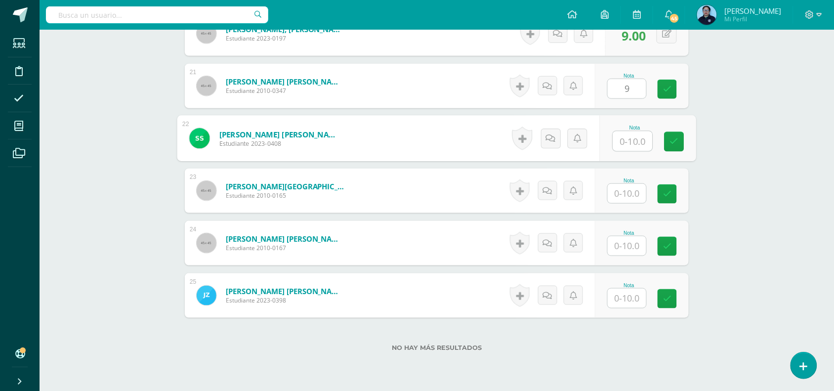
click at [630, 146] on input "text" at bounding box center [633, 141] width 40 height 20
type input "10"
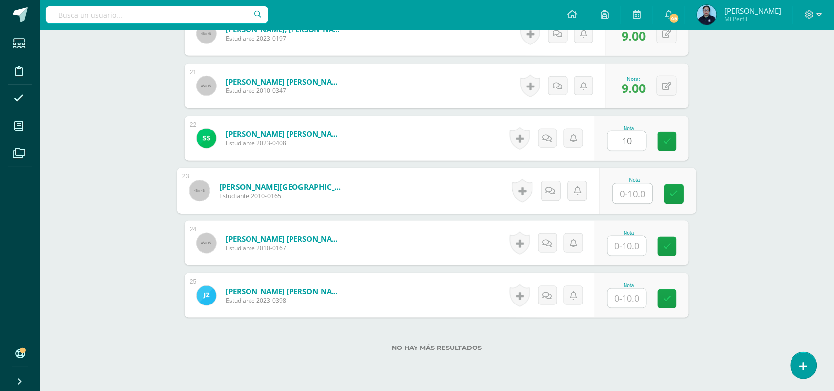
click at [641, 195] on input "text" at bounding box center [633, 194] width 40 height 20
type input "10"
click at [626, 245] on input "text" at bounding box center [626, 245] width 39 height 19
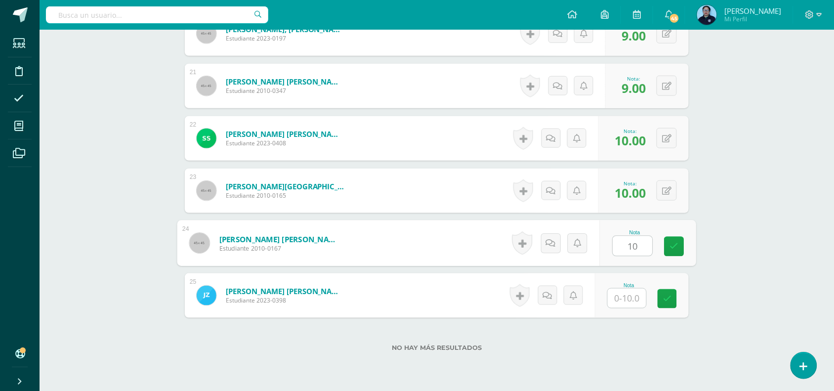
type input "10"
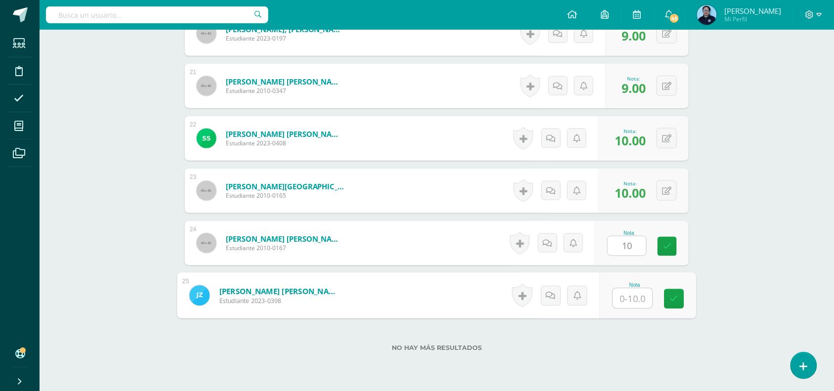
click at [621, 295] on input "text" at bounding box center [633, 298] width 40 height 20
type input "10"
click at [678, 297] on link at bounding box center [674, 299] width 20 height 20
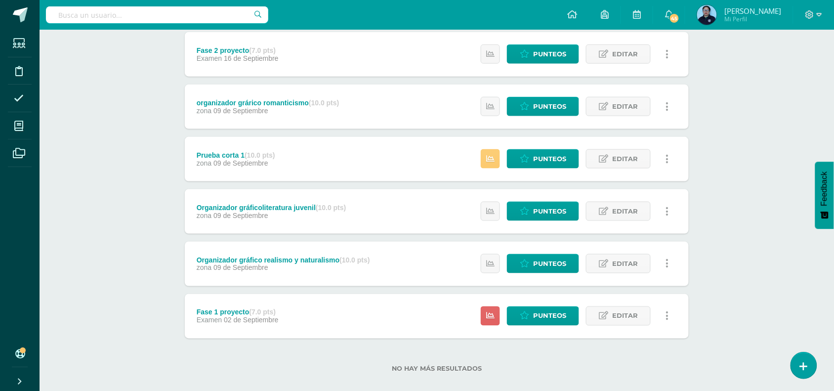
scroll to position [302, 0]
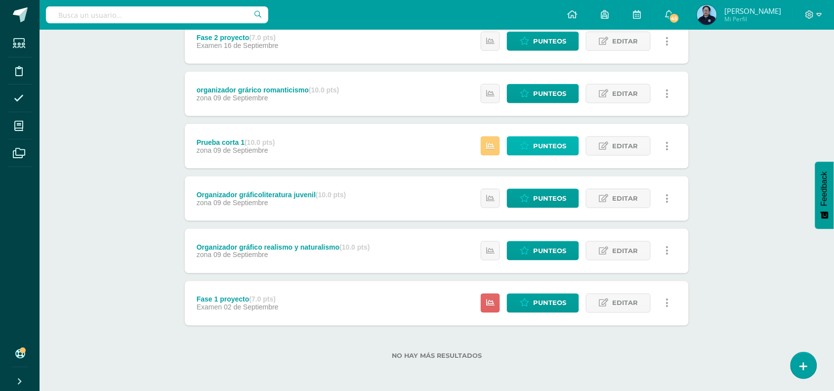
click at [547, 146] on span "Punteos" at bounding box center [549, 146] width 33 height 18
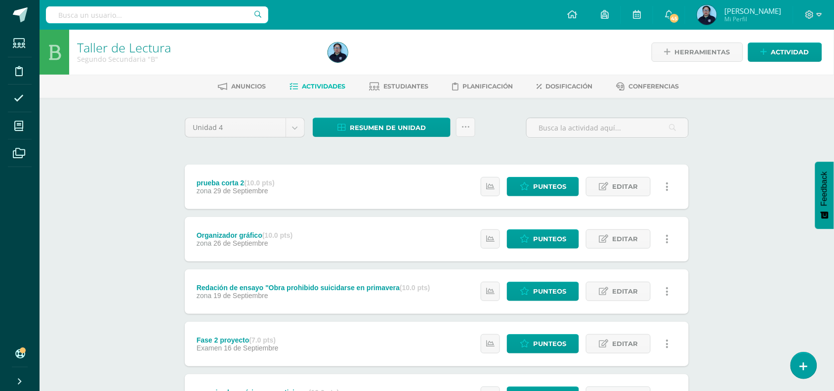
click at [47, 24] on div at bounding box center [157, 15] width 222 height 30
drag, startPoint x: 47, startPoint y: 24, endPoint x: 131, endPoint y: 34, distance: 84.5
click at [131, 34] on body "Estudiantes Disciplina Asistencia Mis cursos Archivos Soporte Centro de ayuda Ú…" at bounding box center [417, 346] width 834 height 693
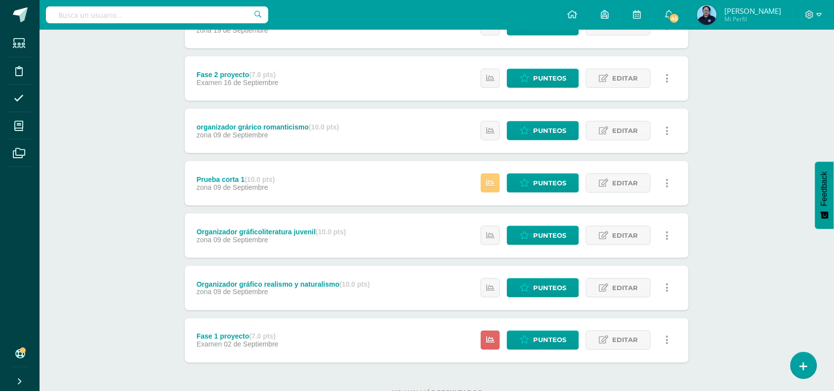
scroll to position [302, 0]
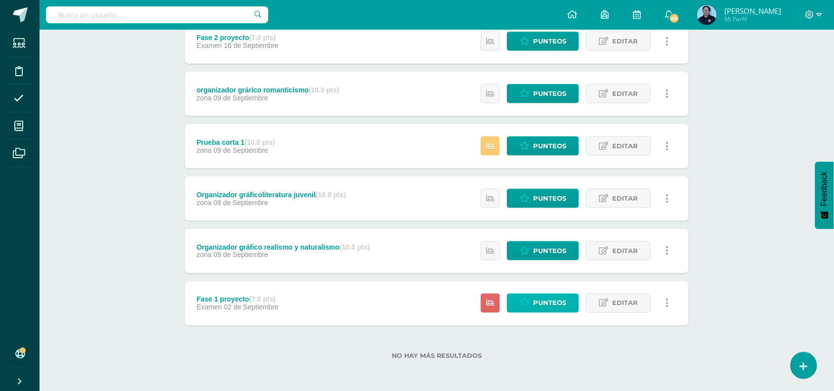
click at [563, 297] on span "Punteos" at bounding box center [549, 303] width 33 height 18
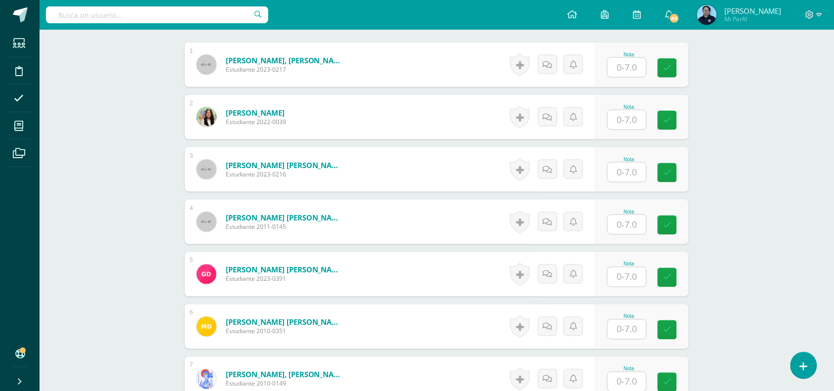
scroll to position [311, 0]
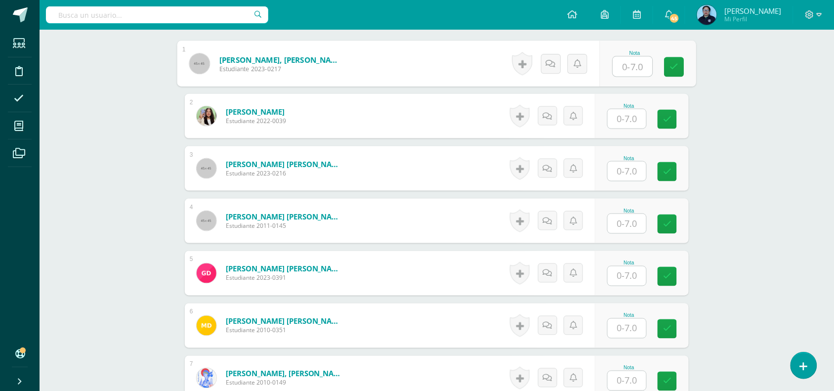
click at [627, 70] on input "text" at bounding box center [633, 67] width 40 height 20
type input "7"
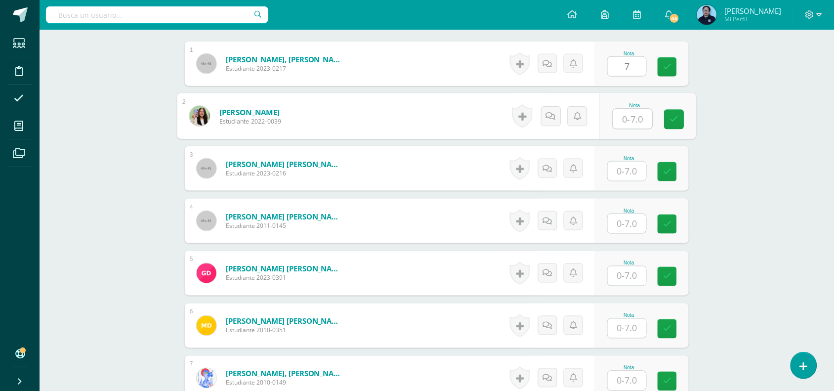
click at [628, 116] on input "text" at bounding box center [633, 119] width 40 height 20
type input "7"
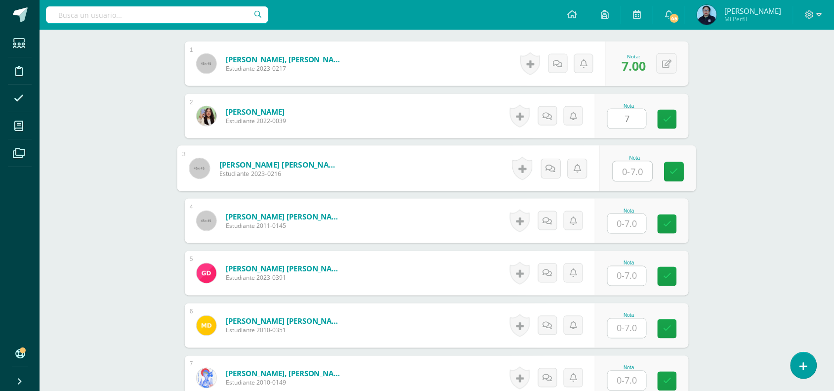
click at [628, 171] on input "text" at bounding box center [633, 171] width 40 height 20
type input "7"
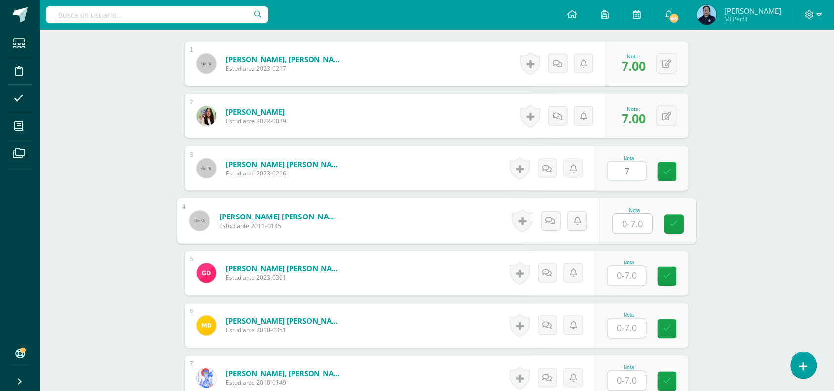
click at [628, 230] on input "text" at bounding box center [633, 224] width 40 height 20
type input "7"
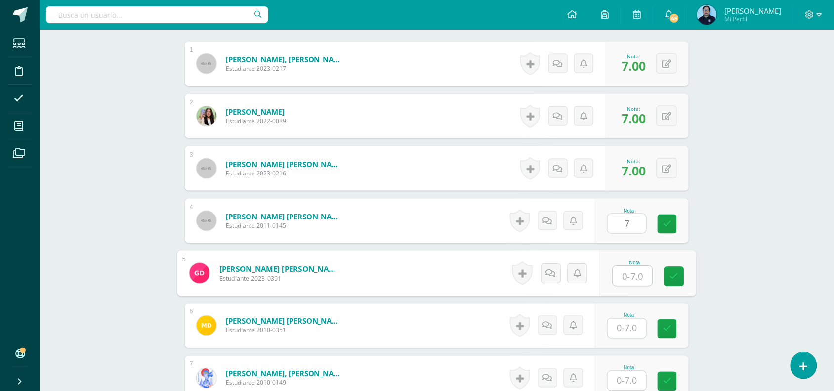
click at [628, 277] on input "text" at bounding box center [633, 276] width 40 height 20
type input "5"
click at [676, 273] on icon at bounding box center [674, 276] width 9 height 8
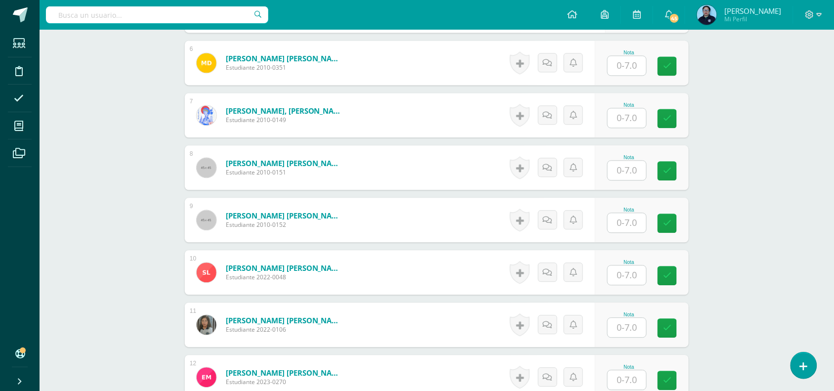
scroll to position [577, 0]
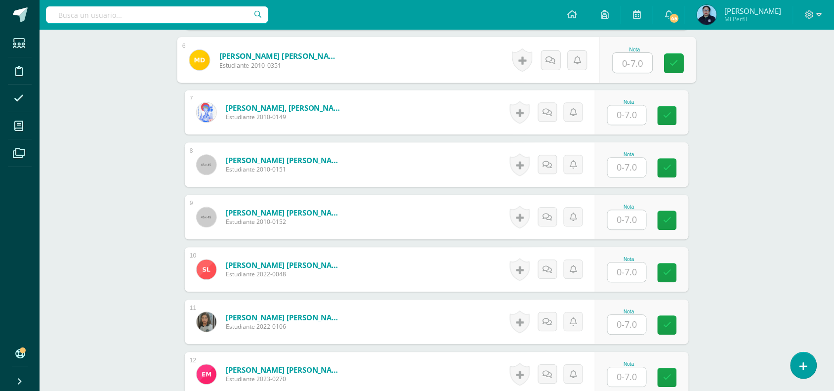
click at [629, 62] on input "text" at bounding box center [633, 63] width 40 height 20
type input "7"
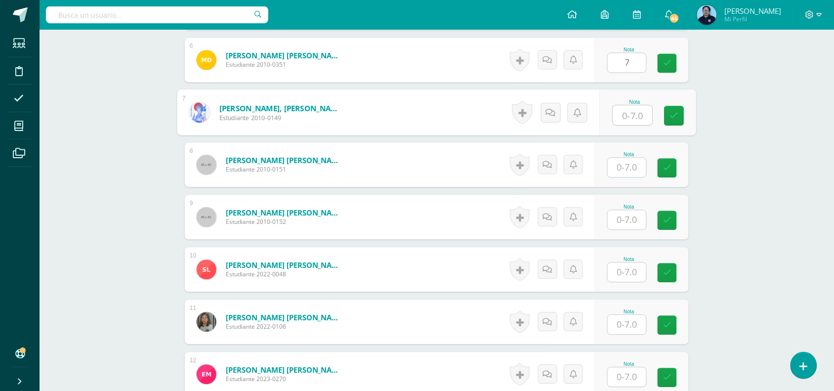
click at [629, 119] on input "text" at bounding box center [633, 115] width 40 height 20
type input "6"
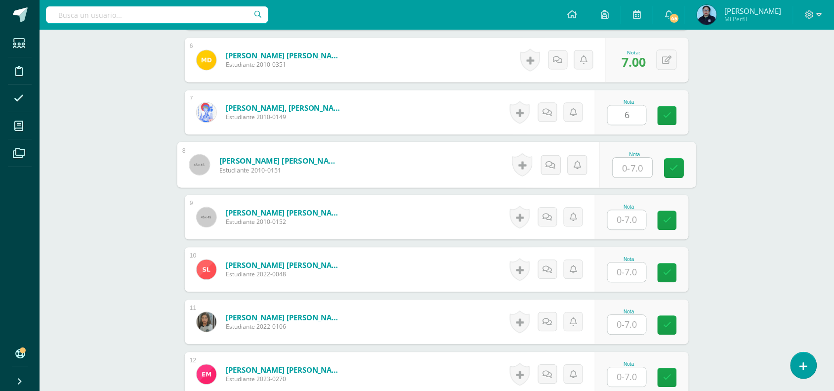
click at [631, 168] on input "text" at bounding box center [633, 168] width 40 height 20
type input "7"
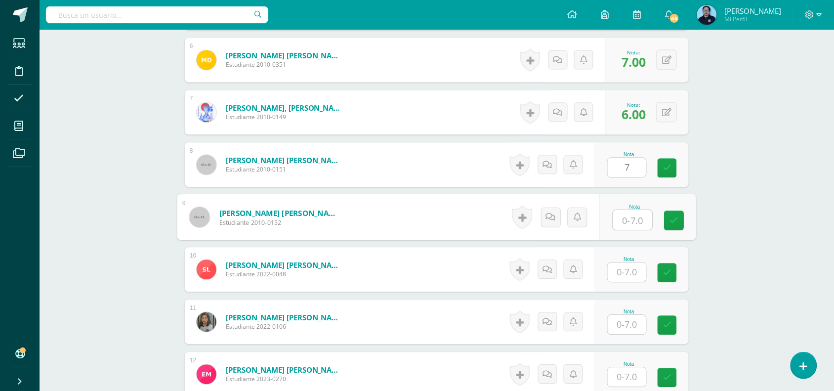
click at [630, 215] on input "text" at bounding box center [633, 220] width 40 height 20
type input "6"
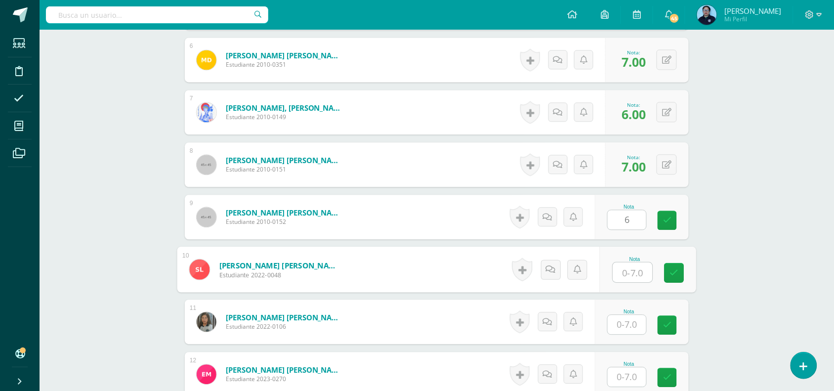
click at [628, 270] on input "text" at bounding box center [633, 272] width 40 height 20
type input "7"
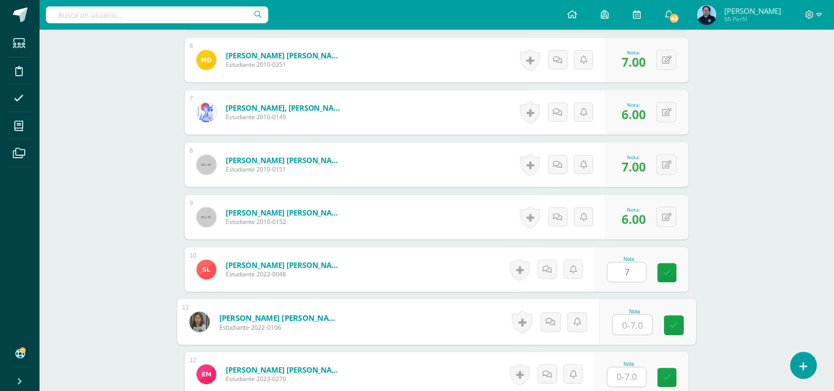
click at [629, 318] on input "text" at bounding box center [633, 325] width 40 height 20
type input "7"
click at [673, 319] on link at bounding box center [674, 325] width 20 height 20
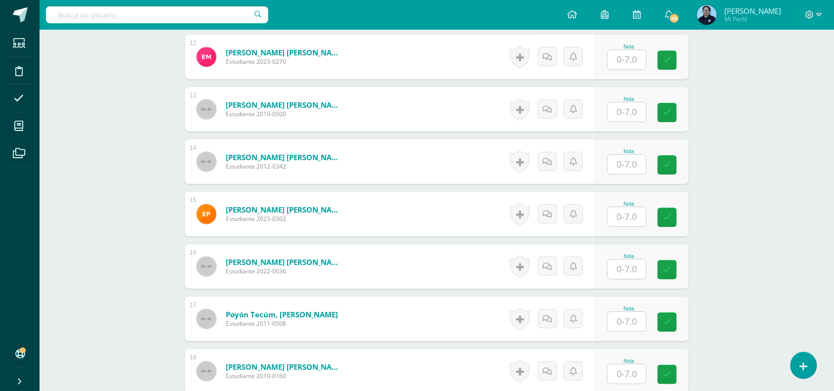
scroll to position [905, 0]
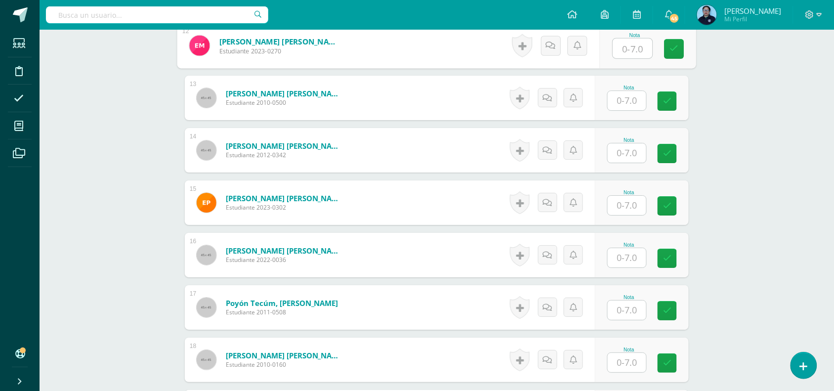
click at [628, 43] on input "text" at bounding box center [633, 49] width 40 height 20
type input "5"
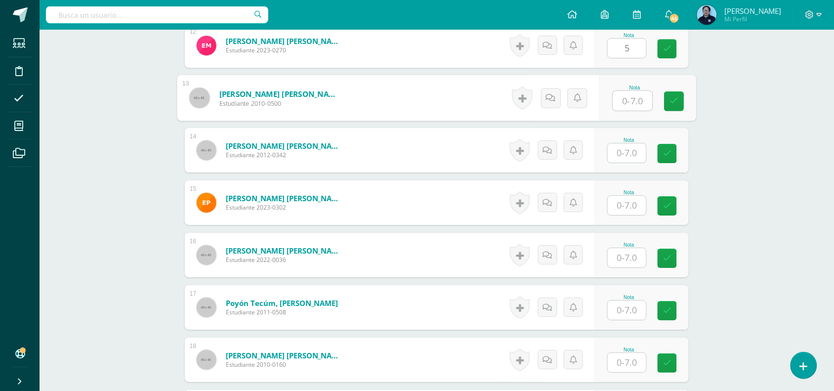
click at [630, 100] on input "text" at bounding box center [633, 101] width 40 height 20
type input "7"
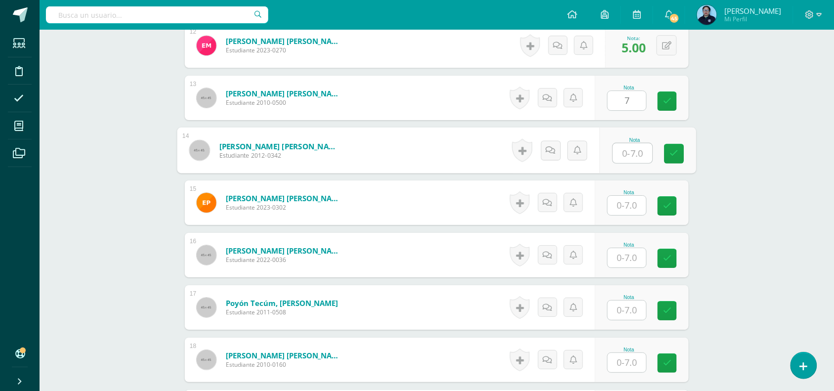
click at [625, 154] on input "text" at bounding box center [633, 153] width 40 height 20
type input "7"
click at [678, 153] on icon at bounding box center [674, 153] width 9 height 8
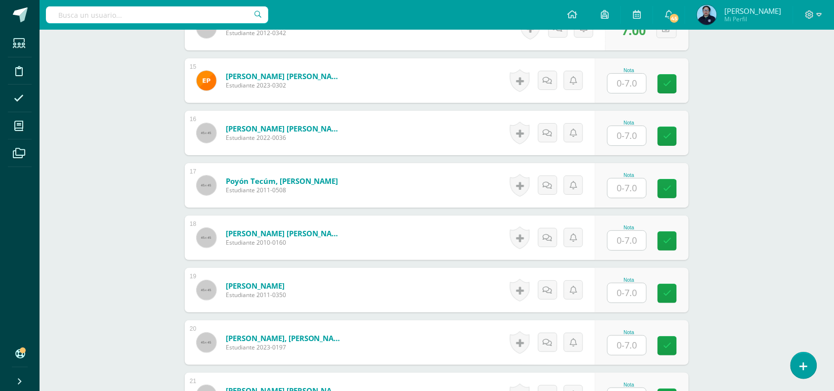
scroll to position [1033, 0]
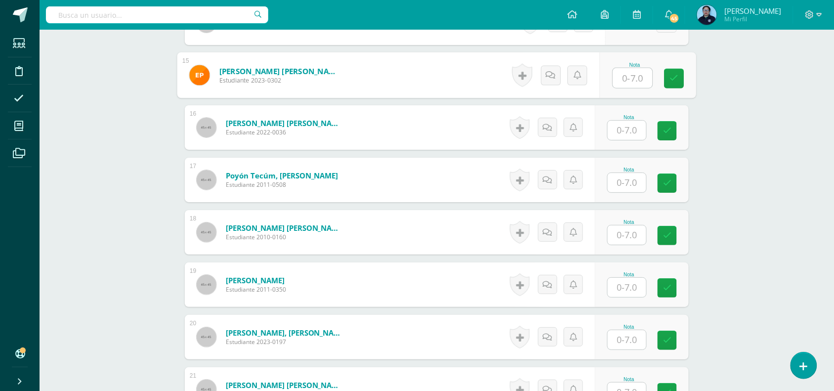
click at [620, 78] on input "text" at bounding box center [633, 78] width 40 height 20
type input "6"
click at [673, 79] on icon at bounding box center [674, 78] width 9 height 8
click at [673, 79] on form "Palma Almengor, Esteban Raul Estudiante 2023-0302 Nota 6.00 0 Logros" at bounding box center [437, 75] width 504 height 44
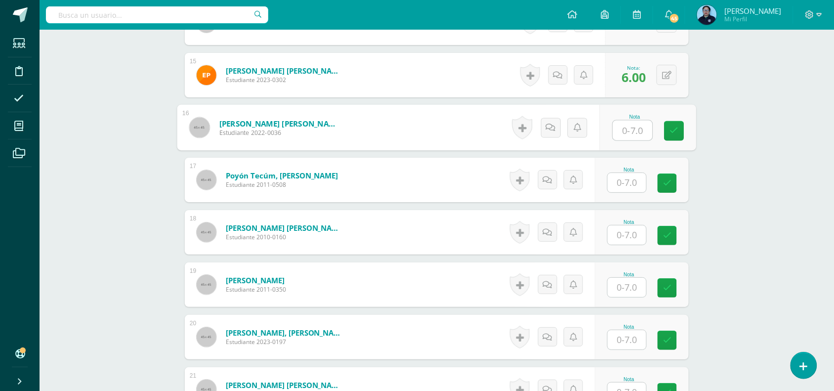
click at [633, 131] on input "text" at bounding box center [633, 131] width 40 height 20
type input "7"
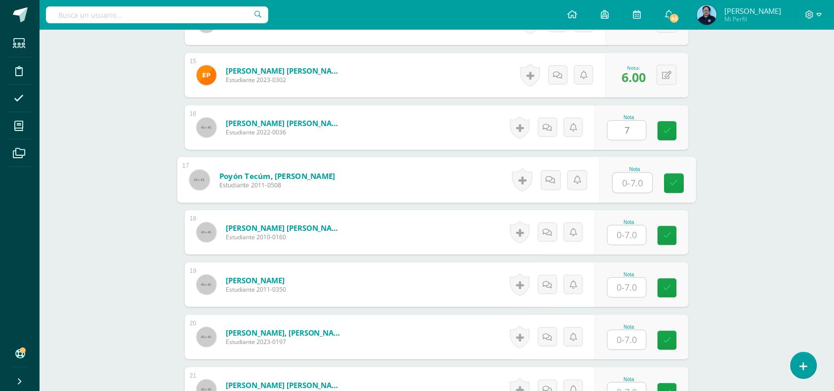
click at [626, 182] on input "text" at bounding box center [633, 183] width 40 height 20
type input "7"
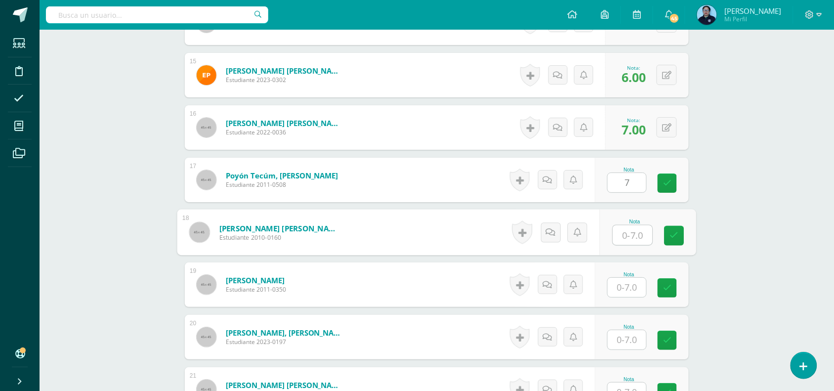
click at [631, 237] on input "text" at bounding box center [633, 235] width 40 height 20
type input "7"
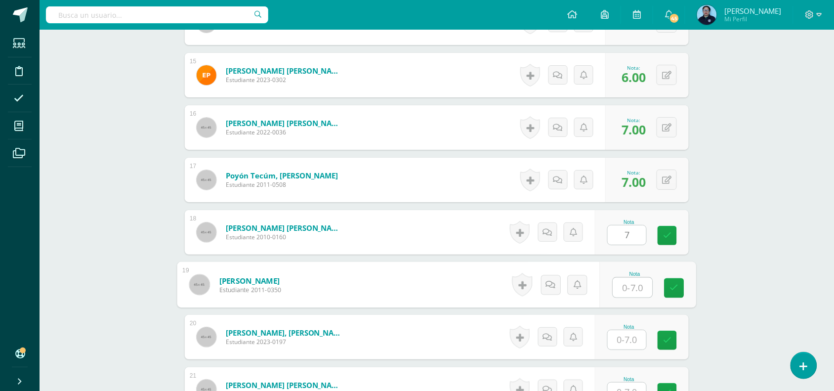
click at [628, 289] on input "text" at bounding box center [633, 288] width 40 height 20
type input "7"
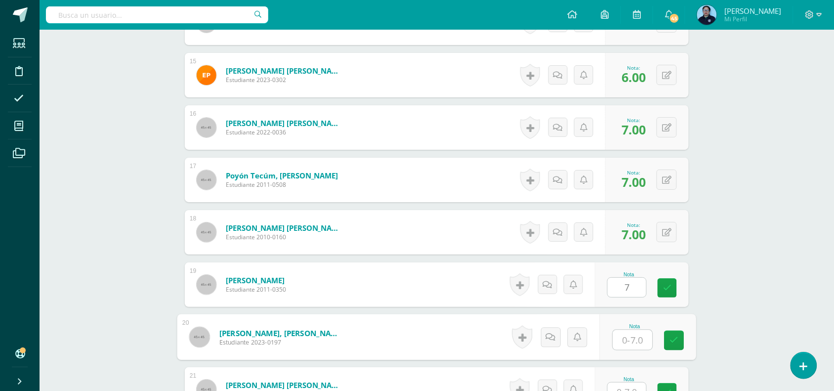
click at [627, 337] on input "text" at bounding box center [633, 340] width 40 height 20
type input "6"
click at [672, 332] on link at bounding box center [674, 340] width 20 height 20
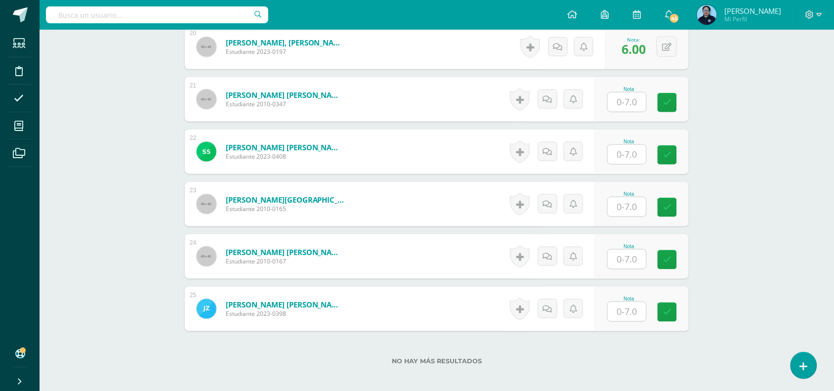
scroll to position [1347, 0]
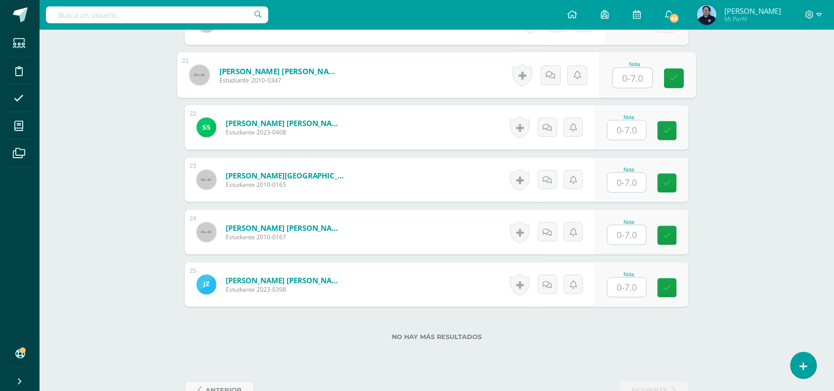
click at [632, 80] on input "text" at bounding box center [633, 78] width 40 height 20
type input "3"
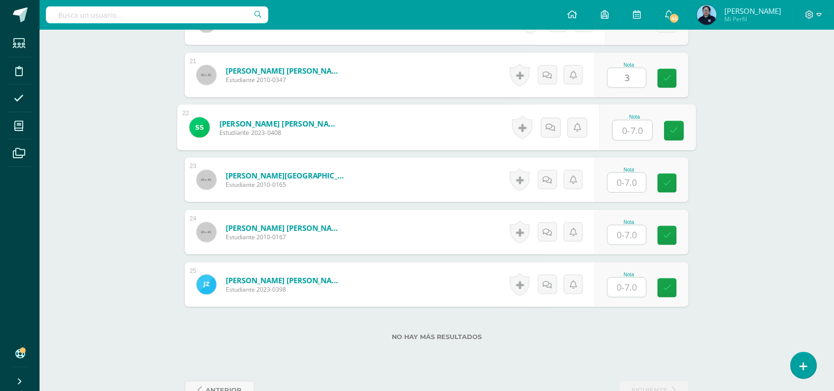
click at [631, 126] on input "text" at bounding box center [633, 131] width 40 height 20
type input "7"
click at [626, 180] on input "text" at bounding box center [626, 182] width 39 height 19
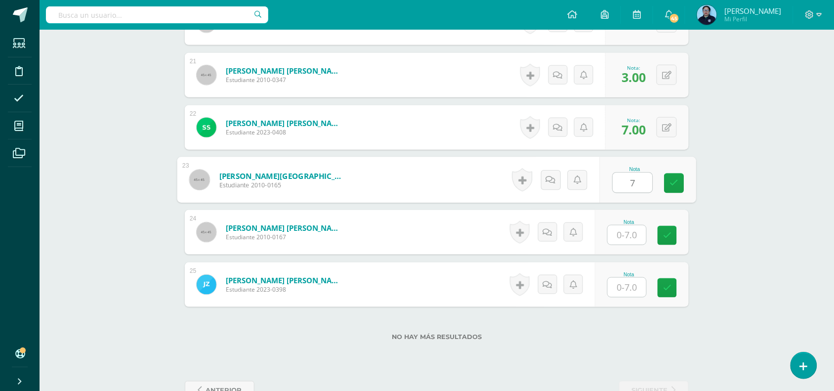
type input "7"
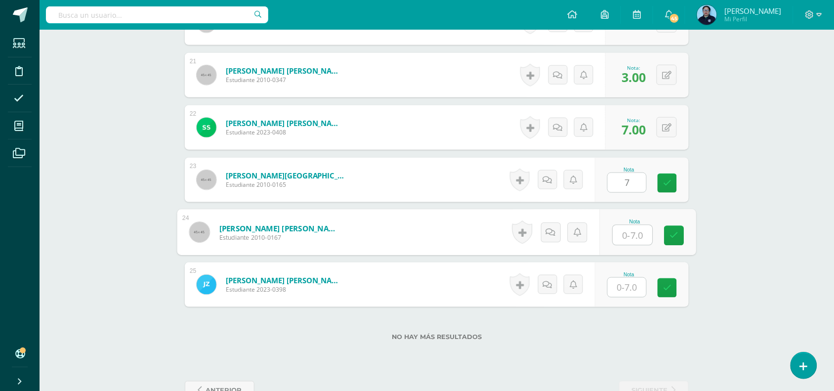
click at [626, 230] on input "text" at bounding box center [633, 235] width 40 height 20
type input "7"
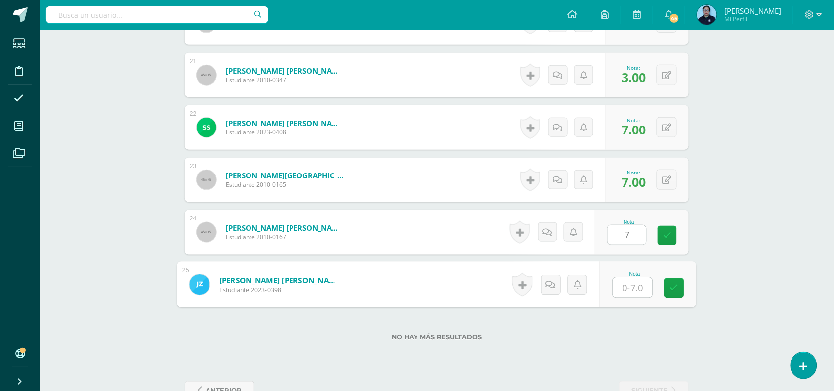
click at [629, 287] on input "text" at bounding box center [633, 288] width 40 height 20
type input "6"
click at [679, 292] on link at bounding box center [674, 288] width 20 height 20
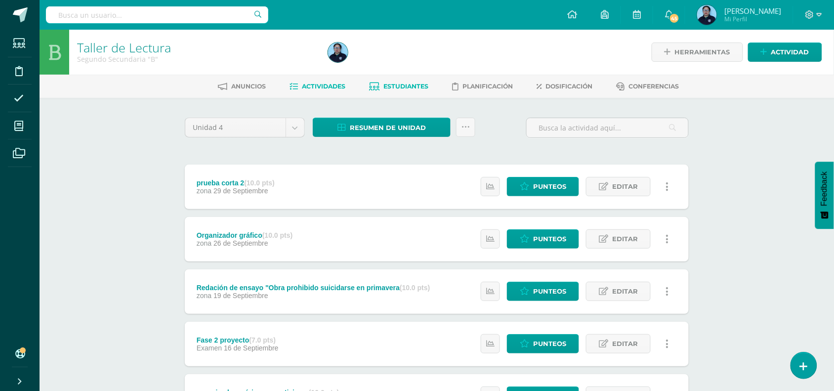
click at [379, 81] on link "Estudiantes" at bounding box center [398, 87] width 59 height 16
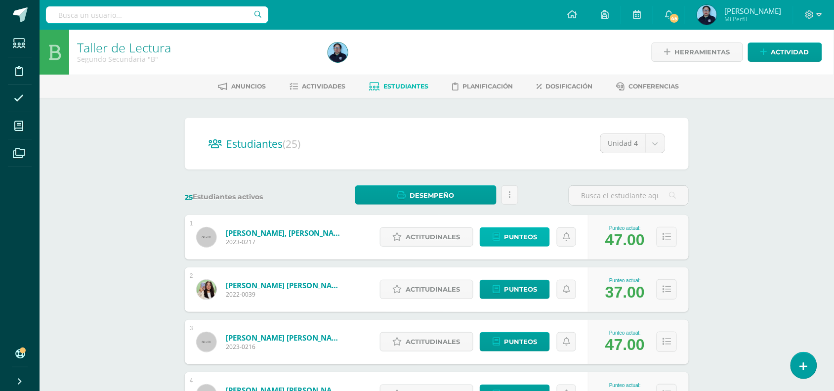
click at [526, 237] on span "Punteos" at bounding box center [520, 237] width 33 height 18
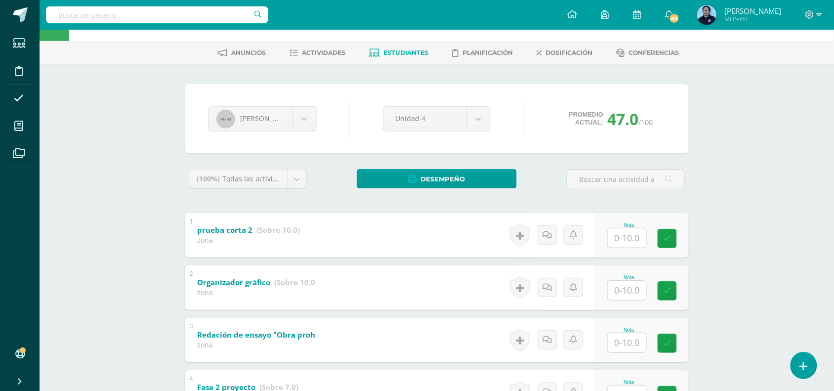
scroll to position [26, 0]
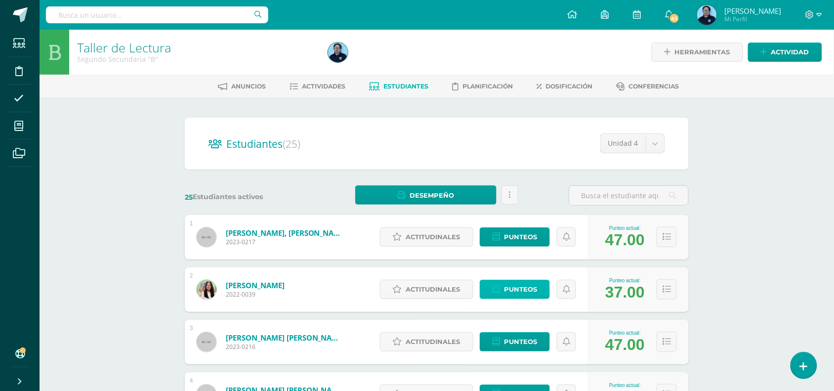
click at [517, 294] on span "Punteos" at bounding box center [520, 289] width 33 height 18
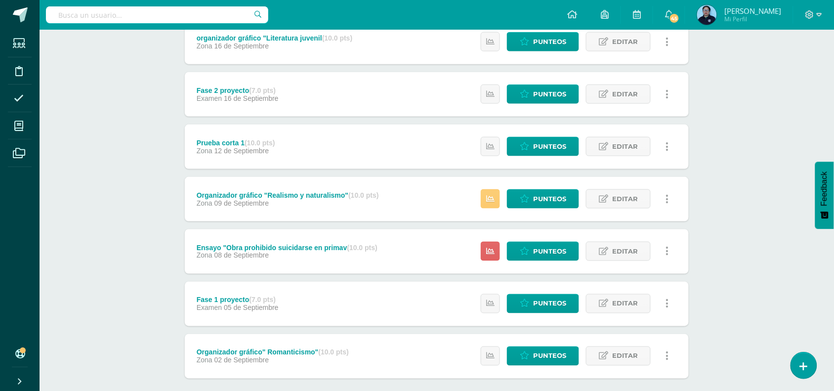
scroll to position [310, 0]
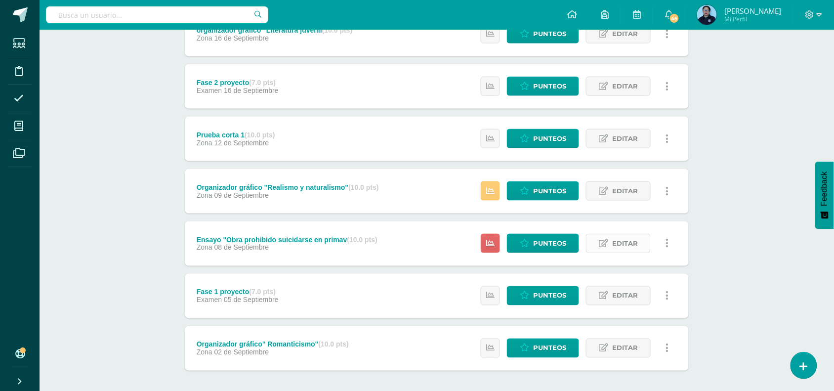
click at [619, 245] on span "Editar" at bounding box center [625, 243] width 26 height 18
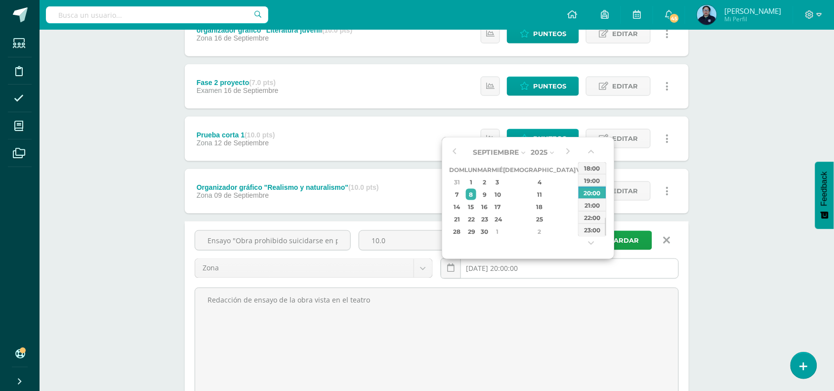
click at [526, 268] on input "[DATE] 20:00:00" at bounding box center [559, 268] width 237 height 19
click at [577, 205] on div "19" at bounding box center [581, 206] width 9 height 11
type input "[DATE] 20:00"
click at [645, 240] on button "Guardar" at bounding box center [616, 240] width 72 height 19
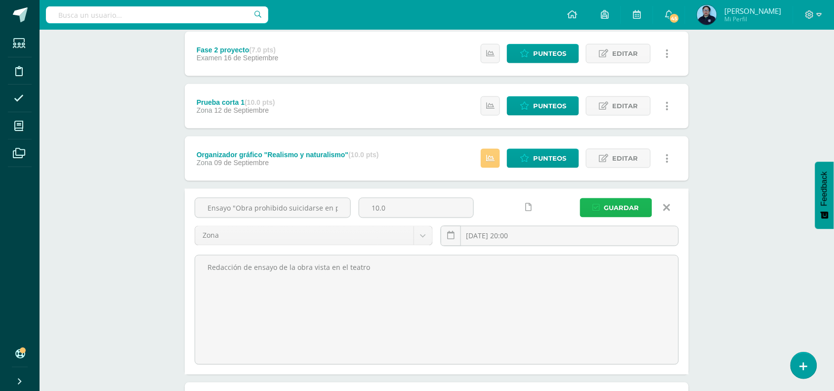
scroll to position [360, 0]
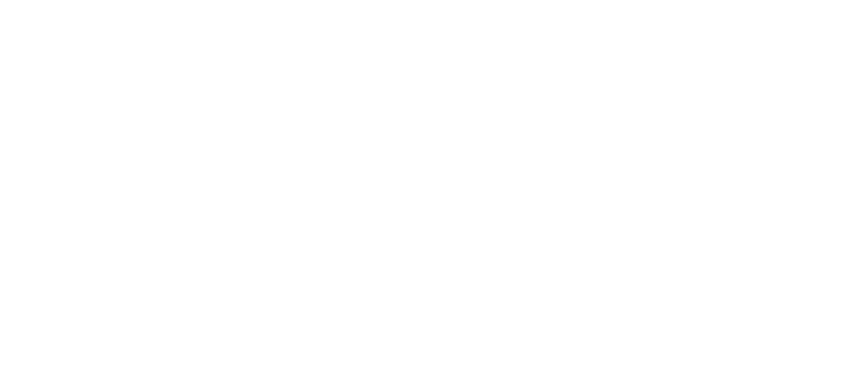
click at [0, 0] on html at bounding box center [0, 0] width 0 height 0
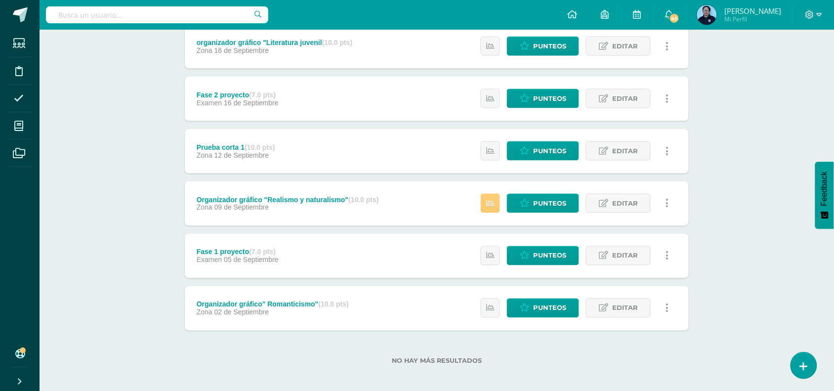
scroll to position [355, 0]
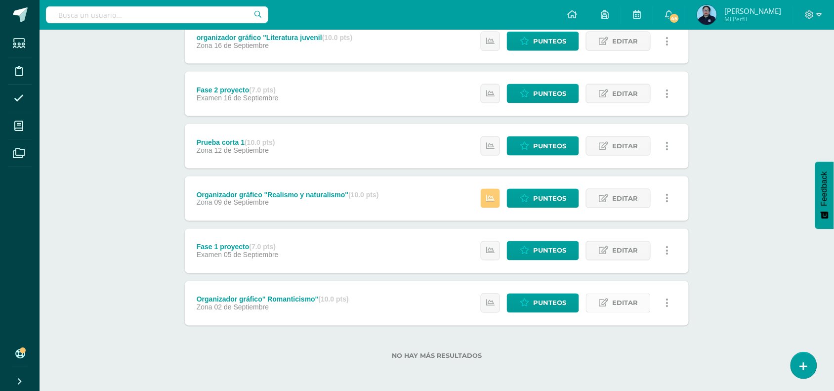
click at [616, 302] on span "Editar" at bounding box center [625, 303] width 26 height 18
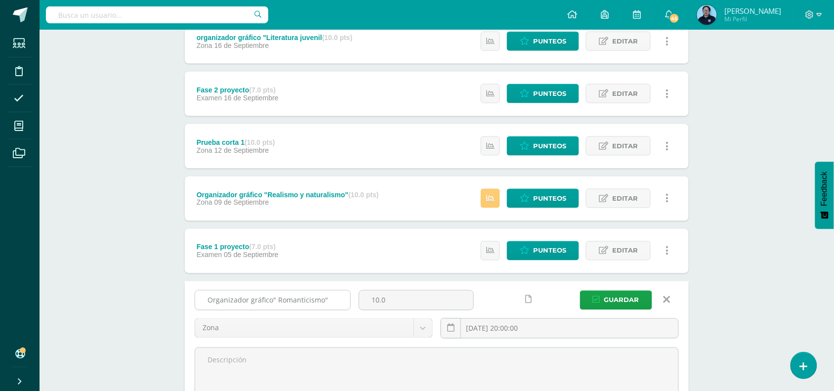
click at [332, 296] on input "Organizador gráfico" Romanticismo"" at bounding box center [272, 299] width 155 height 19
type input "Organizador gráfico"ortografía literal"
click at [625, 298] on span "Guardar" at bounding box center [621, 300] width 35 height 18
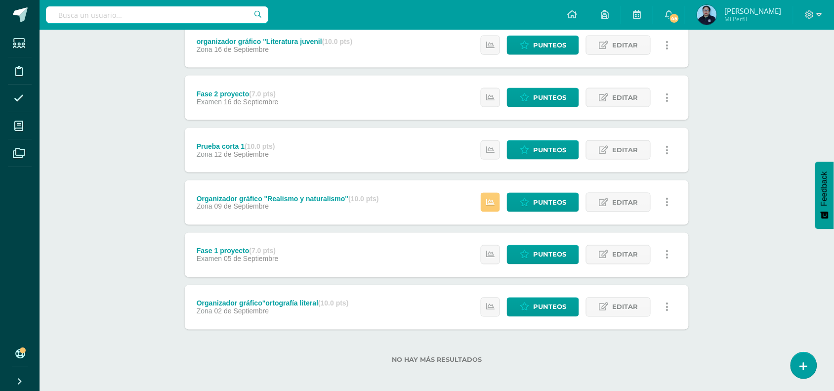
scroll to position [355, 0]
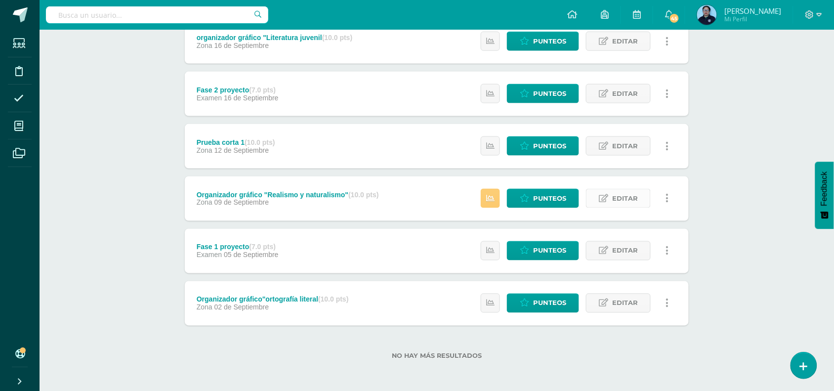
click at [649, 198] on link "Editar" at bounding box center [618, 198] width 65 height 19
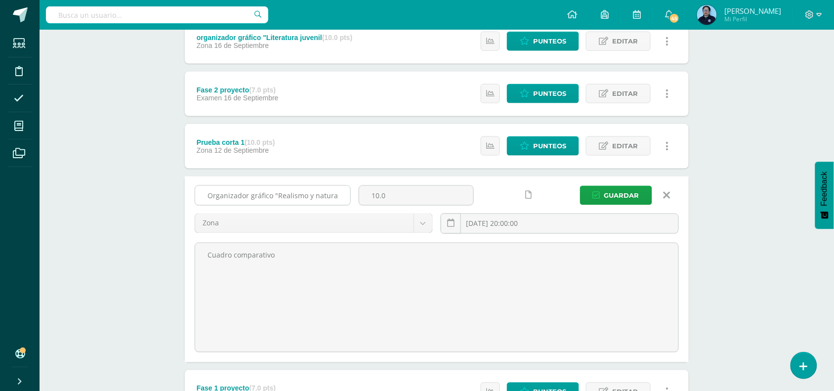
click at [340, 193] on input "Organizador gráfico "Realismo y naturalismo"" at bounding box center [272, 195] width 155 height 19
click at [268, 199] on input "Dictado mo"" at bounding box center [272, 195] width 155 height 19
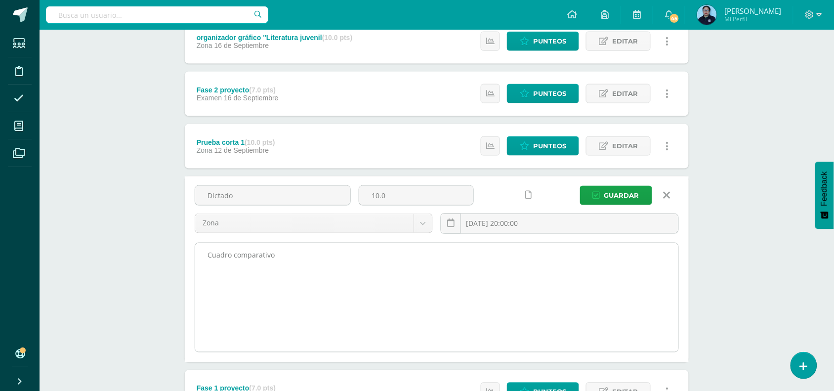
type input "Dictado"
click at [275, 257] on textarea "Cuadro comparativo" at bounding box center [436, 297] width 483 height 109
type textarea "C"
click at [275, 257] on textarea "Cuadro comparativo" at bounding box center [436, 297] width 483 height 109
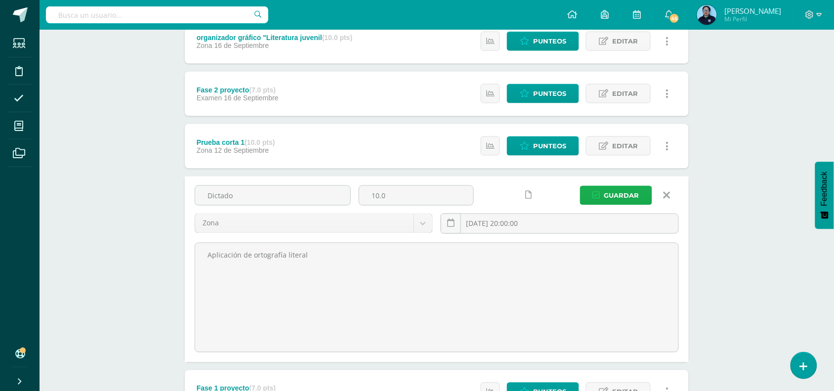
type textarea "Aplicación de ortografía literal"
click at [635, 199] on span "Guardar" at bounding box center [621, 195] width 35 height 18
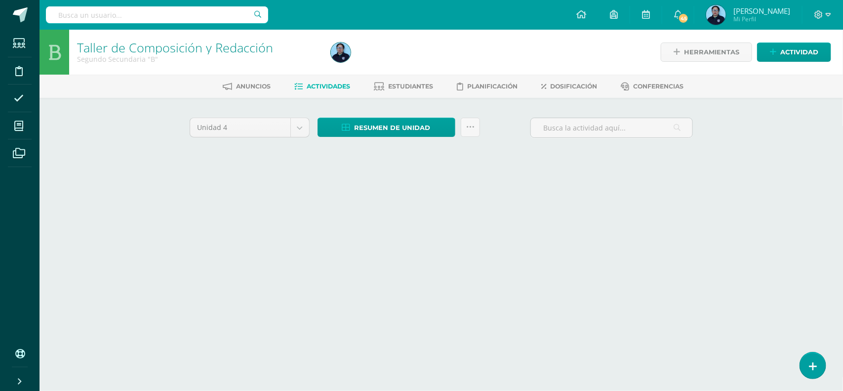
click at [622, 184] on html "Estudiantes Disciplina Asistencia Mis cursos Archivos Soporte Centro de ayuda Ú…" at bounding box center [421, 92] width 843 height 184
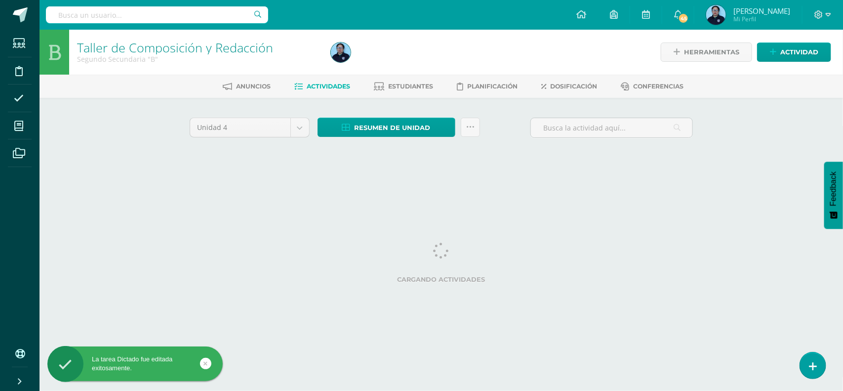
click at [622, 184] on html "La tarea Dictado fue editada exitosamente. Estudiantes Disciplina Asistencia Mi…" at bounding box center [421, 92] width 843 height 184
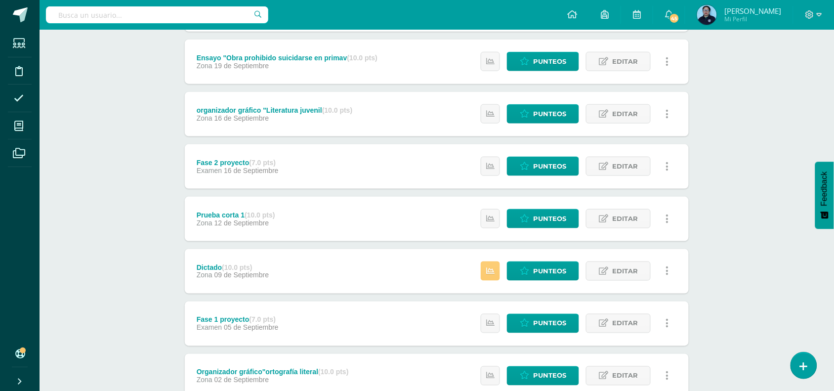
scroll to position [351, 0]
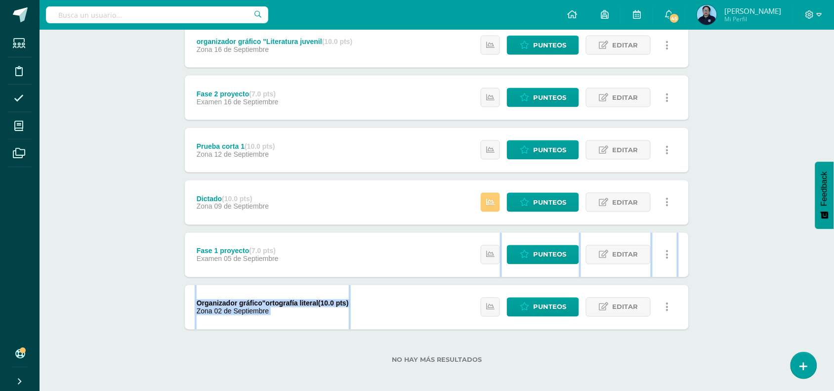
drag, startPoint x: 833, startPoint y: 302, endPoint x: 838, endPoint y: 267, distance: 35.4
click at [834, 267] on html "La tarea Dictado fue editada exitosamente. Estudiantes Disciplina Asistencia Mi…" at bounding box center [417, 22] width 834 height 746
click at [780, 233] on div "Taller de Composición y Redacción Segundo Secundaria "B" Herramientas Detalle d…" at bounding box center [437, 37] width 794 height 716
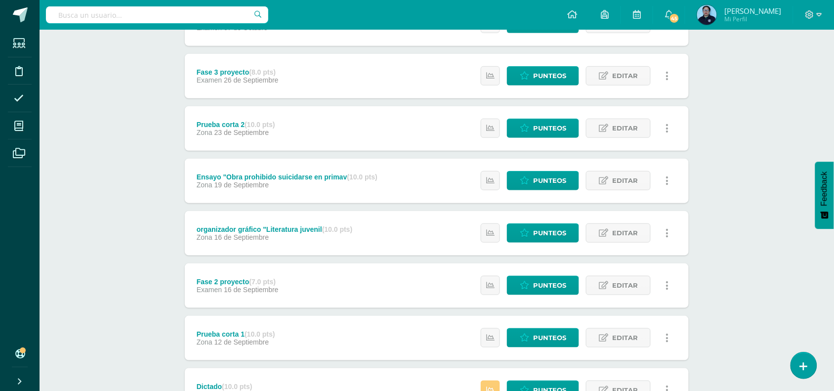
scroll to position [165, 0]
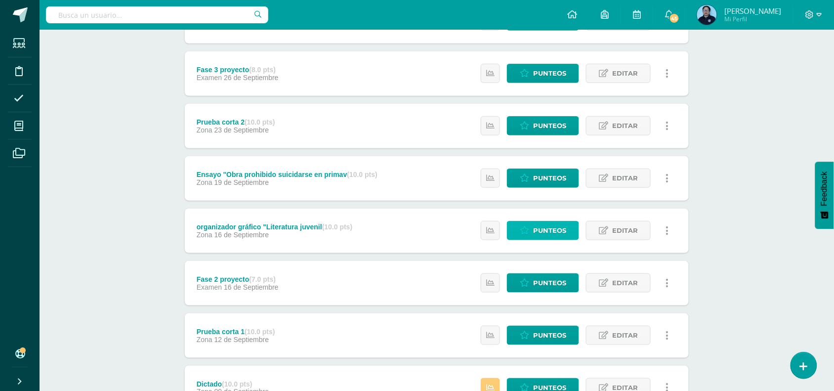
click at [556, 231] on span "Punteos" at bounding box center [549, 230] width 33 height 18
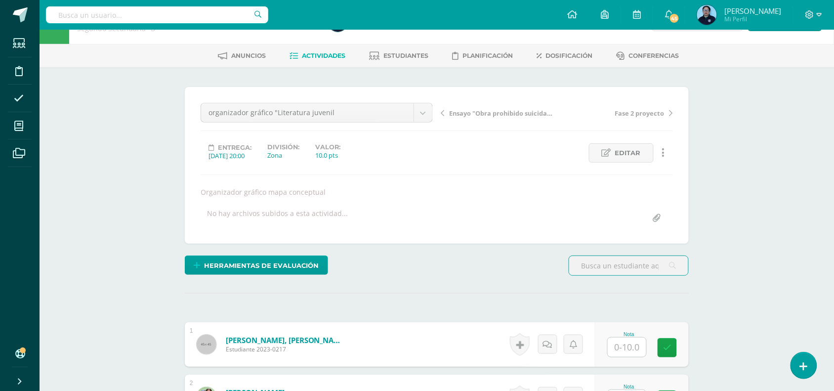
scroll to position [25, 0]
